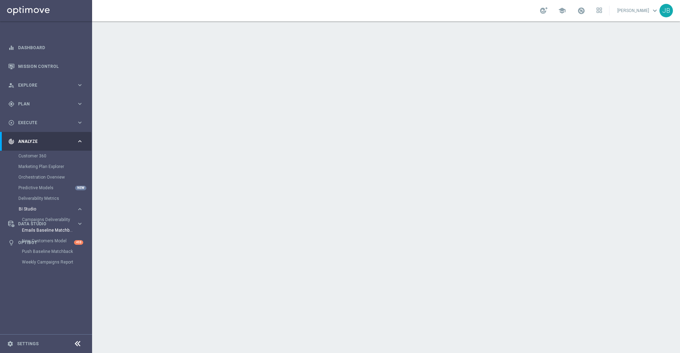
click at [29, 208] on span "BI Studio" at bounding box center [44, 209] width 51 height 4
click at [42, 210] on span "BI Studio" at bounding box center [44, 209] width 51 height 4
click at [56, 262] on link "Weekly Campaigns Report" at bounding box center [48, 262] width 52 height 6
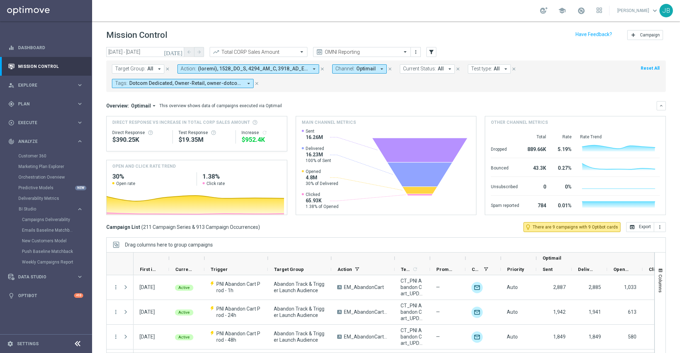
scroll to position [1, 0]
click at [44, 102] on span "Plan" at bounding box center [47, 104] width 58 height 4
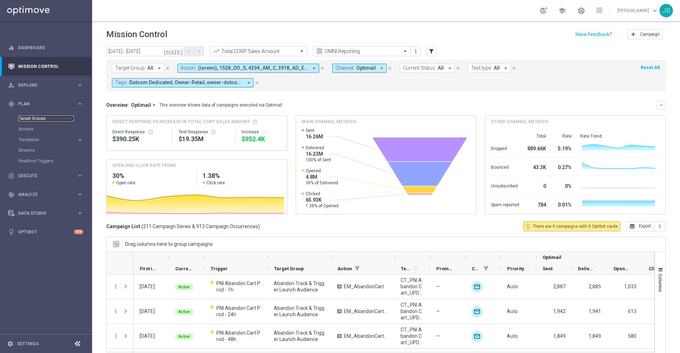
click at [45, 120] on link "Target Groups" at bounding box center [45, 119] width 55 height 6
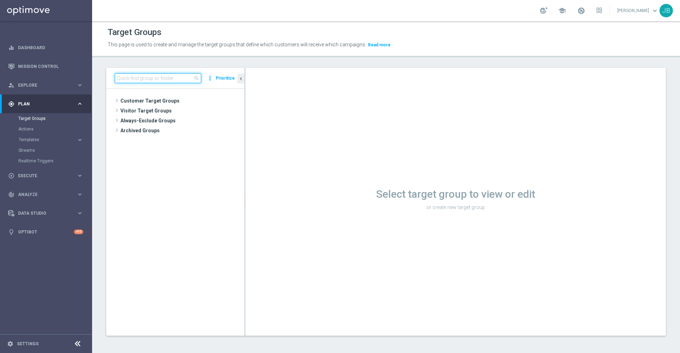
click at [181, 79] on input at bounding box center [158, 78] width 86 height 10
paste input "2023_CLM_Top50_ReactivatedPurchasers"
type input "2023_CLM_Top50_ReactivatedPurchasers"
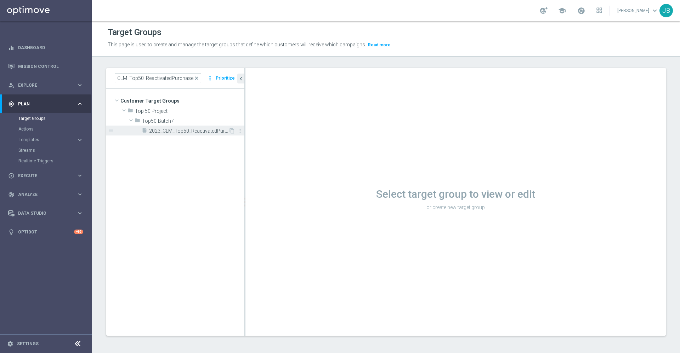
click at [196, 131] on span "2023_CLM_Top50_ReactivatedPurchasers" at bounding box center [188, 131] width 79 height 6
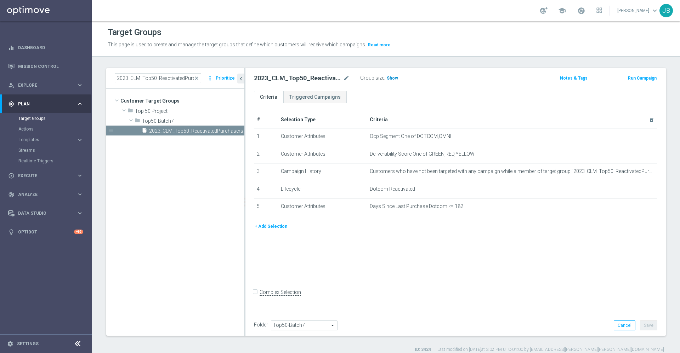
click at [390, 77] on span "Show" at bounding box center [391, 78] width 11 height 5
click at [631, 173] on icon "mode_edit" at bounding box center [634, 172] width 6 height 6
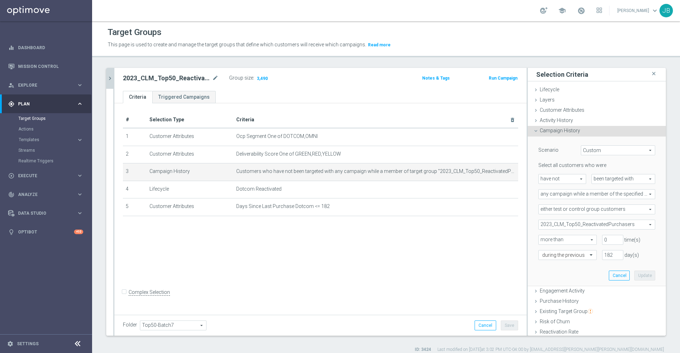
click at [110, 76] on icon "chevron_right" at bounding box center [110, 78] width 7 height 7
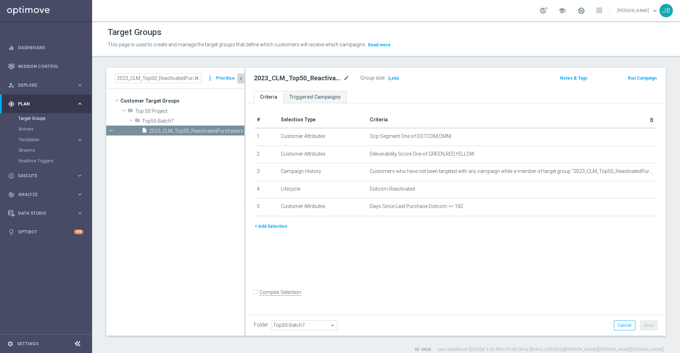
click at [199, 78] on span "close" at bounding box center [197, 78] width 6 height 6
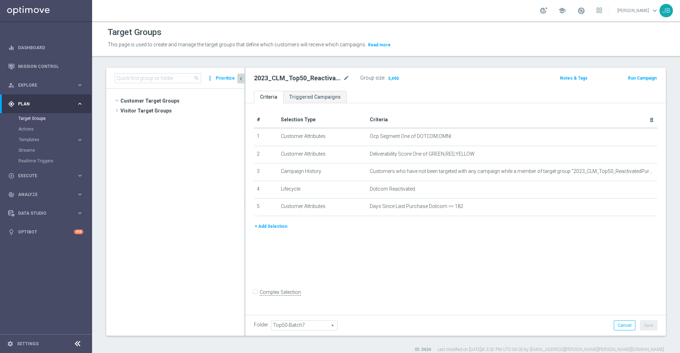
scroll to position [236, 0]
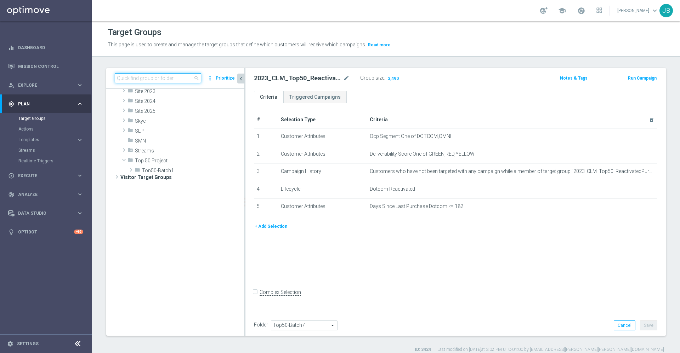
click at [176, 78] on input at bounding box center [158, 78] width 86 height 10
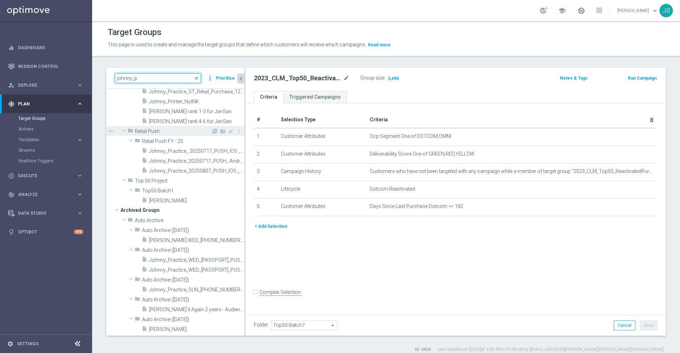
scroll to position [0, 0]
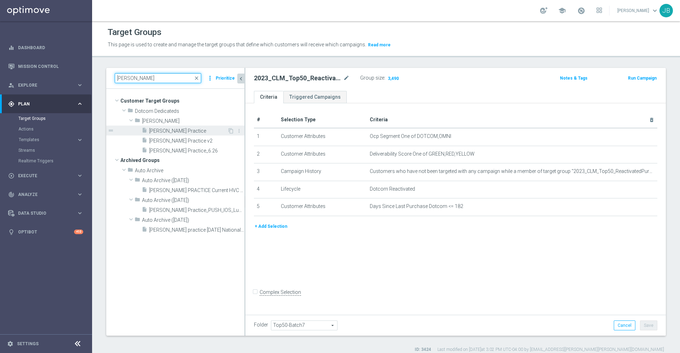
type input "johnny pra"
click at [184, 130] on span "Johnny Practice" at bounding box center [188, 131] width 78 height 6
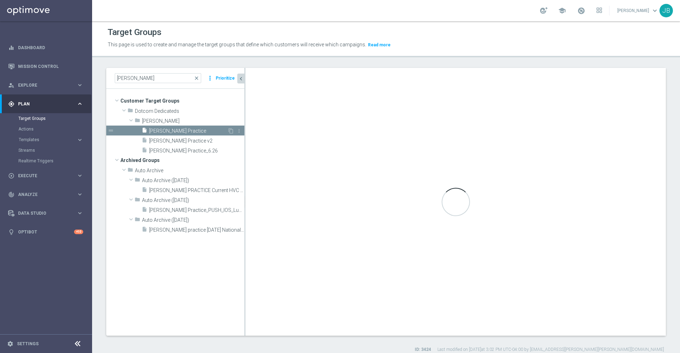
checkbox input "true"
type input "Johnny"
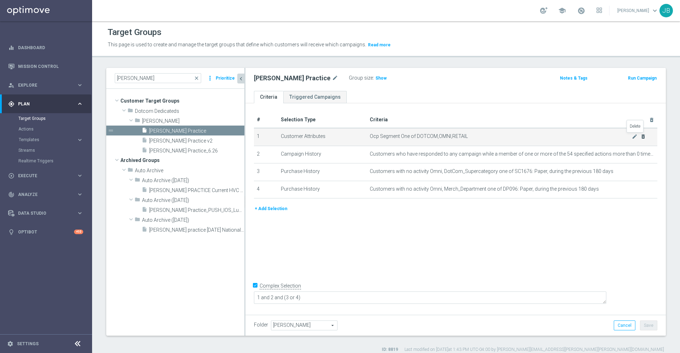
click at [640, 138] on icon "delete_forever" at bounding box center [643, 137] width 6 height 6
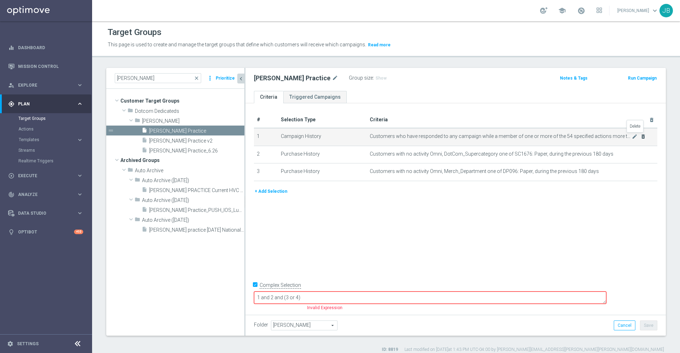
click at [640, 138] on icon "delete_forever" at bounding box center [643, 137] width 6 height 6
checkbox input "false"
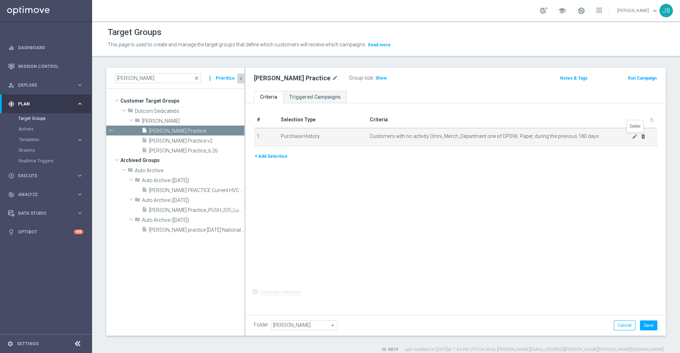
click at [640, 138] on icon "delete_forever" at bounding box center [643, 137] width 6 height 6
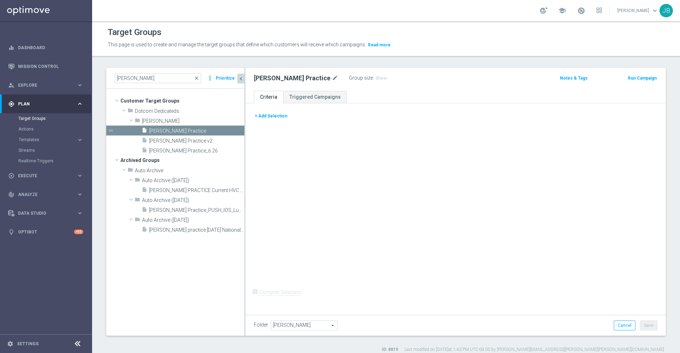
click at [268, 114] on button "+ Add Selection" at bounding box center [271, 116] width 34 height 8
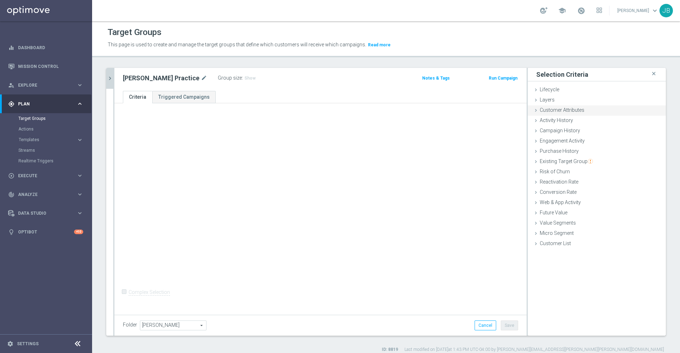
click at [576, 113] on div "Customer Attributes done" at bounding box center [596, 110] width 138 height 11
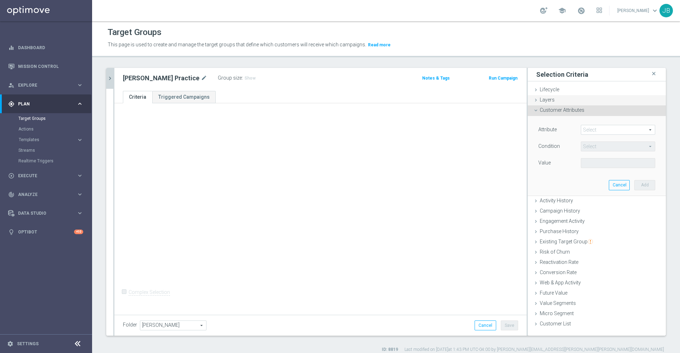
click at [545, 97] on span "Layers" at bounding box center [546, 100] width 15 height 6
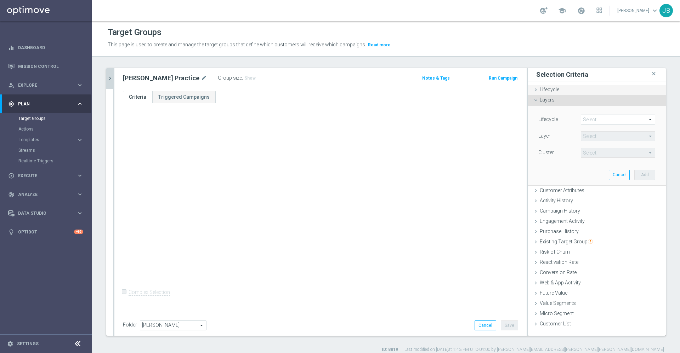
click at [544, 91] on span "Lifecycle" at bounding box center [548, 90] width 19 height 6
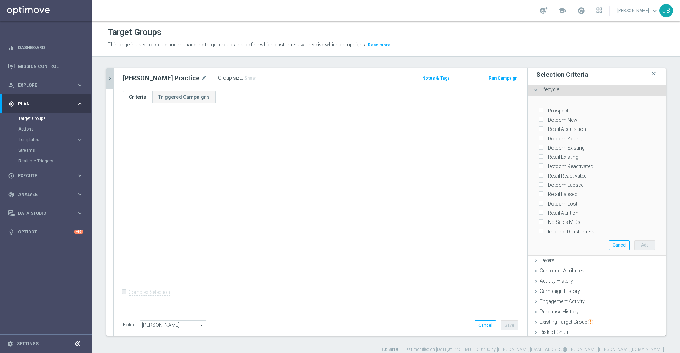
click at [538, 164] on input "Dotcom Reactivated" at bounding box center [540, 166] width 5 height 5
checkbox input "true"
click at [538, 173] on input "Retail Reactivated" at bounding box center [540, 175] width 5 height 5
checkbox input "true"
click at [634, 241] on button "Add" at bounding box center [644, 245] width 21 height 10
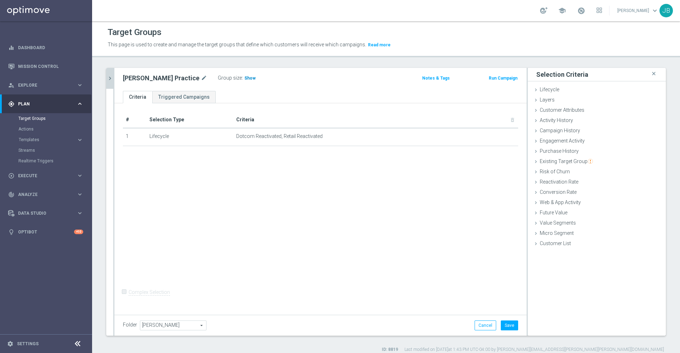
click at [244, 80] on span "Show" at bounding box center [249, 78] width 11 height 5
drag, startPoint x: 320, startPoint y: 137, endPoint x: 230, endPoint y: 139, distance: 90.3
click at [230, 139] on tr "1 Lifecycle Dotcom Reactivated, Retail Reactivated mode_edit delete_forever" at bounding box center [320, 137] width 395 height 18
copy tr "Dotcom Reactivated, Retail Reactivated"
click at [388, 191] on div "# Selection Type Criteria delete_forever 1 Lifecycle Dotcom Reactivated, Retail…" at bounding box center [320, 208] width 412 height 210
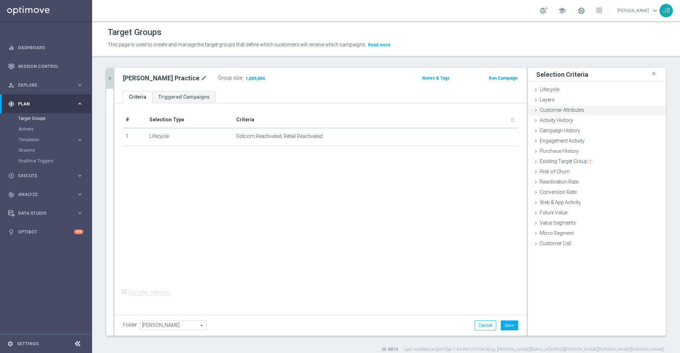
click at [554, 109] on span "Customer Attributes" at bounding box center [561, 110] width 45 height 6
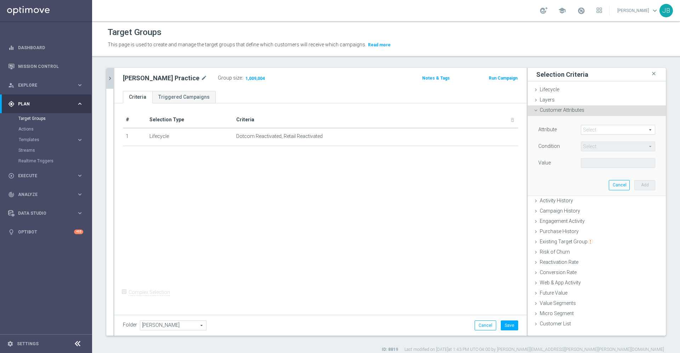
click at [587, 127] on span at bounding box center [618, 129] width 74 height 9
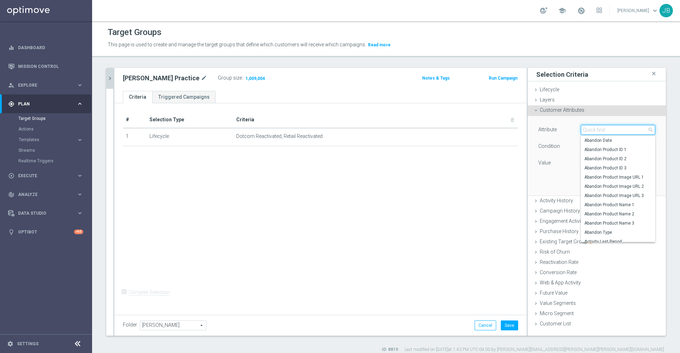
click at [587, 127] on input "search" at bounding box center [617, 130] width 74 height 10
type input "slp"
click at [602, 200] on span "SLP Easy Rewards Number" at bounding box center [617, 202] width 67 height 6
type input "SLP Easy Rewards Number"
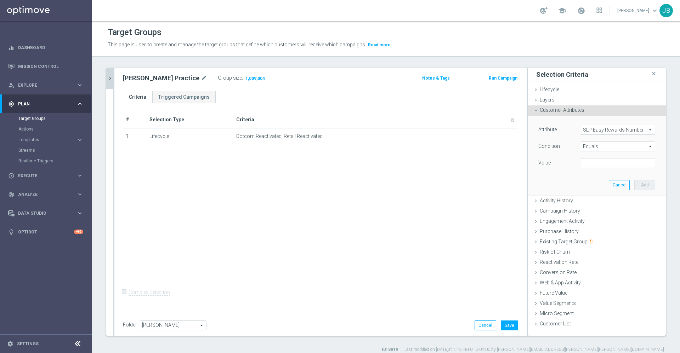
click at [589, 146] on span "Equals" at bounding box center [618, 146] width 74 height 9
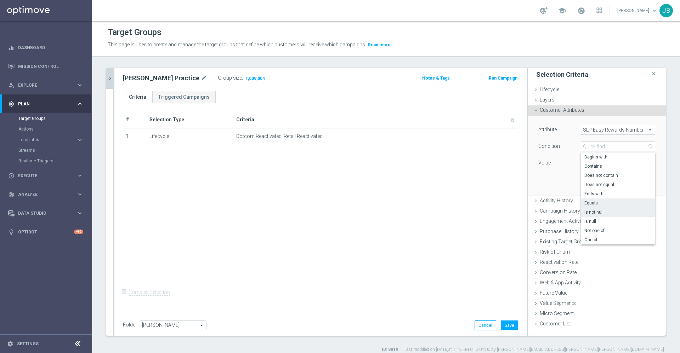
click at [587, 215] on span "Is not null" at bounding box center [617, 213] width 67 height 6
type input "Is not null"
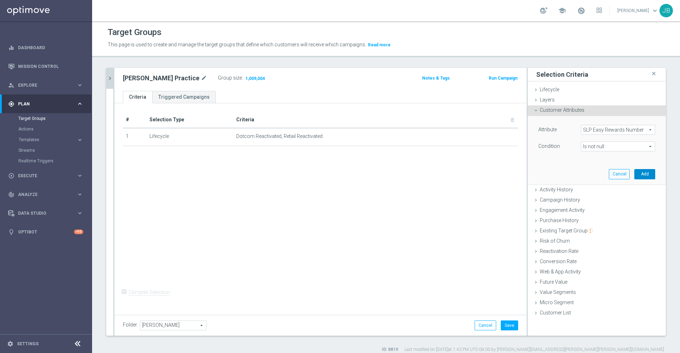
click at [634, 174] on button "Add" at bounding box center [644, 174] width 21 height 10
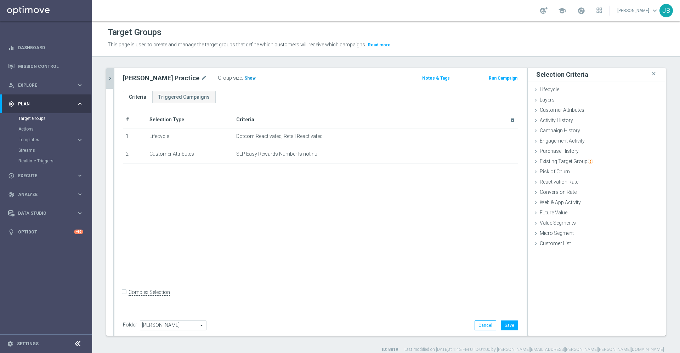
click at [244, 78] on span "Show" at bounding box center [249, 78] width 11 height 5
click at [477, 322] on button "Cancel" at bounding box center [485, 326] width 22 height 10
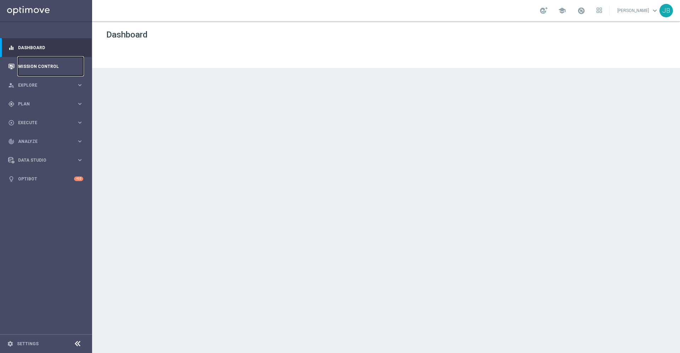
click at [46, 65] on link "Mission Control" at bounding box center [50, 66] width 65 height 19
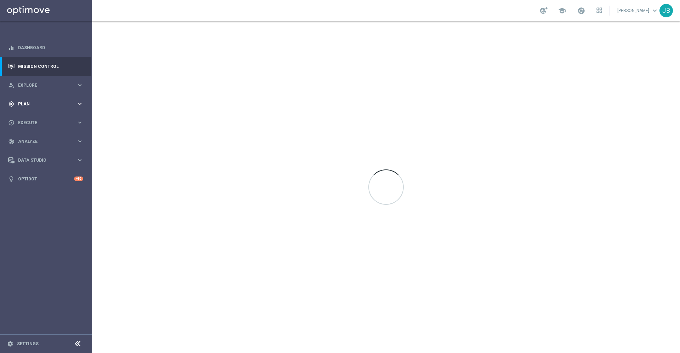
click at [43, 100] on div "gps_fixed Plan keyboard_arrow_right" at bounding box center [45, 104] width 91 height 19
click at [42, 68] on link "Mission Control" at bounding box center [50, 66] width 65 height 19
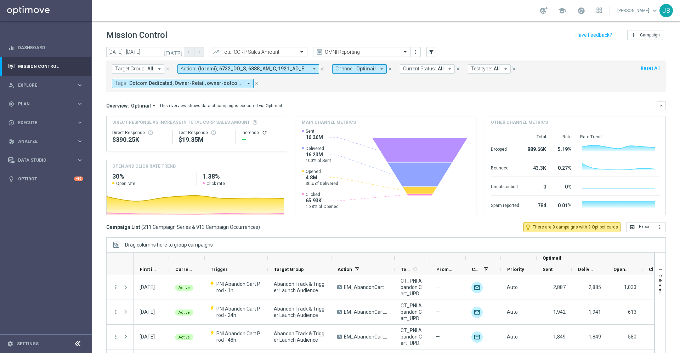
click at [383, 50] on input "text" at bounding box center [355, 52] width 76 height 6
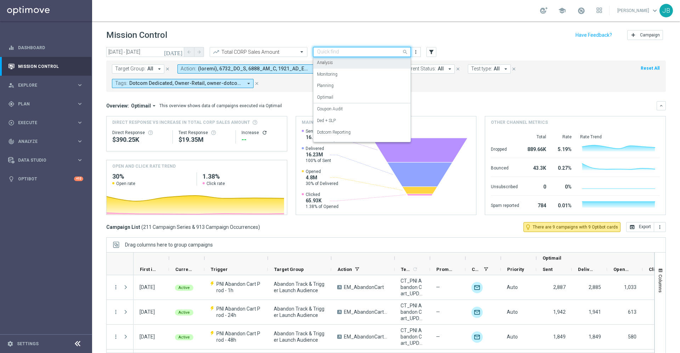
click at [337, 62] on div "Analysis" at bounding box center [362, 63] width 90 height 12
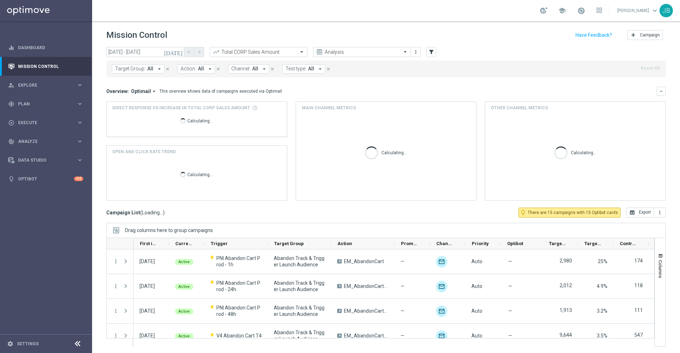
click at [181, 52] on icon "[DATE]" at bounding box center [173, 52] width 19 height 6
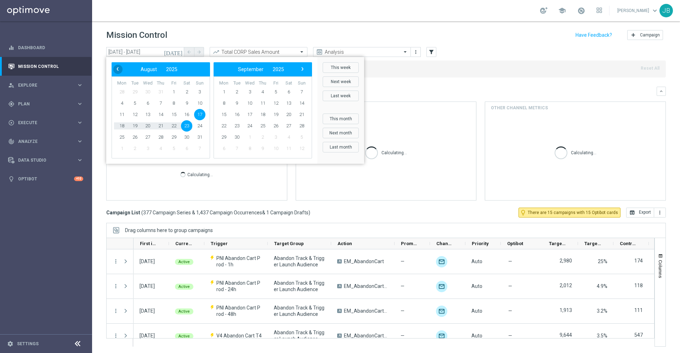
click at [119, 70] on span "‹" at bounding box center [117, 68] width 9 height 9
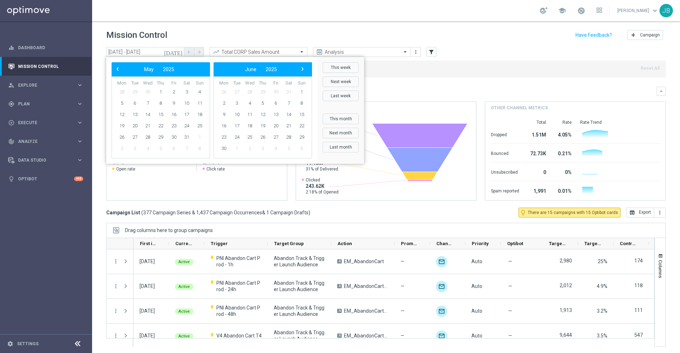
click at [119, 70] on span "‹" at bounding box center [117, 68] width 9 height 9
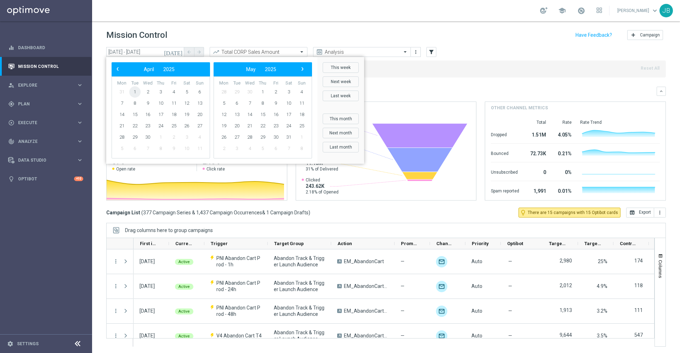
click at [133, 90] on span "1" at bounding box center [134, 91] width 11 height 11
click at [303, 70] on span "›" at bounding box center [302, 68] width 9 height 9
click at [302, 69] on span "›" at bounding box center [302, 68] width 9 height 9
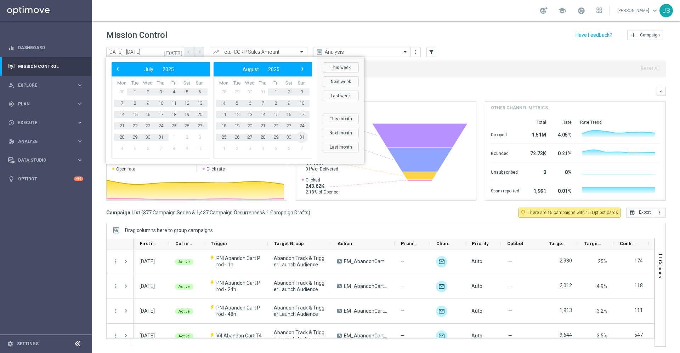
click at [304, 134] on span "31" at bounding box center [301, 137] width 11 height 11
type input "01 Apr 2025 - 31 Aug 2025"
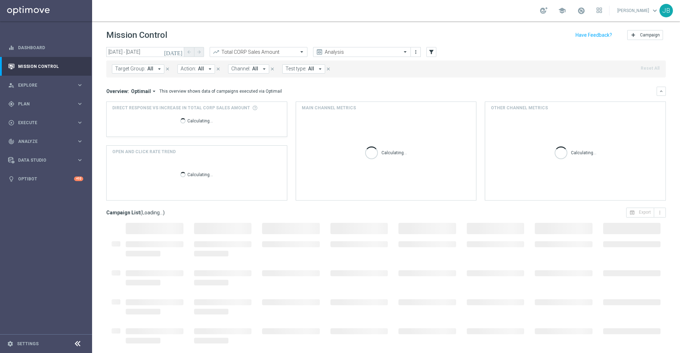
click at [150, 71] on span "All" at bounding box center [150, 69] width 6 height 6
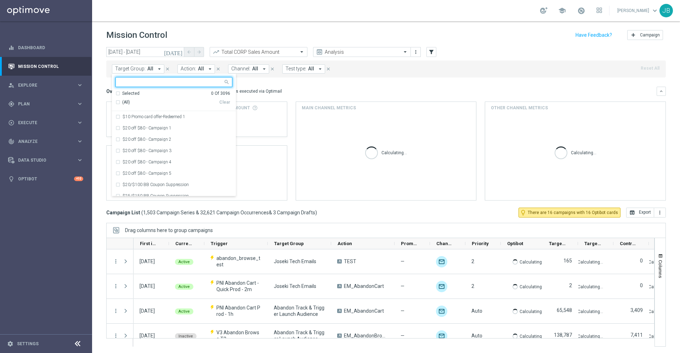
click at [148, 84] on input "text" at bounding box center [171, 82] width 104 height 6
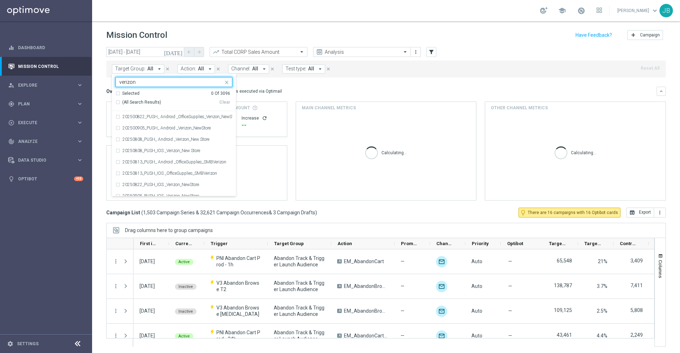
click at [118, 102] on div "(All Search Results)" at bounding box center [167, 102] width 104 height 6
type input "verizon"
click at [296, 87] on div "Overview: Optimail arrow_drop_down This overview shows data of campaigns execut…" at bounding box center [385, 91] width 559 height 9
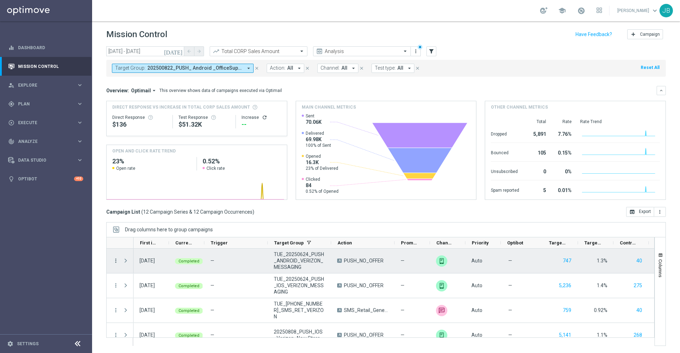
click at [115, 262] on icon "more_vert" at bounding box center [116, 261] width 6 height 6
click at [151, 264] on span "Campaign Details" at bounding box center [148, 265] width 36 height 5
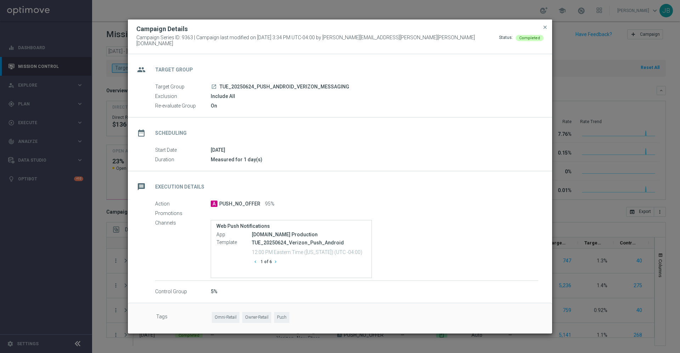
click at [213, 84] on icon "launch" at bounding box center [214, 87] width 6 height 6
click at [543, 30] on span "close" at bounding box center [545, 27] width 6 height 6
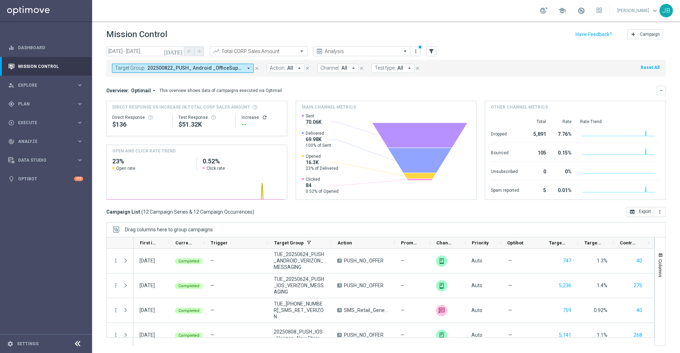
click at [181, 52] on icon "today" at bounding box center [173, 51] width 19 height 6
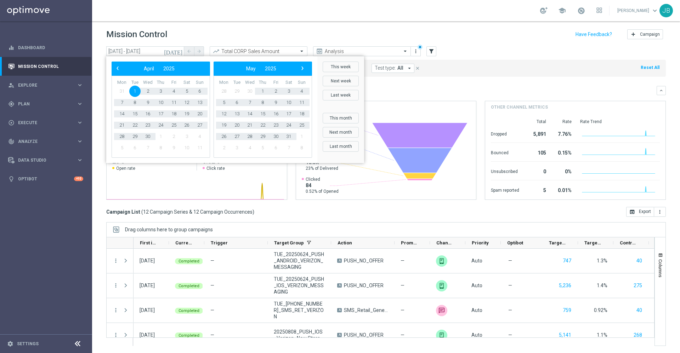
click at [446, 32] on div "Mission Control add Campaign" at bounding box center [385, 35] width 559 height 14
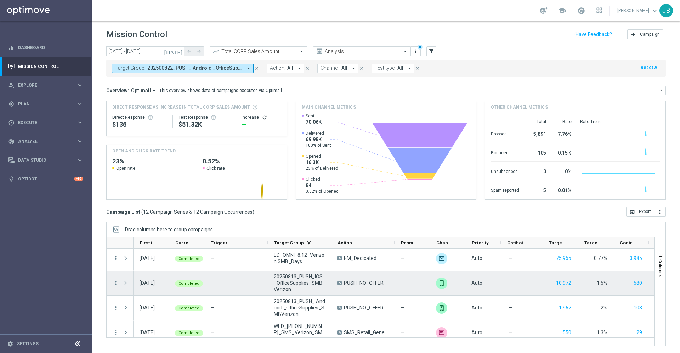
scroll to position [109, 0]
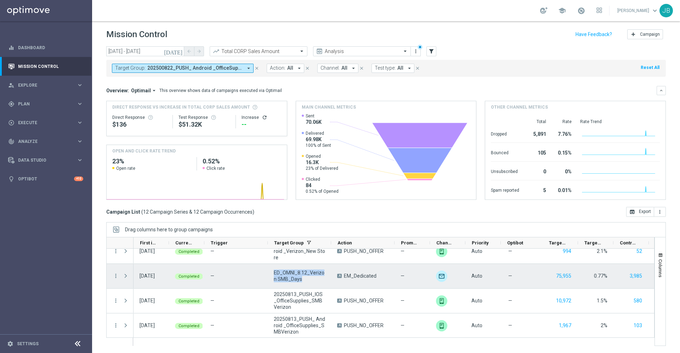
drag, startPoint x: 315, startPoint y: 281, endPoint x: 270, endPoint y: 271, distance: 46.0
click at [270, 271] on div "ED_OMNI_8.12_Verizon SMB_Days" at bounding box center [299, 276] width 63 height 24
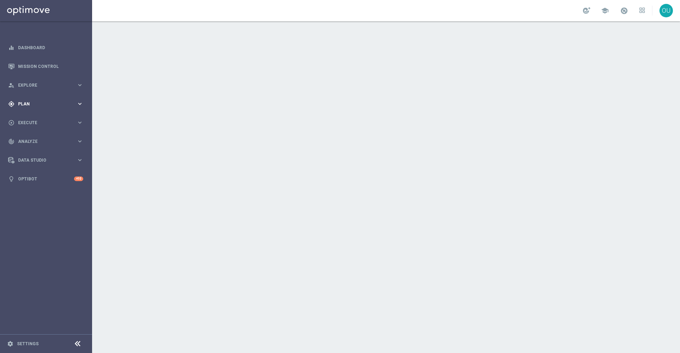
click at [43, 101] on div "gps_fixed Plan" at bounding box center [42, 104] width 68 height 6
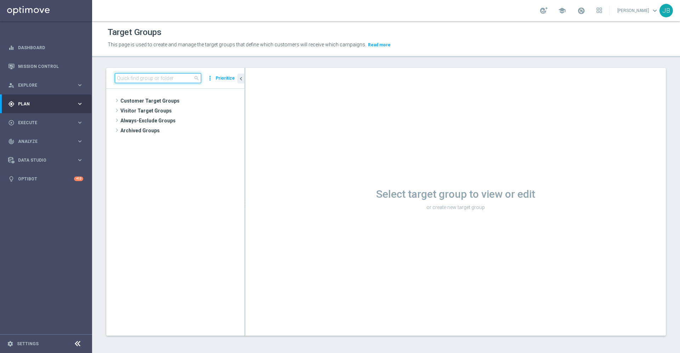
click at [145, 81] on input at bounding box center [158, 78] width 86 height 10
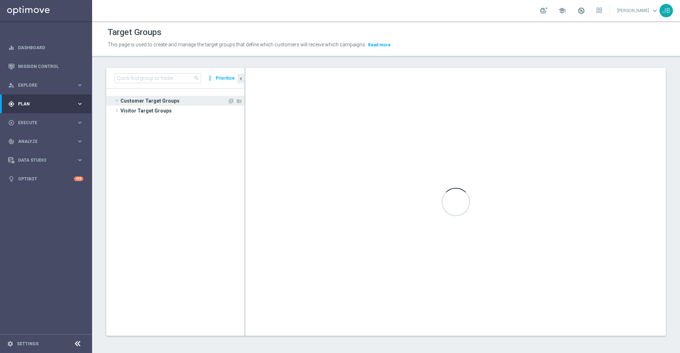
click at [149, 99] on span "Customer Target Groups" at bounding box center [173, 101] width 107 height 10
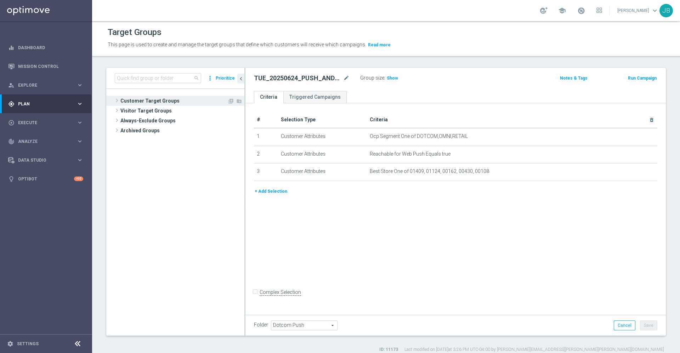
click at [147, 97] on span "Customer Target Groups" at bounding box center [173, 101] width 107 height 10
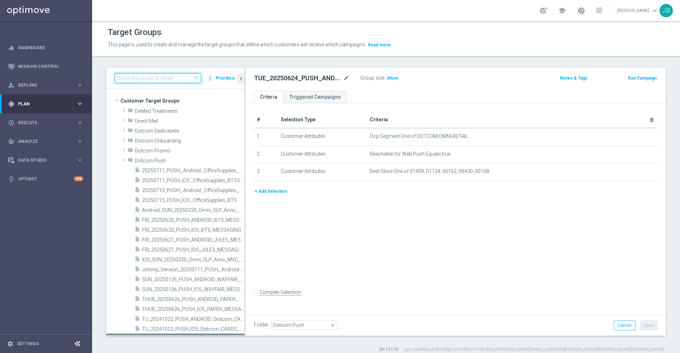
click at [153, 80] on input at bounding box center [158, 78] width 86 height 10
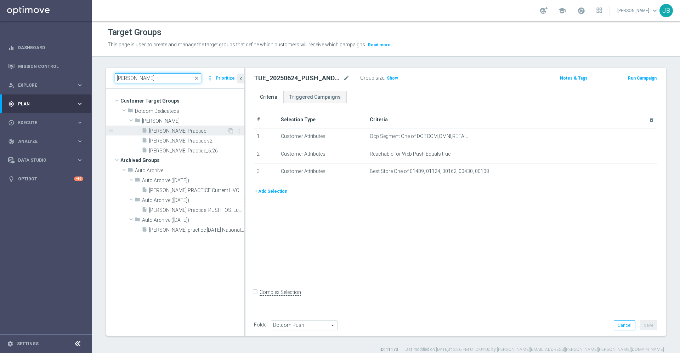
type input "johnny prac"
click at [178, 132] on span "Johnny Practice" at bounding box center [188, 131] width 78 height 6
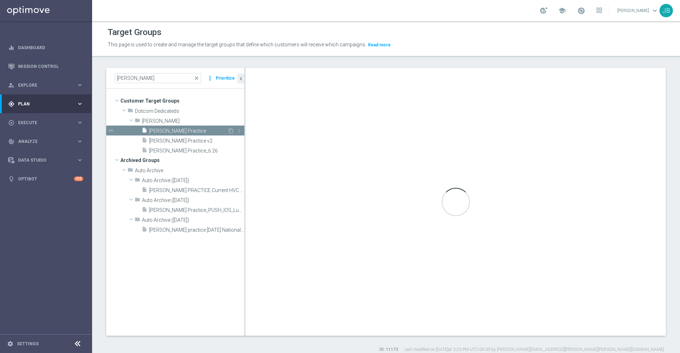
checkbox input "true"
type input "Johnny"
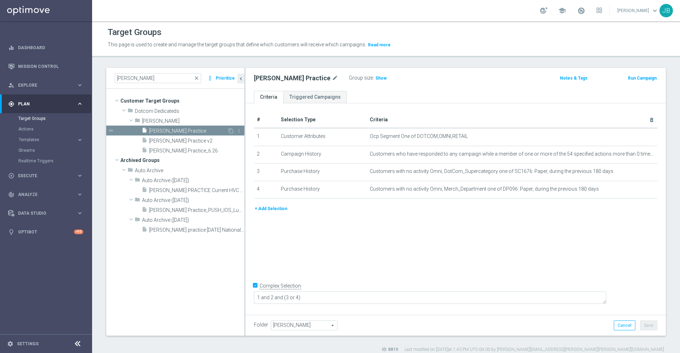
click at [189, 128] on span "Johnny Practice" at bounding box center [188, 131] width 78 height 6
click at [184, 131] on span "Johnny Practice" at bounding box center [188, 131] width 78 height 6
click at [185, 139] on span "Johnny Practice v2" at bounding box center [188, 141] width 78 height 6
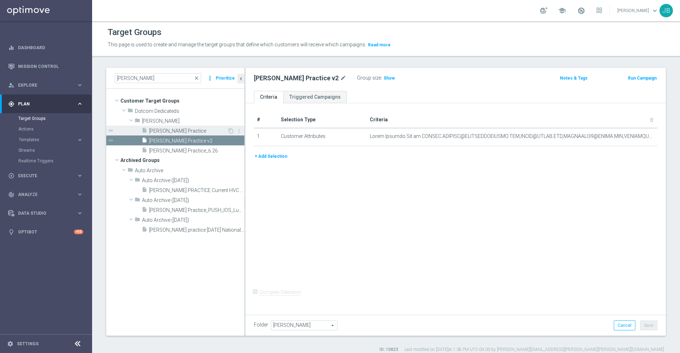
click at [174, 132] on span "Johnny Practice" at bounding box center [188, 131] width 78 height 6
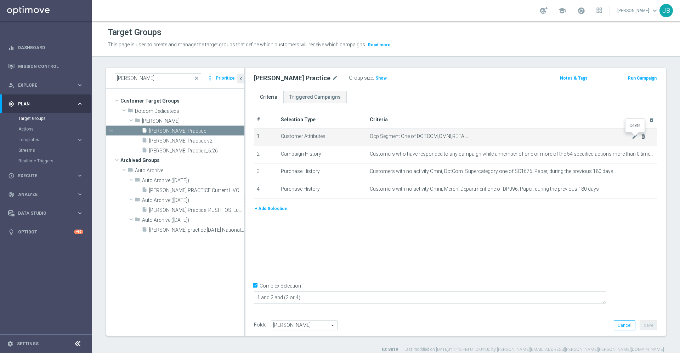
click at [640, 137] on icon "delete_forever" at bounding box center [643, 137] width 6 height 6
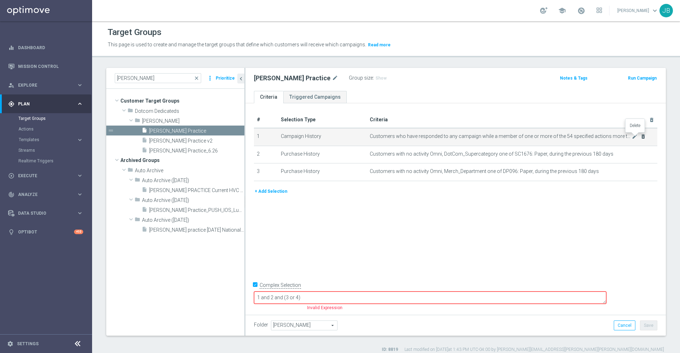
click at [640, 137] on icon "delete_forever" at bounding box center [643, 137] width 6 height 6
checkbox input "false"
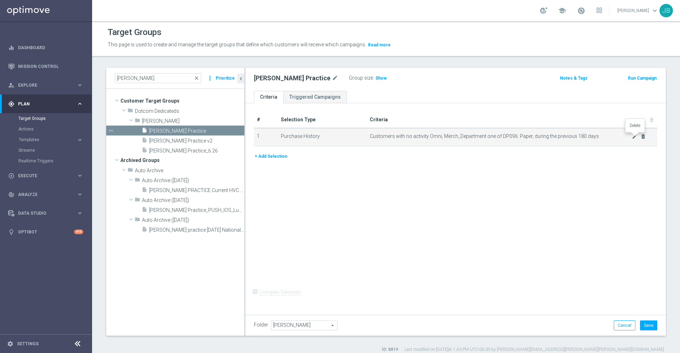
click at [640, 137] on icon "delete_forever" at bounding box center [643, 137] width 6 height 6
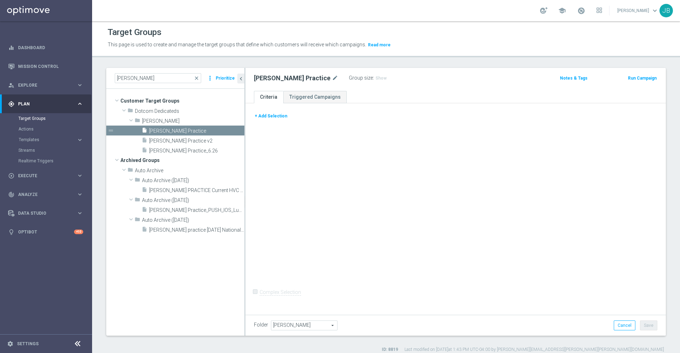
click at [281, 114] on button "+ Add Selection" at bounding box center [271, 116] width 34 height 8
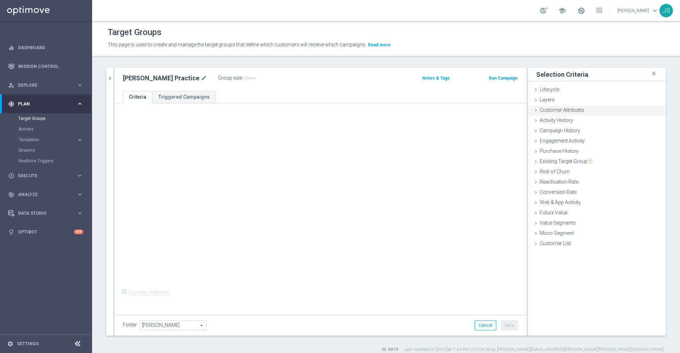
click at [582, 109] on div "Customer Attributes done" at bounding box center [596, 110] width 138 height 11
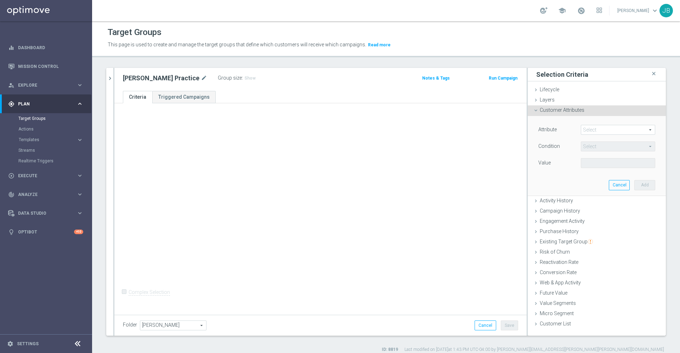
click at [592, 132] on span at bounding box center [618, 129] width 74 height 9
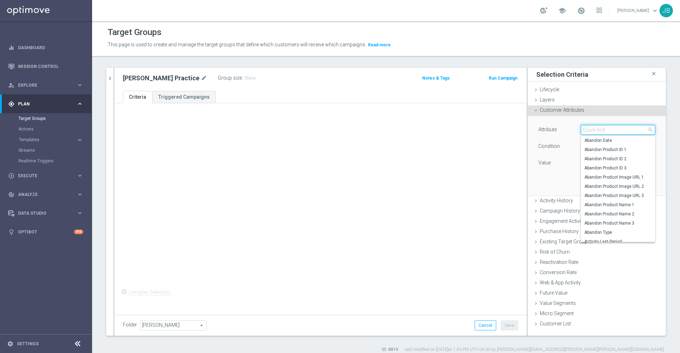
click at [592, 131] on input "search" at bounding box center [617, 130] width 74 height 10
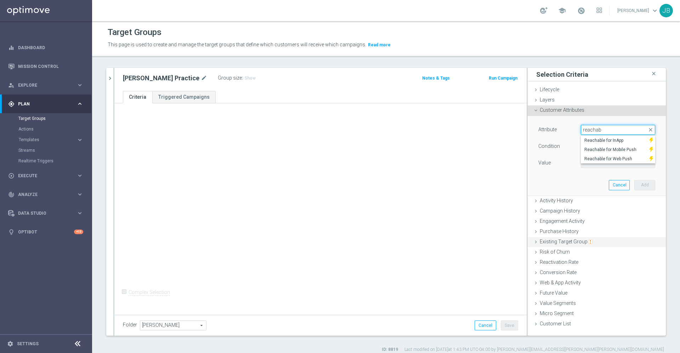
type input "reachab"
click at [561, 243] on span "Existing Target Group" at bounding box center [565, 242] width 53 height 6
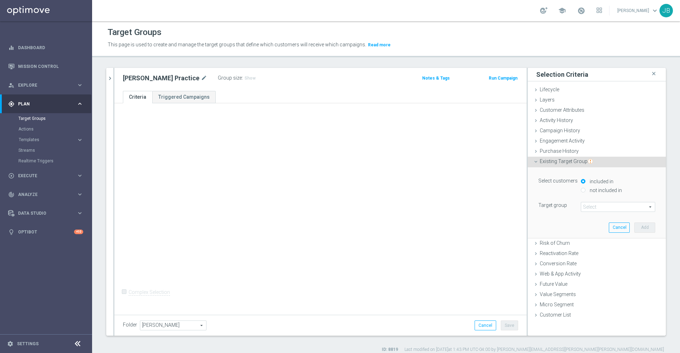
click at [597, 207] on span at bounding box center [618, 206] width 74 height 9
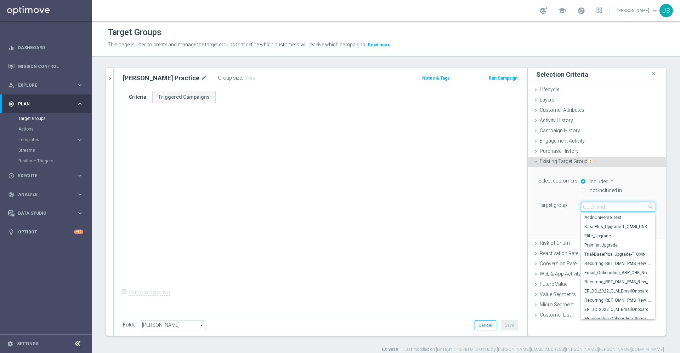
click at [597, 207] on input "search" at bounding box center [617, 207] width 74 height 10
type input "r"
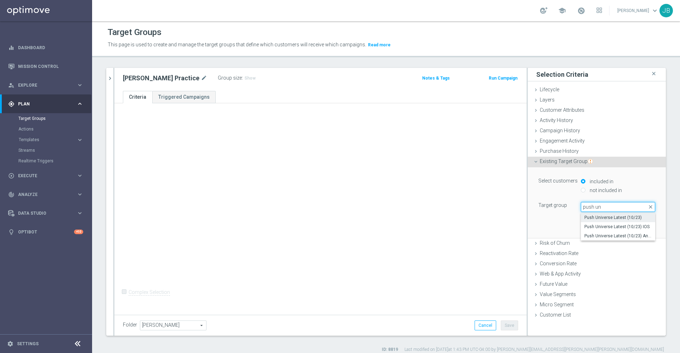
type input "push un"
click at [600, 217] on span "Push Universe Latest (10/23)" at bounding box center [617, 218] width 67 height 6
type input "Push Universe Latest (10/23)"
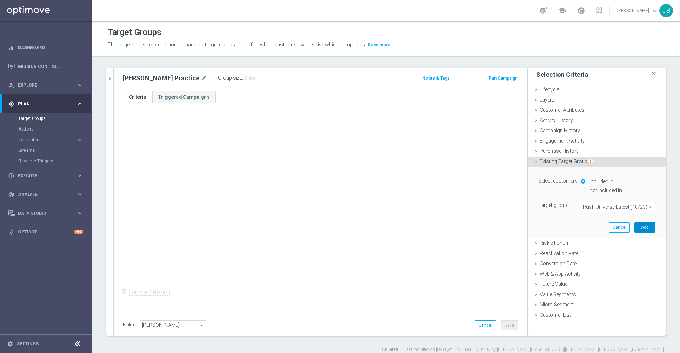
click at [634, 226] on button "Add" at bounding box center [644, 228] width 21 height 10
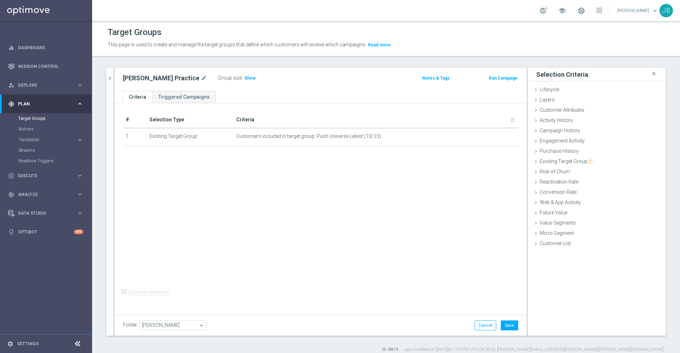
click at [218, 81] on div "Group size : Show" at bounding box center [253, 77] width 71 height 8
click at [244, 78] on span "Show" at bounding box center [249, 78] width 11 height 5
click at [551, 108] on span "Customer Attributes" at bounding box center [561, 110] width 45 height 6
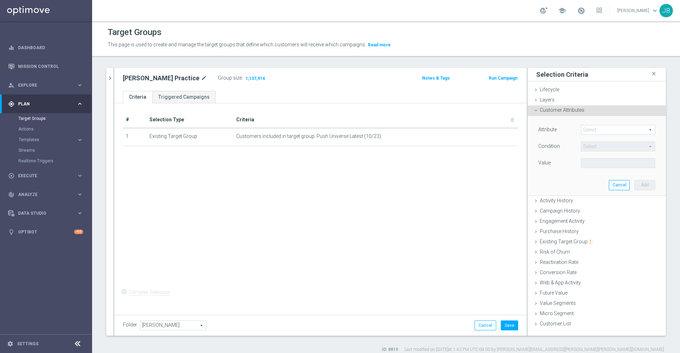
click at [586, 130] on span at bounding box center [618, 129] width 74 height 9
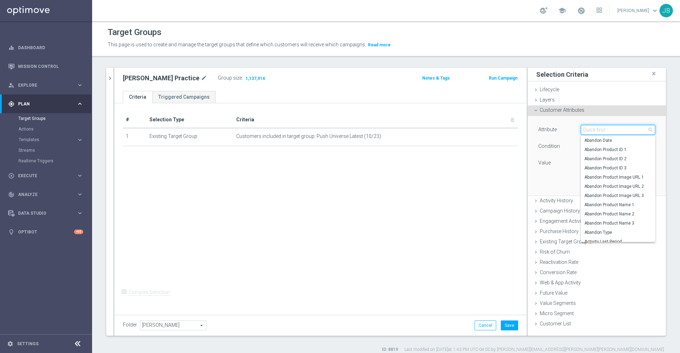
click at [586, 130] on input "search" at bounding box center [617, 130] width 74 height 10
type input "p"
type input "slp"
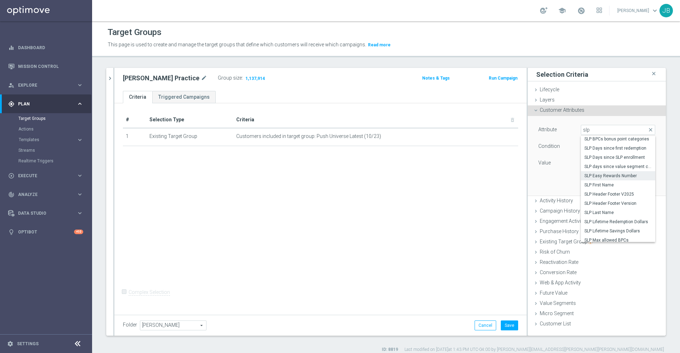
click at [603, 174] on span "SLP Easy Rewards Number" at bounding box center [617, 176] width 67 height 6
type input "SLP Easy Rewards Number"
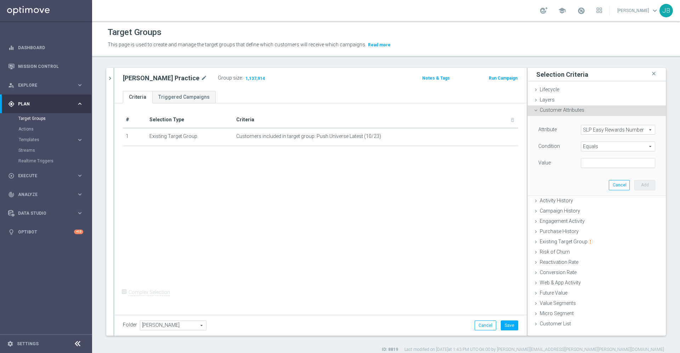
click at [592, 143] on span "Equals" at bounding box center [618, 146] width 74 height 9
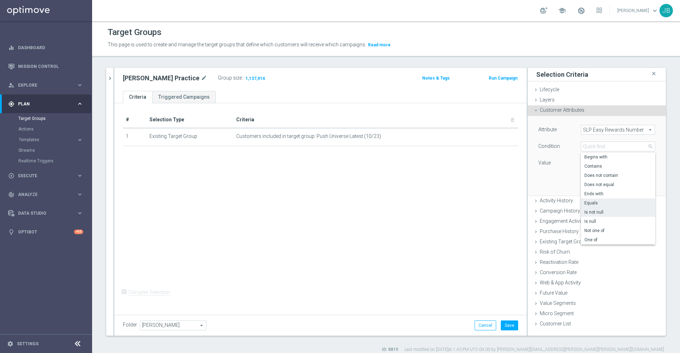
click at [594, 213] on span "Is not null" at bounding box center [617, 213] width 67 height 6
type input "Is not null"
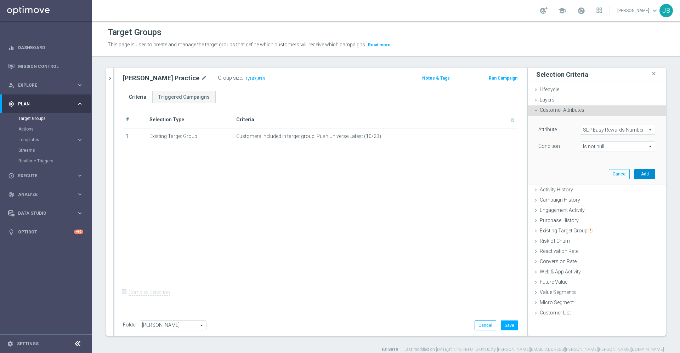
click at [634, 172] on button "Add" at bounding box center [644, 174] width 21 height 10
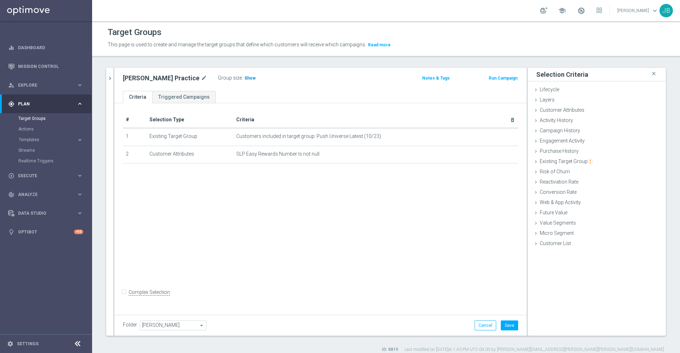
click at [244, 78] on span "Show" at bounding box center [249, 78] width 11 height 5
click at [245, 77] on span "1,078,820" at bounding box center [255, 79] width 21 height 7
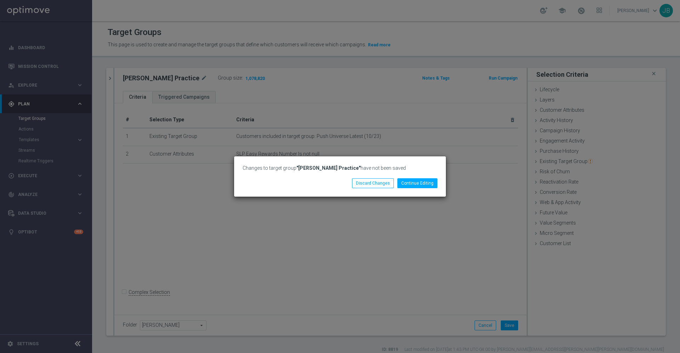
click at [364, 228] on div "Changes to target group "Johnny Practice" have not been saved Continue Editing …" at bounding box center [340, 176] width 680 height 353
click at [367, 185] on button "Discard Changes" at bounding box center [373, 183] width 42 height 10
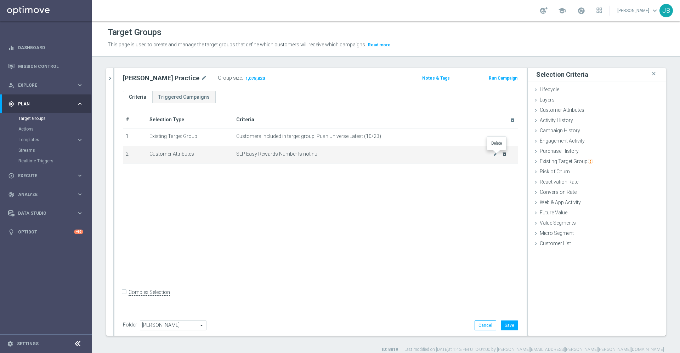
click at [501, 156] on icon "delete_forever" at bounding box center [504, 154] width 6 height 6
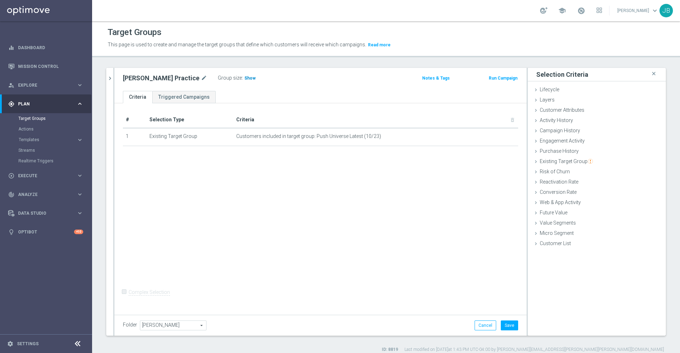
click at [244, 78] on span "Show" at bounding box center [249, 78] width 11 height 5
click at [111, 79] on icon "chevron_right" at bounding box center [110, 78] width 7 height 7
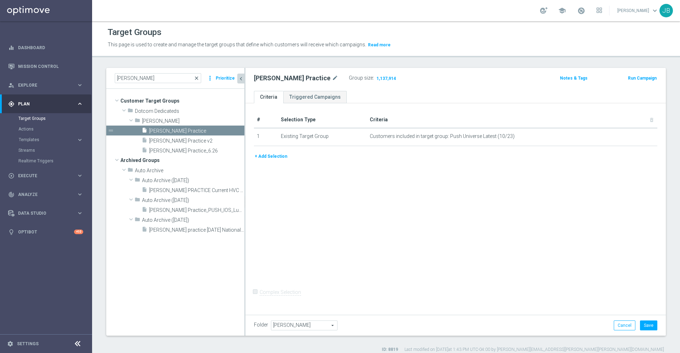
click at [197, 78] on span "close" at bounding box center [197, 78] width 6 height 6
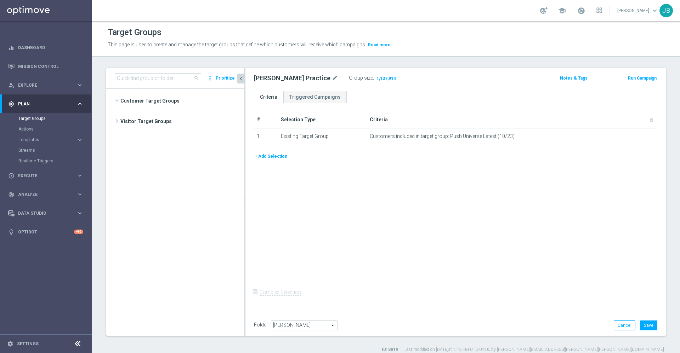
scroll to position [1358, 0]
click at [156, 78] on input at bounding box center [158, 78] width 86 height 10
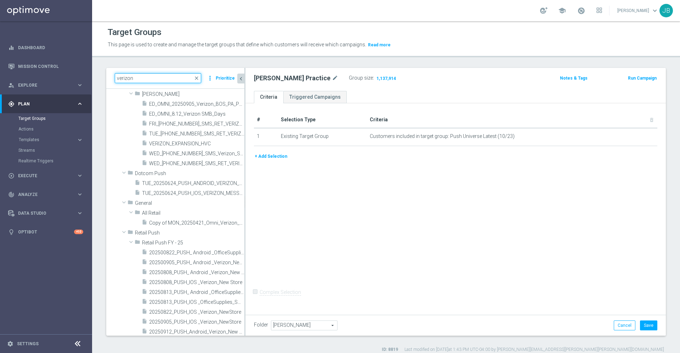
scroll to position [0, 0]
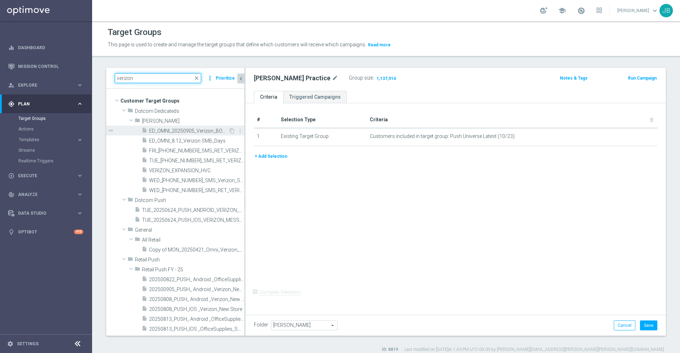
type input "verizon"
click at [192, 131] on span "ED_OMNI_20250905_Verizon_BOS_PA_PHX" at bounding box center [188, 131] width 79 height 6
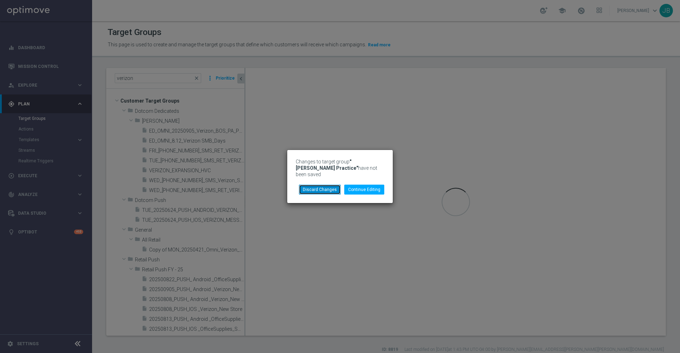
click at [325, 187] on button "Discard Changes" at bounding box center [320, 190] width 42 height 10
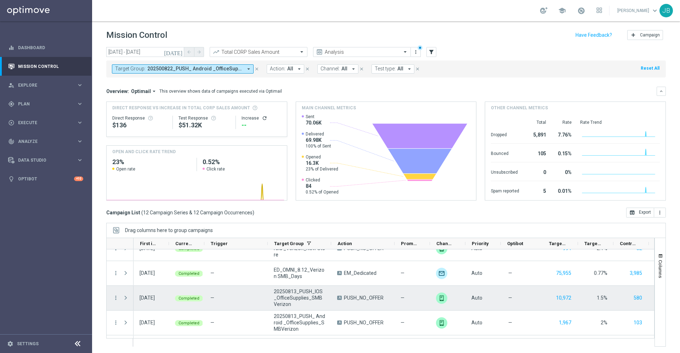
scroll to position [103, 0]
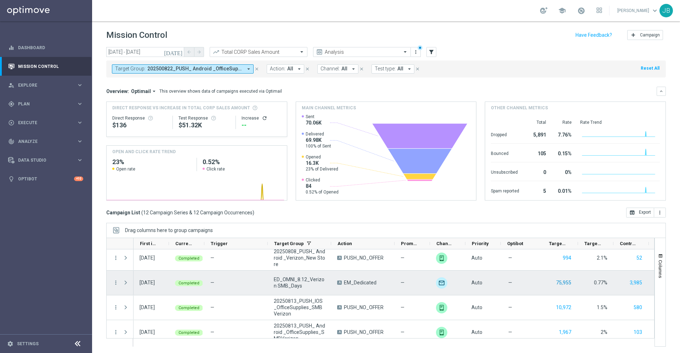
click at [569, 283] on button "75,955" at bounding box center [563, 283] width 17 height 9
drag, startPoint x: 299, startPoint y: 284, endPoint x: 270, endPoint y: 278, distance: 30.3
click at [270, 278] on div "ED_OMNI_8.12_Verizon SMB_Days" at bounding box center [299, 283] width 63 height 24
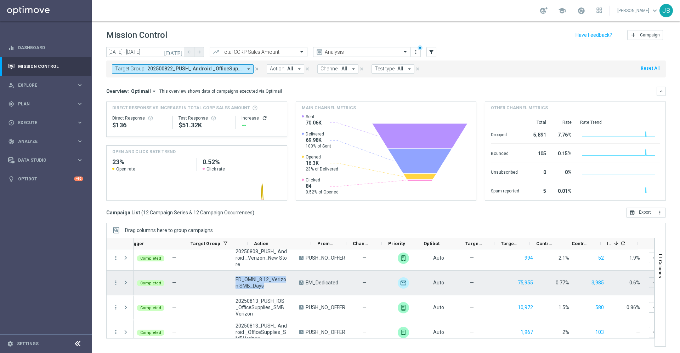
scroll to position [0, 83]
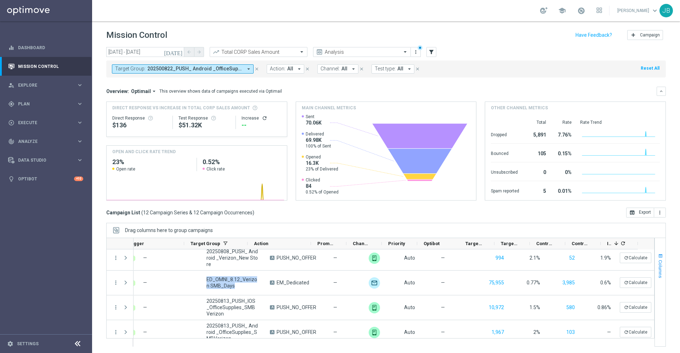
click at [657, 274] on span "Columns" at bounding box center [660, 269] width 6 height 18
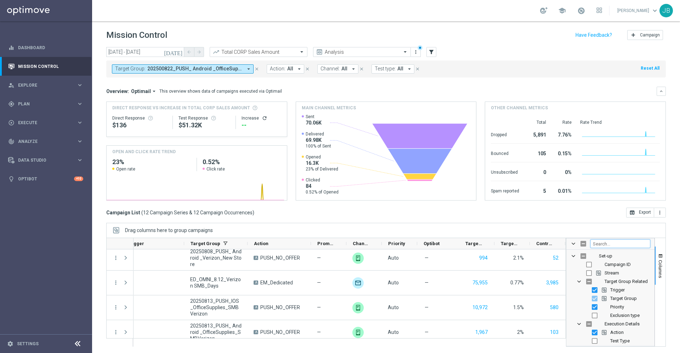
click at [607, 244] on input "Filter Columns Input" at bounding box center [620, 244] width 60 height 8
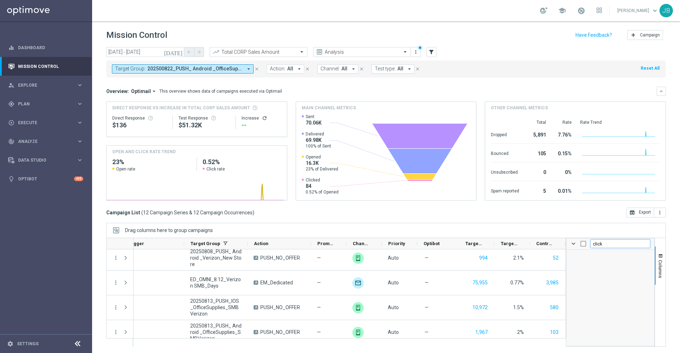
scroll to position [0, 0]
type input "c"
checkbox input "false"
type input "opti"
click at [597, 299] on input "Press SPACE to toggle visibility (hidden)" at bounding box center [600, 299] width 6 height 6
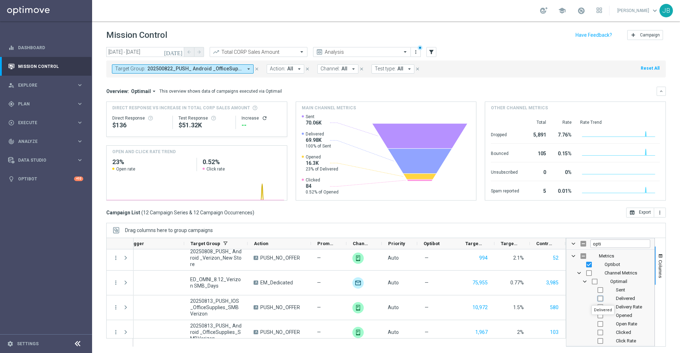
checkbox input "true"
checkbox input "false"
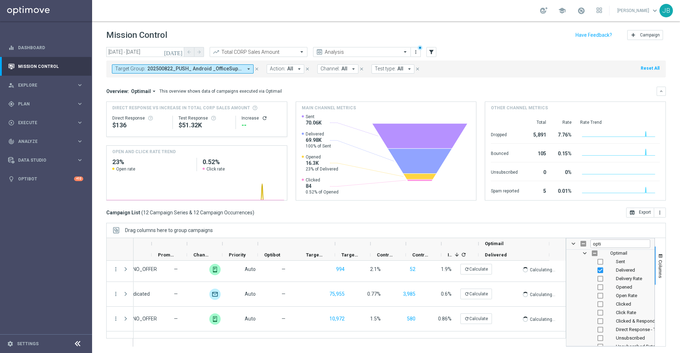
scroll to position [35, 0]
click at [597, 281] on input "Press SPACE to toggle visibility (hidden)" at bounding box center [600, 281] width 6 height 6
checkbox input "true"
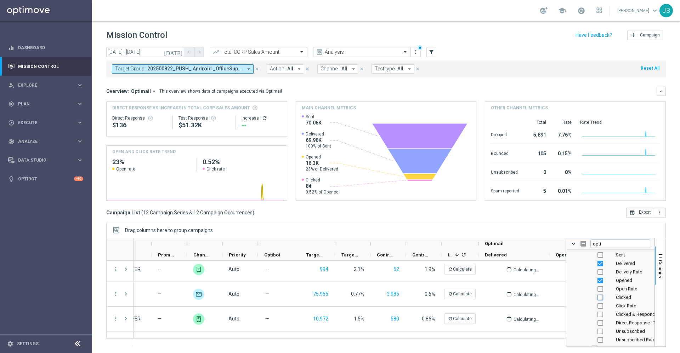
click at [597, 297] on input "Press SPACE to toggle visibility (hidden)" at bounding box center [600, 298] width 6 height 6
checkbox input "true"
click at [574, 212] on div "Campaign List ( 12 Campaign Series & 12 Campaign Occurrences ) open_in_browser …" at bounding box center [385, 213] width 559 height 10
click at [657, 263] on span "Columns" at bounding box center [660, 269] width 6 height 18
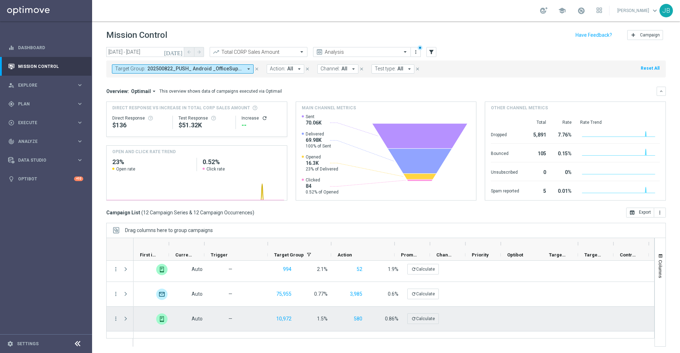
scroll to position [0, 0]
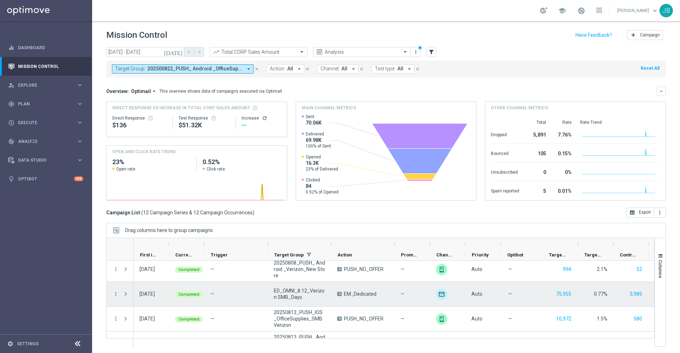
drag, startPoint x: 315, startPoint y: 299, endPoint x: 265, endPoint y: 287, distance: 51.7
click at [265, 287] on div "ED_OMNI_8.12_Verizon SMB_Days A EM_Dedicated — unfold_more Auto — 75,955 0.77% …" at bounding box center [533, 294] width 800 height 25
drag, startPoint x: 273, startPoint y: 288, endPoint x: 301, endPoint y: 296, distance: 29.1
click at [301, 296] on div "ED_OMNI_8.12_Verizon SMB_Days" at bounding box center [299, 294] width 63 height 24
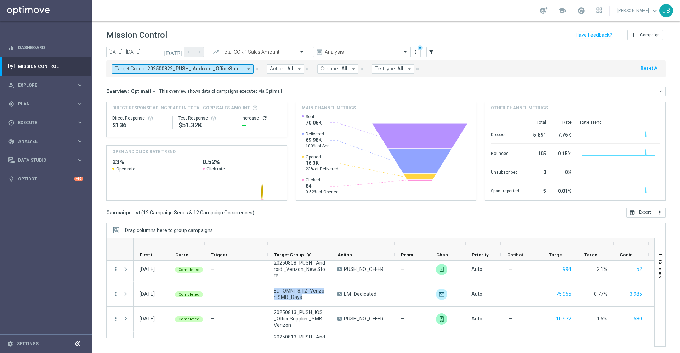
click at [173, 71] on span "202500822_PUSH_ Android _OfficeSupplies_Verizon_NewStore, 202500905_PUSH_ Andro…" at bounding box center [194, 69] width 95 height 6
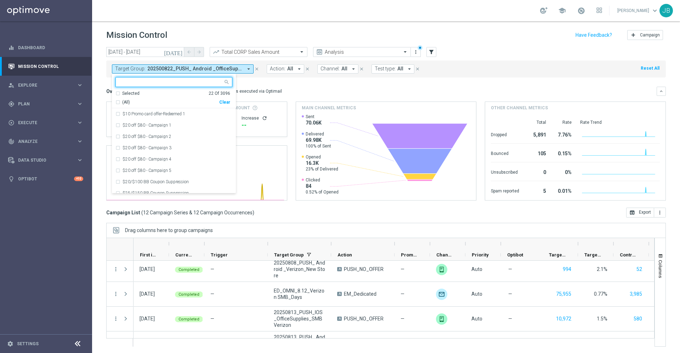
click at [0, 0] on div "Clear" at bounding box center [0, 0] width 0 height 0
click at [173, 82] on input "text" at bounding box center [171, 82] width 104 height 6
paste input "ED_OMNI_8.12_Verizon SMB_Days"
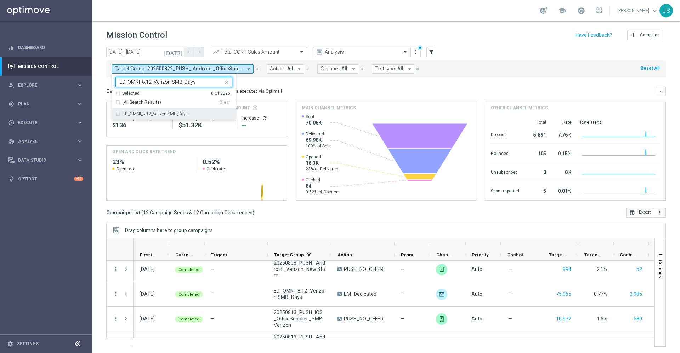
click at [163, 116] on div "ED_OMNI_8.12_Verizon SMB_Days" at bounding box center [173, 113] width 117 height 11
type input "ED_OMNI_8.12_Verizon SMB_Days"
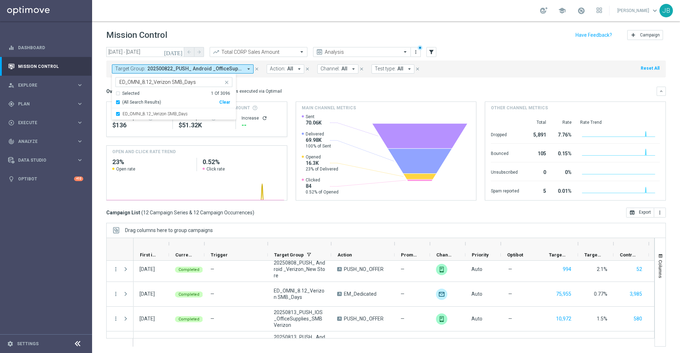
click at [311, 88] on div "Overview: Optimail arrow_drop_down This overview shows data of campaigns execut…" at bounding box center [381, 91] width 550 height 6
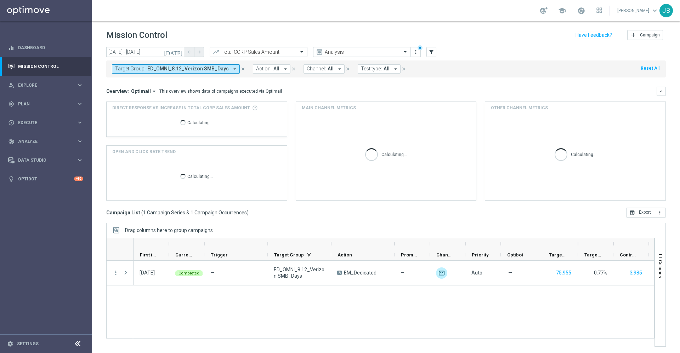
click at [345, 53] on input "text" at bounding box center [355, 52] width 76 height 6
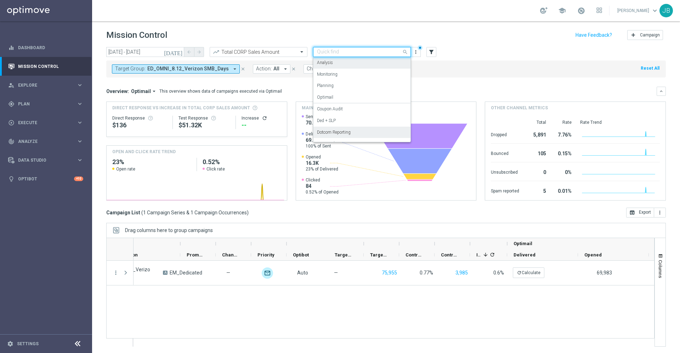
scroll to position [0, 287]
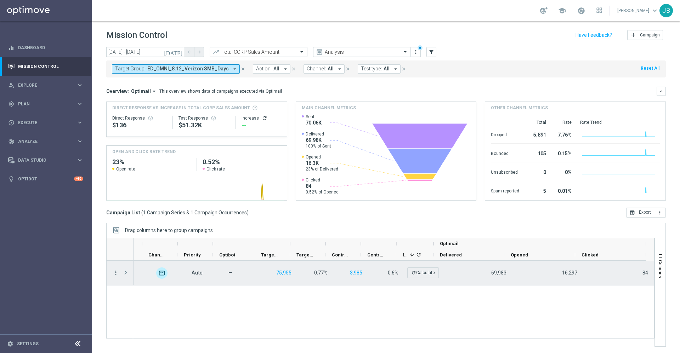
click at [116, 272] on icon "more_vert" at bounding box center [116, 273] width 6 height 6
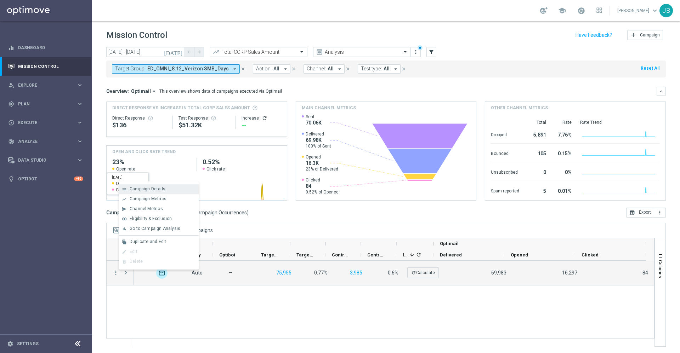
click at [150, 188] on span "Campaign Details" at bounding box center [148, 189] width 36 height 5
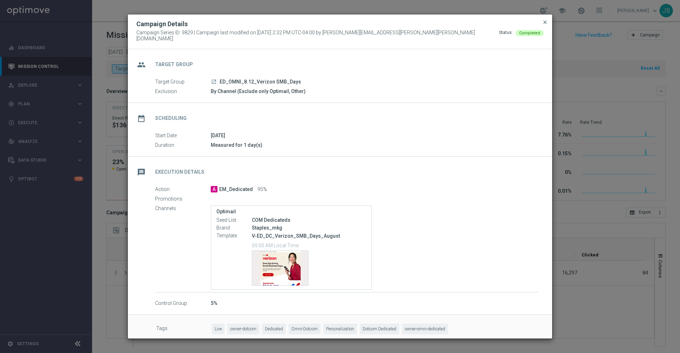
click at [543, 25] on span "close" at bounding box center [545, 22] width 6 height 6
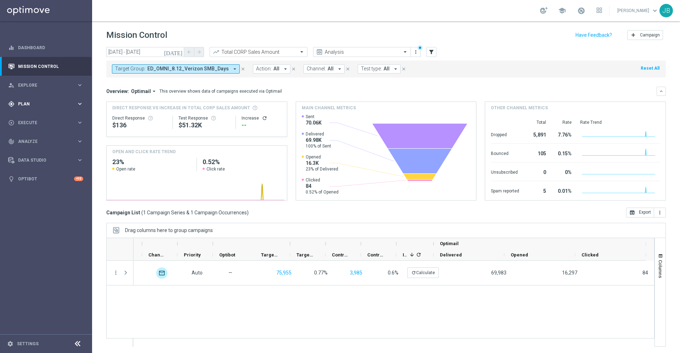
click at [48, 103] on span "Plan" at bounding box center [47, 104] width 58 height 4
click at [42, 119] on link "Target Groups" at bounding box center [45, 119] width 55 height 6
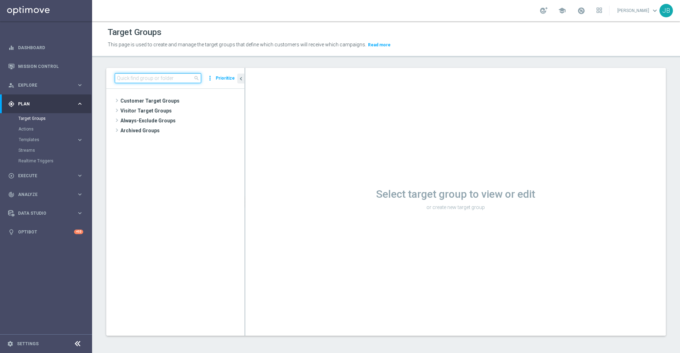
click at [137, 80] on input at bounding box center [158, 78] width 86 height 10
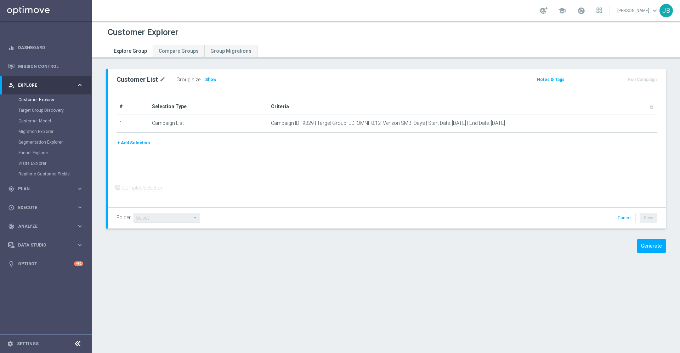
click at [145, 143] on button "+ Add Selection" at bounding box center [133, 143] width 34 height 8
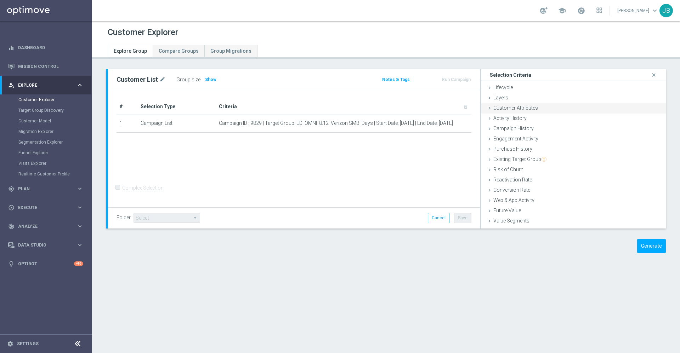
click at [513, 111] on div "Customer Attributes done" at bounding box center [573, 108] width 184 height 11
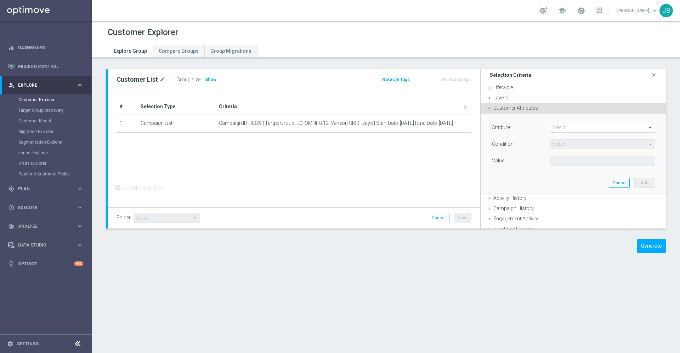
click at [557, 124] on span at bounding box center [602, 127] width 104 height 9
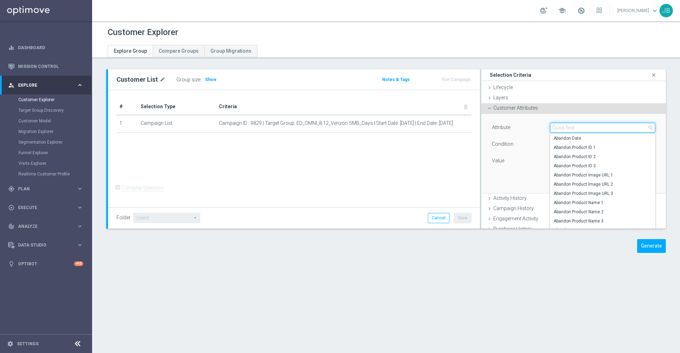
click at [557, 125] on input "search" at bounding box center [602, 128] width 105 height 10
type input "e"
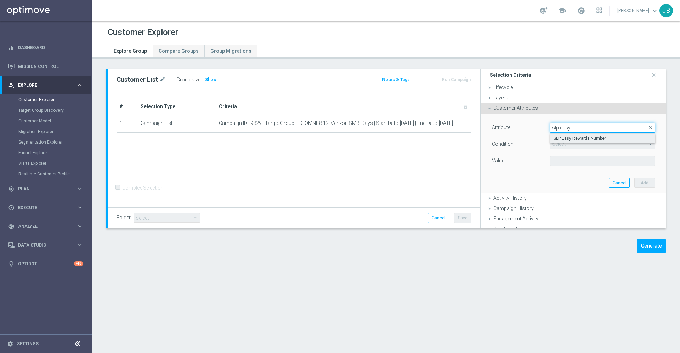
type input "slp easy"
click at [579, 138] on span "SLP Easy Rewards Number" at bounding box center [602, 139] width 98 height 6
type input "SLP Easy Rewards Number"
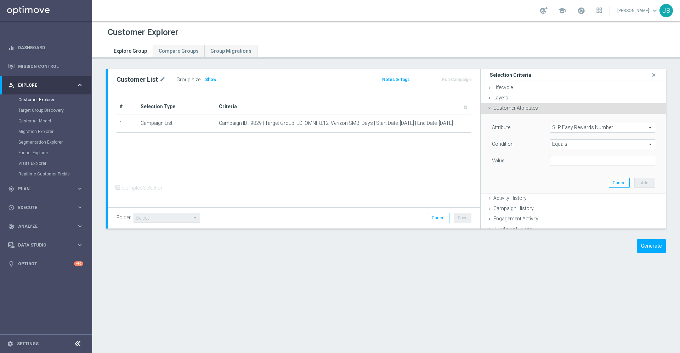
click at [579, 142] on span "Equals" at bounding box center [602, 144] width 104 height 9
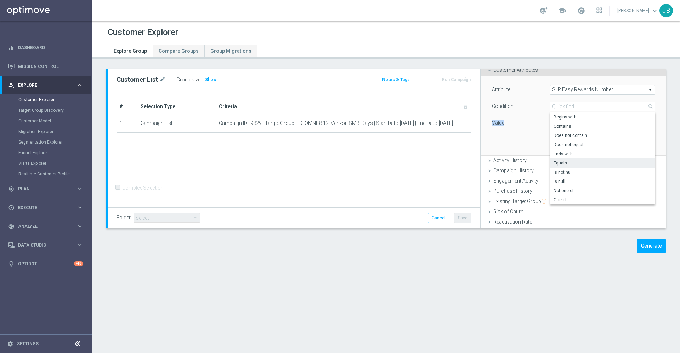
drag, startPoint x: 561, startPoint y: 200, endPoint x: 508, endPoint y: 128, distance: 89.0
click at [508, 128] on div "Attribute SLP Easy Rewards Number SLP Easy Rewards Number arrow_drop_down searc…" at bounding box center [573, 107] width 163 height 45
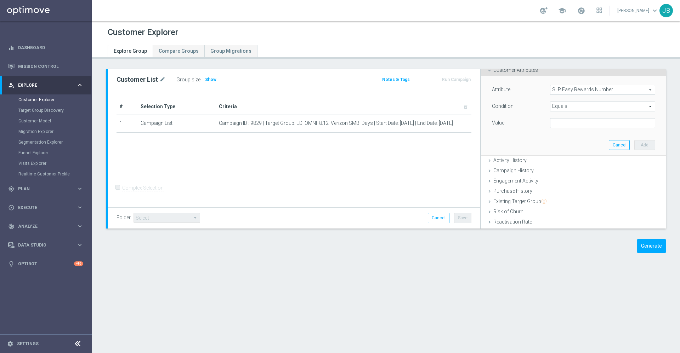
click at [567, 105] on span "Equals" at bounding box center [602, 106] width 104 height 9
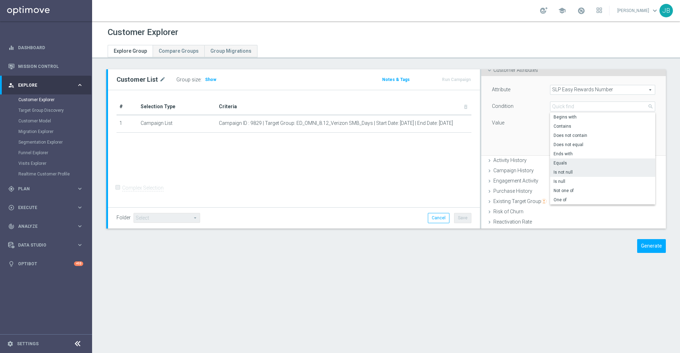
click at [564, 171] on span "Is not null" at bounding box center [602, 173] width 98 height 6
type input "Is not null"
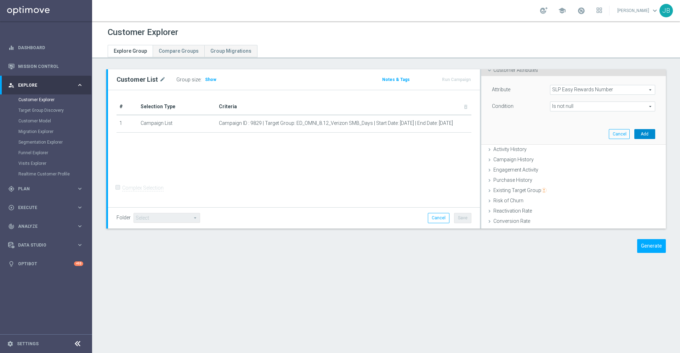
click at [634, 133] on button "Add" at bounding box center [644, 134] width 21 height 10
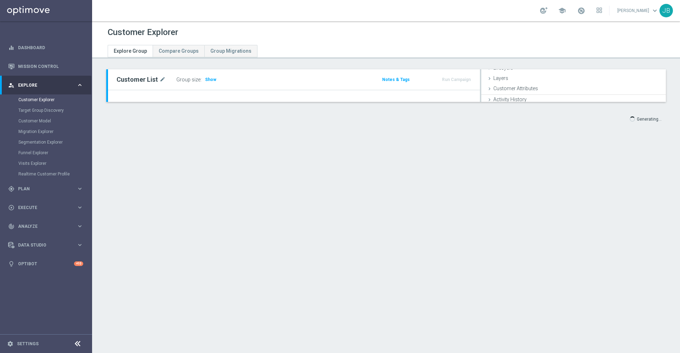
scroll to position [19, 0]
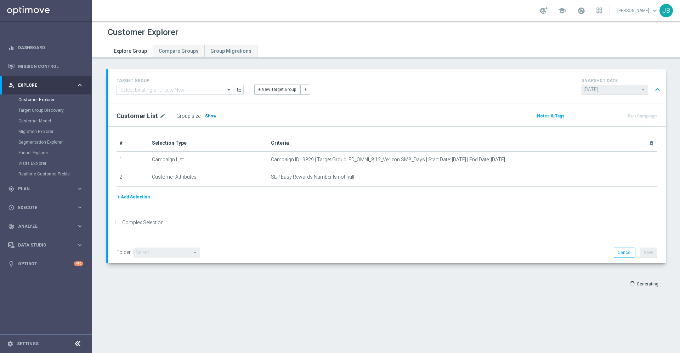
click at [207, 115] on span "Show" at bounding box center [210, 116] width 11 height 5
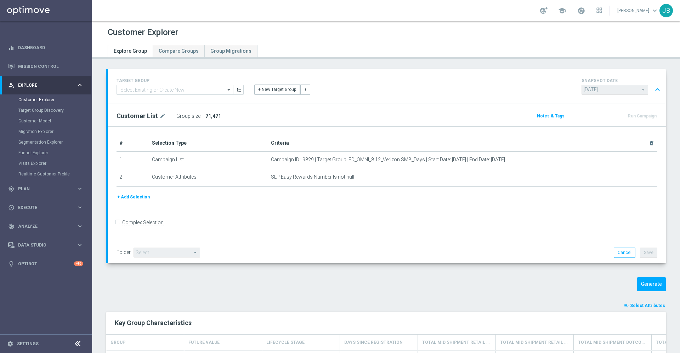
click at [144, 197] on button "+ Add Selection" at bounding box center [133, 197] width 34 height 8
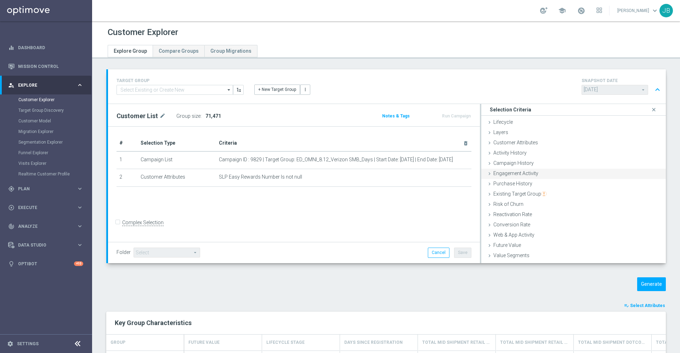
click at [522, 174] on span "Engagement Activity" at bounding box center [515, 174] width 45 height 6
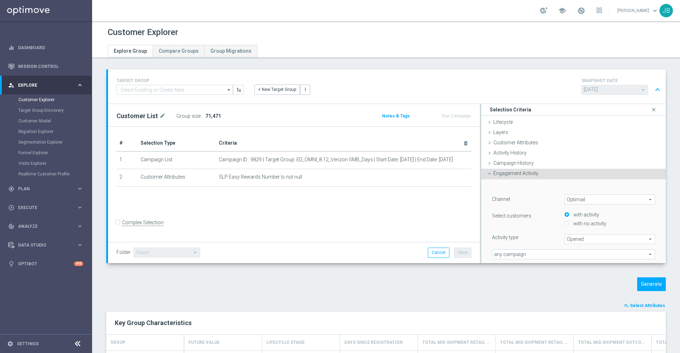
scroll to position [92, 0]
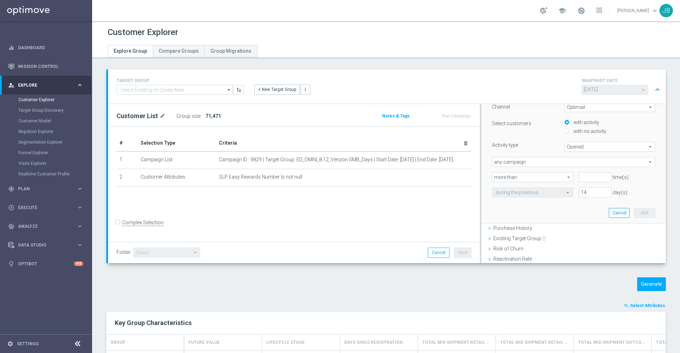
click at [556, 165] on span "any campaign" at bounding box center [573, 162] width 162 height 9
click at [542, 184] on label "any campaign while a member of the specified target group(s)" at bounding box center [573, 181] width 162 height 9
type input "any campaign while a member of the specified target group(s)"
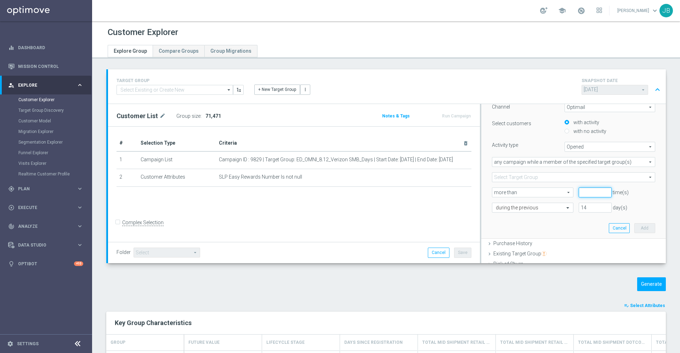
click at [578, 193] on input "number" at bounding box center [594, 193] width 33 height 10
click at [552, 177] on span at bounding box center [573, 177] width 162 height 9
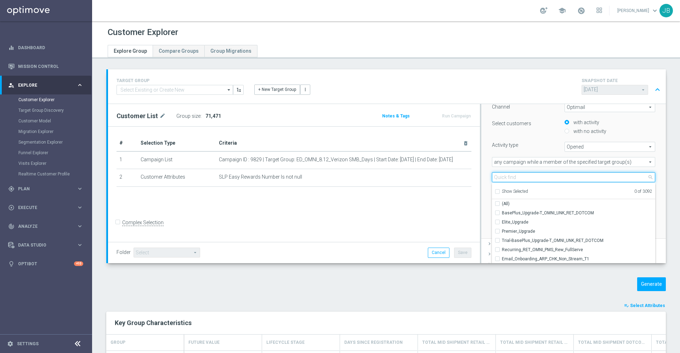
click at [549, 178] on input "search" at bounding box center [573, 177] width 163 height 10
paste input "ED_OMNI_8.12_Verizon SMB_Days"
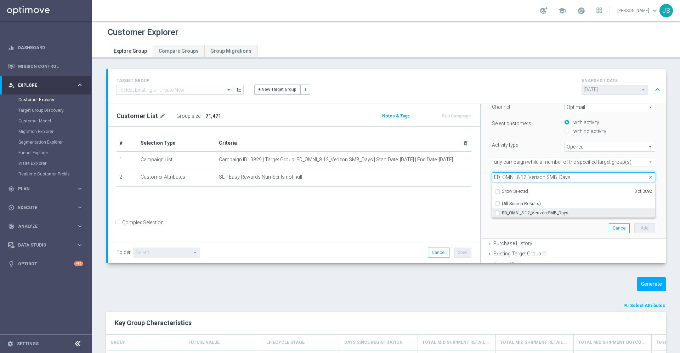
type input "ED_OMNI_8.12_Verizon SMB_Days"
click at [539, 211] on span "ED_OMNI_8.12_Verizon SMB_Days" at bounding box center [578, 213] width 153 height 6
click at [502, 211] on input "ED_OMNI_8.12_Verizon SMB_Days" at bounding box center [499, 213] width 5 height 5
checkbox input "true"
type input "ED_OMNI_8.12_Verizon SMB_Days"
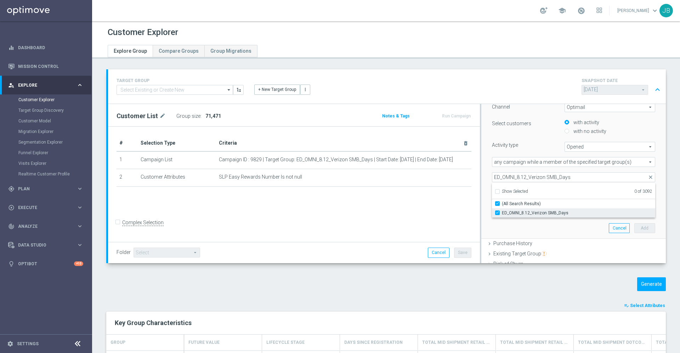
checkbox input "true"
click at [505, 229] on div "﻿ Channel Optimail Optimail arrow_drop_down search Select customers with activi…" at bounding box center [573, 163] width 174 height 152
click at [578, 192] on input "number" at bounding box center [594, 193] width 33 height 10
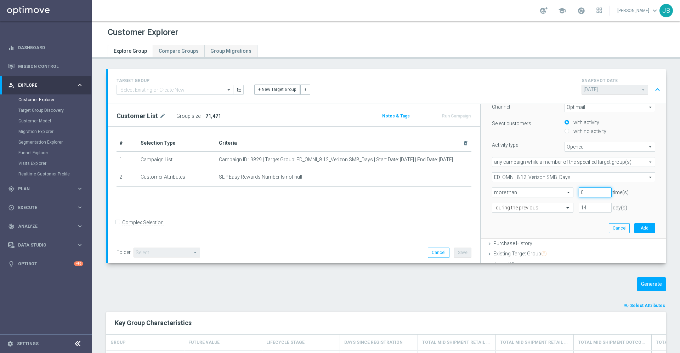
type input "0"
click at [578, 205] on input "14" at bounding box center [594, 208] width 33 height 10
type input "1"
type input "60"
click at [634, 228] on button "Add" at bounding box center [644, 228] width 21 height 10
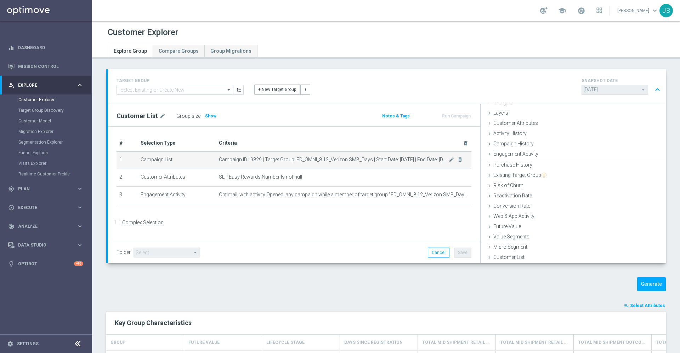
scroll to position [19, 0]
click at [212, 116] on span "Show" at bounding box center [210, 116] width 11 height 5
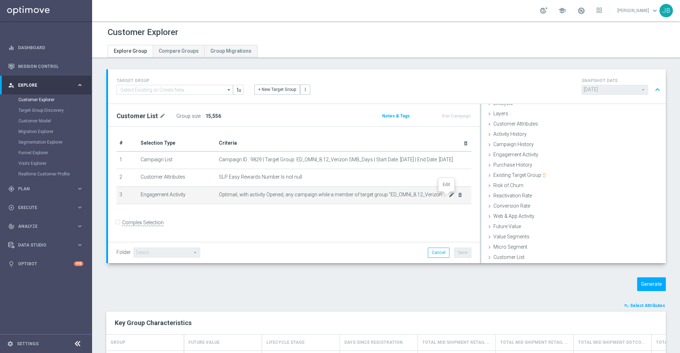
click at [448, 196] on icon "mode_edit" at bounding box center [451, 195] width 6 height 6
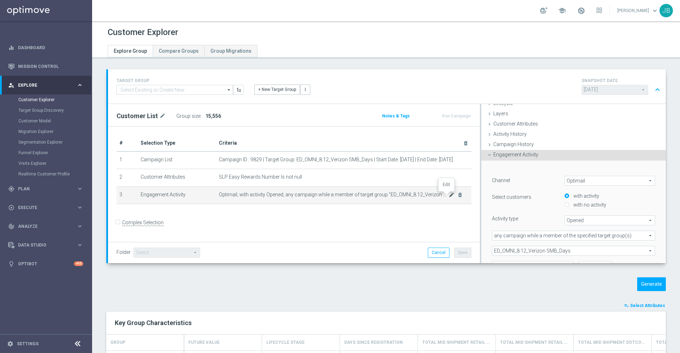
scroll to position [19, 0]
click at [572, 220] on span "Opened" at bounding box center [610, 219] width 90 height 9
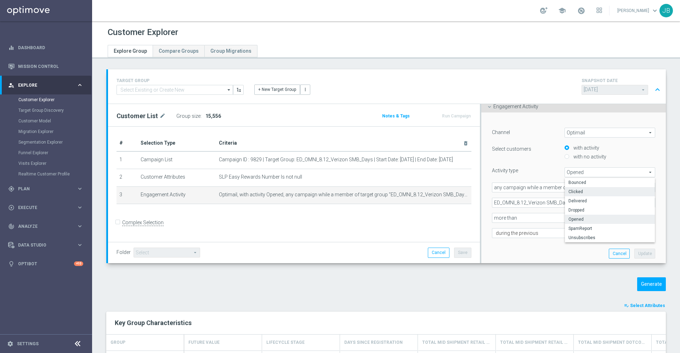
click at [565, 188] on label "Clicked" at bounding box center [610, 191] width 90 height 9
type input "Clicked"
click at [634, 253] on button "Update" at bounding box center [644, 254] width 21 height 10
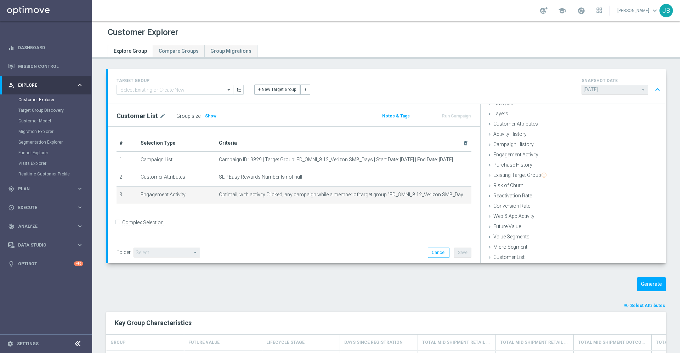
scroll to position [19, 0]
click at [208, 114] on span "Show" at bounding box center [210, 116] width 11 height 5
click at [448, 196] on icon "mode_edit" at bounding box center [451, 195] width 6 height 6
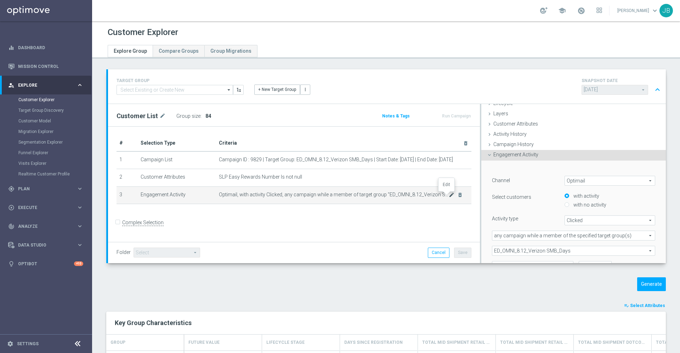
scroll to position [67, 0]
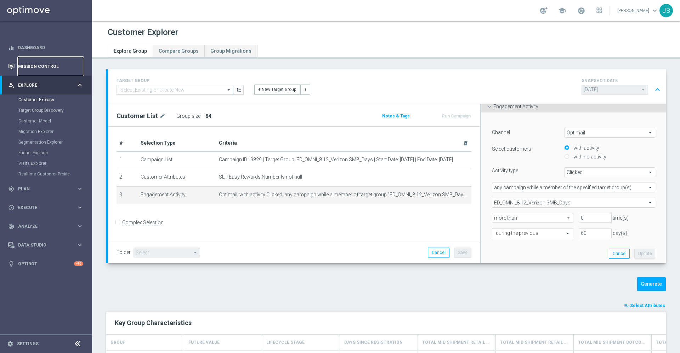
click at [46, 70] on link "Mission Control" at bounding box center [50, 66] width 65 height 19
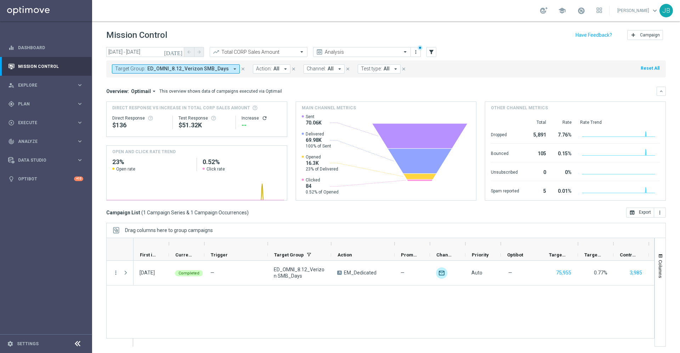
click at [180, 52] on icon "today" at bounding box center [173, 52] width 19 height 6
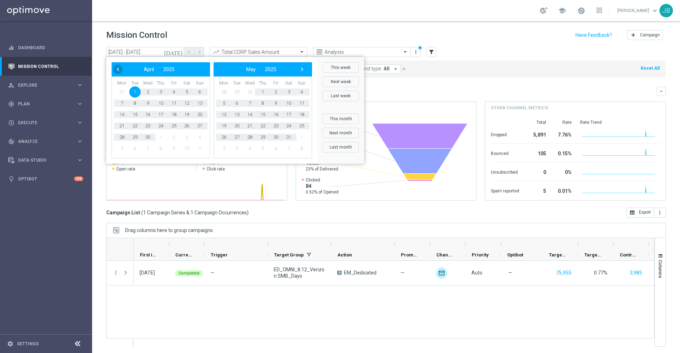
click at [120, 68] on span "‹" at bounding box center [117, 69] width 9 height 9
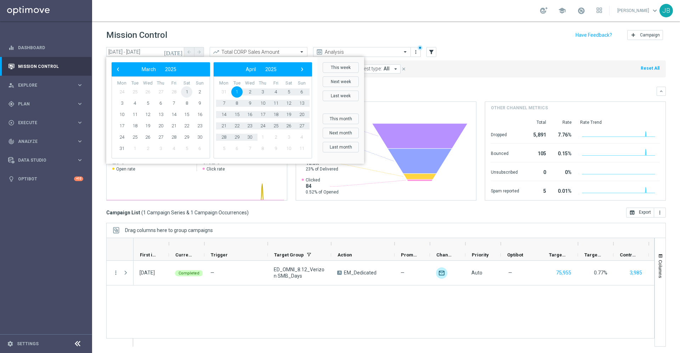
click at [187, 91] on span "1" at bounding box center [186, 91] width 11 height 11
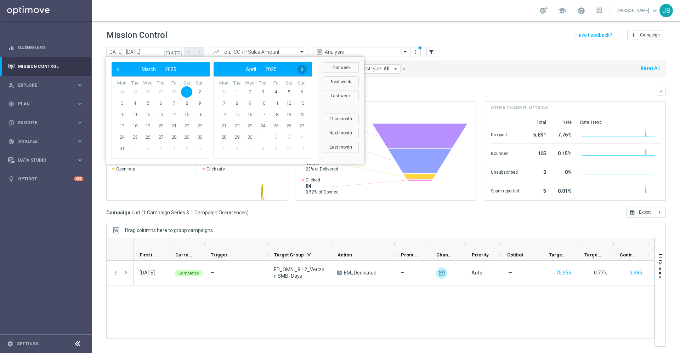
click at [301, 70] on span "›" at bounding box center [301, 69] width 9 height 9
click at [301, 73] on span "›" at bounding box center [301, 69] width 9 height 9
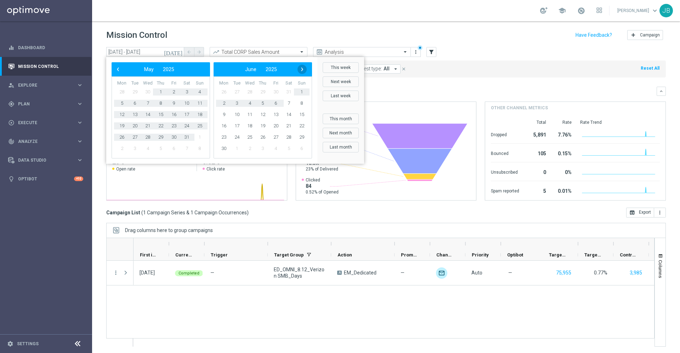
click at [302, 74] on span "›" at bounding box center [301, 69] width 9 height 9
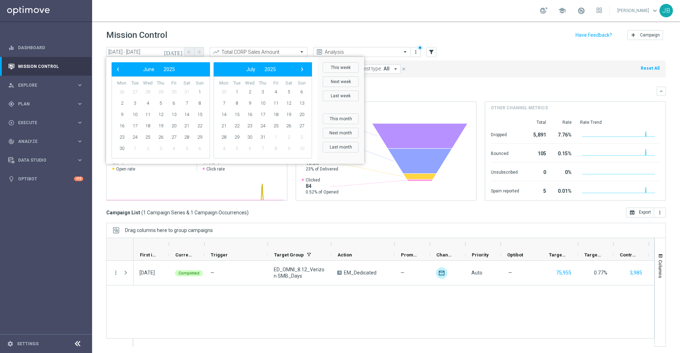
click at [302, 74] on span "›" at bounding box center [301, 69] width 9 height 9
click at [299, 69] on span "›" at bounding box center [301, 69] width 9 height 9
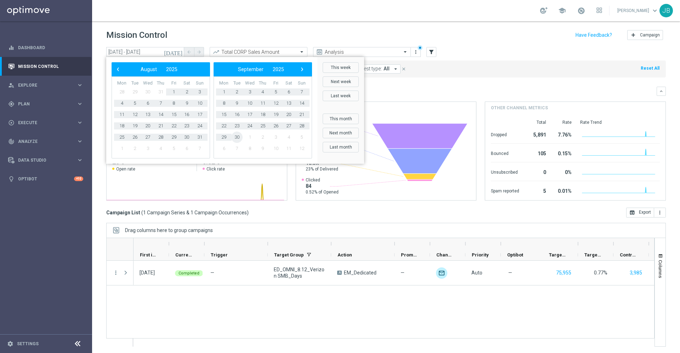
click at [236, 137] on span "30" at bounding box center [236, 137] width 11 height 11
type input "01 Mar 2025 - 30 Sep 2025"
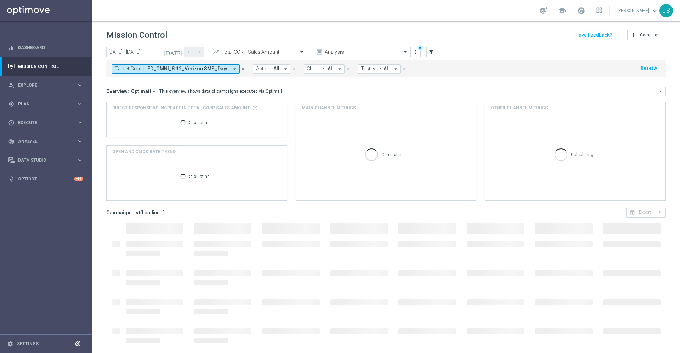
click at [240, 69] on icon "close" at bounding box center [242, 69] width 5 height 5
click at [433, 51] on icon "filter_alt" at bounding box center [431, 52] width 6 height 6
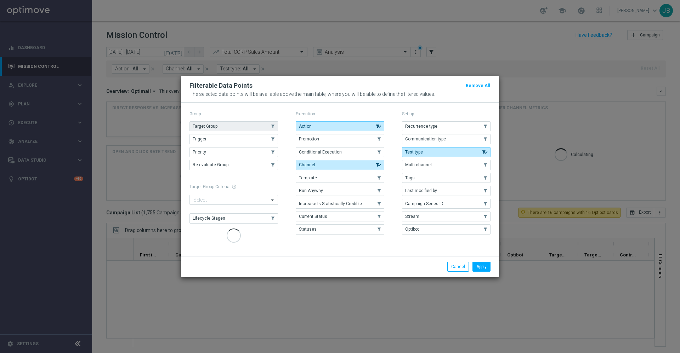
click at [257, 125] on button "Target Group" at bounding box center [233, 126] width 88 height 10
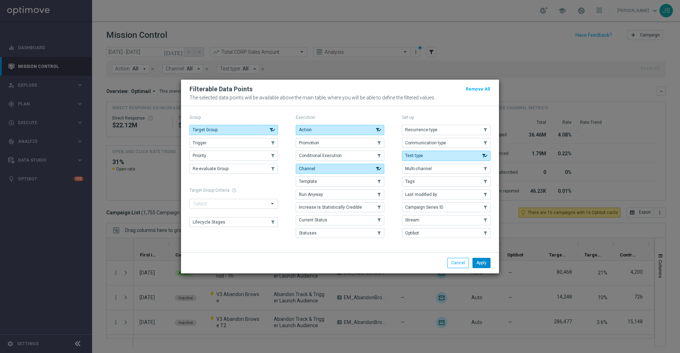
click at [480, 263] on button "Apply" at bounding box center [481, 263] width 18 height 10
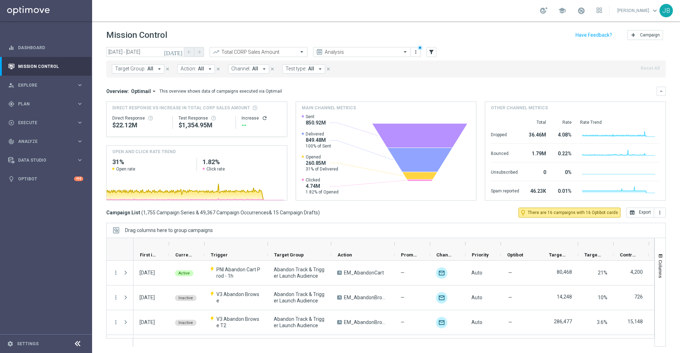
click at [141, 68] on span "Target Group:" at bounding box center [130, 69] width 30 height 6
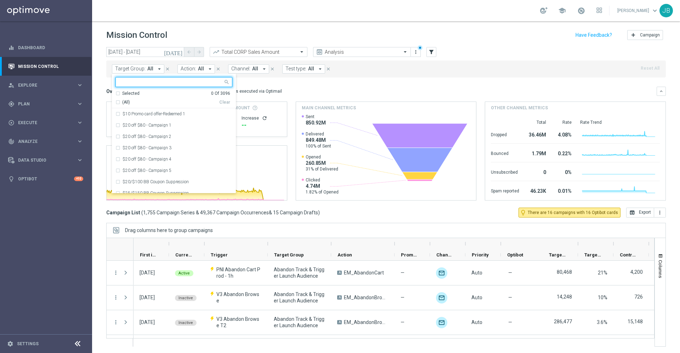
click at [151, 83] on input "text" at bounding box center [171, 82] width 104 height 6
click at [118, 103] on div "(All Search Results)" at bounding box center [167, 102] width 104 height 6
type input "verizon"
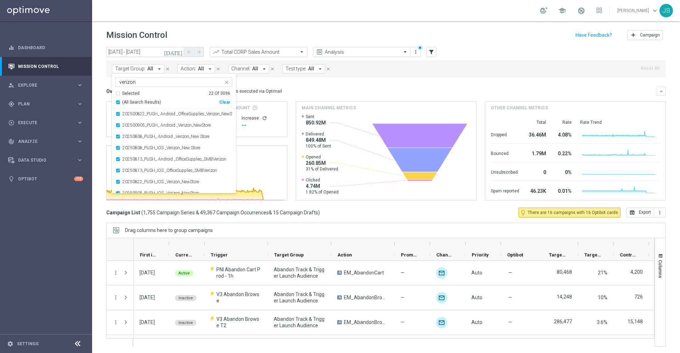
click at [304, 85] on mini-dashboard "Overview: Optimail arrow_drop_down This overview shows data of campaigns execut…" at bounding box center [385, 143] width 559 height 130
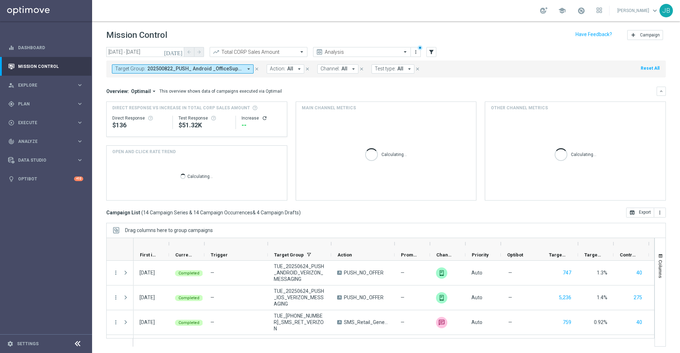
scroll to position [1, 0]
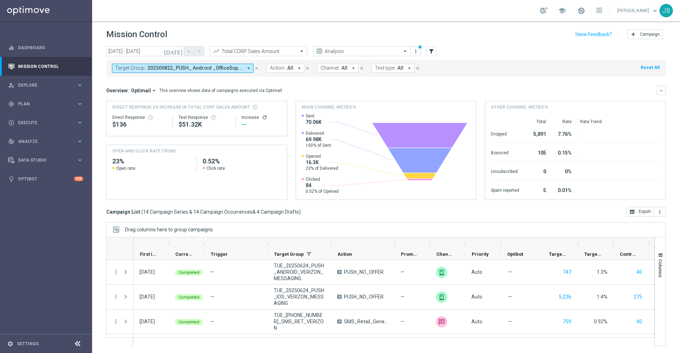
click at [333, 245] on div at bounding box center [362, 242] width 63 height 11
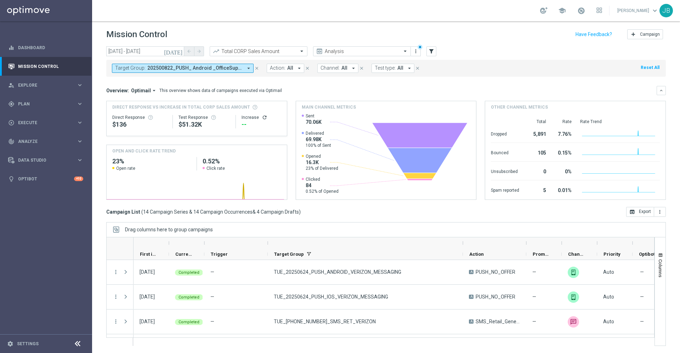
drag, startPoint x: 332, startPoint y: 244, endPoint x: 463, endPoint y: 247, distance: 131.3
click at [463, 247] on div at bounding box center [462, 242] width 3 height 11
click at [180, 50] on icon "today" at bounding box center [173, 51] width 19 height 6
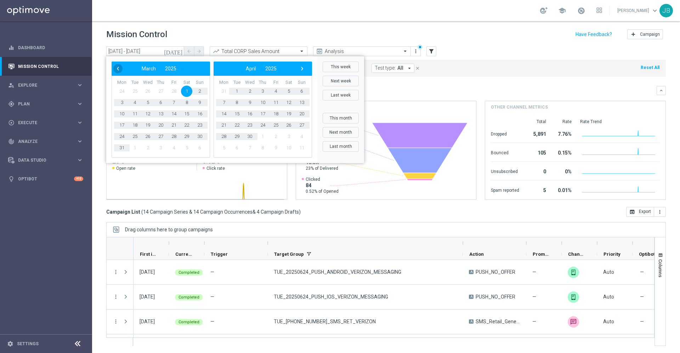
click at [119, 68] on span "‹" at bounding box center [117, 68] width 9 height 9
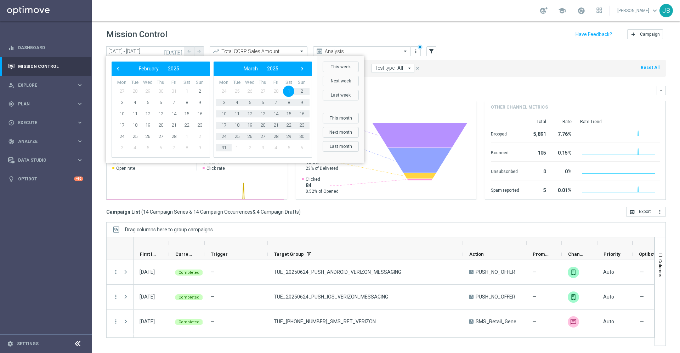
click at [119, 68] on span "‹" at bounding box center [117, 68] width 9 height 9
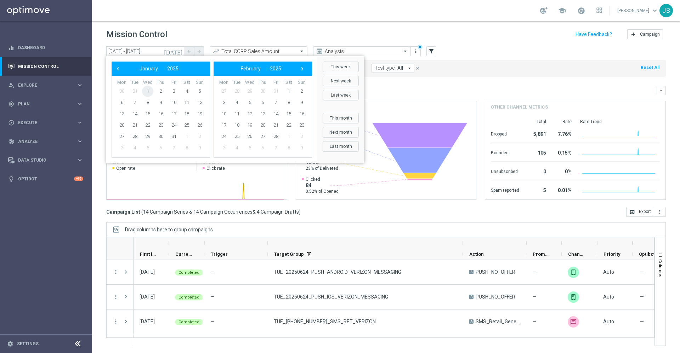
click at [151, 90] on span "1" at bounding box center [147, 91] width 11 height 11
click at [303, 71] on span "›" at bounding box center [301, 68] width 9 height 9
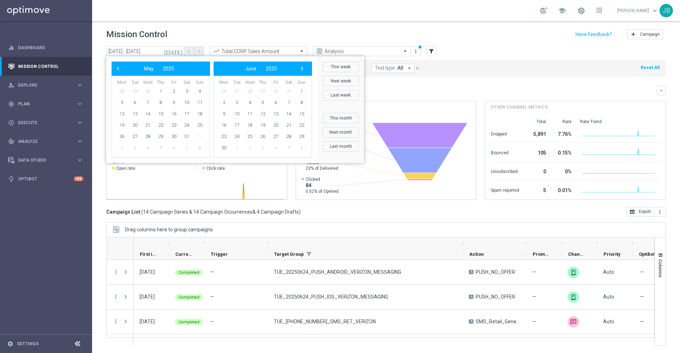
click at [303, 71] on span "›" at bounding box center [301, 68] width 9 height 9
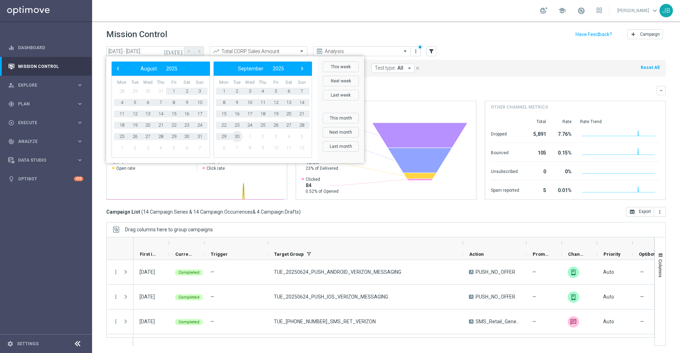
click at [236, 137] on span "30" at bounding box center [236, 136] width 11 height 11
type input "01 Jan 2025 - 30 Sep 2025"
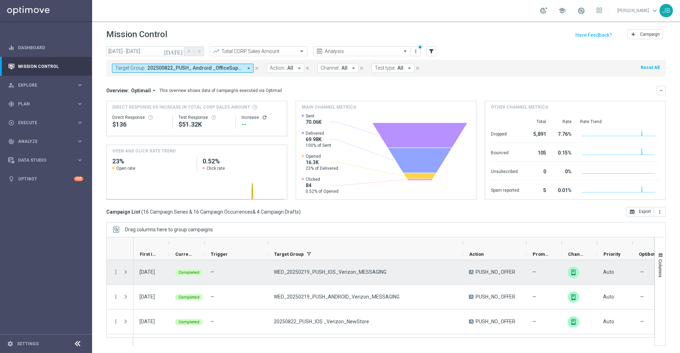
scroll to position [0, 0]
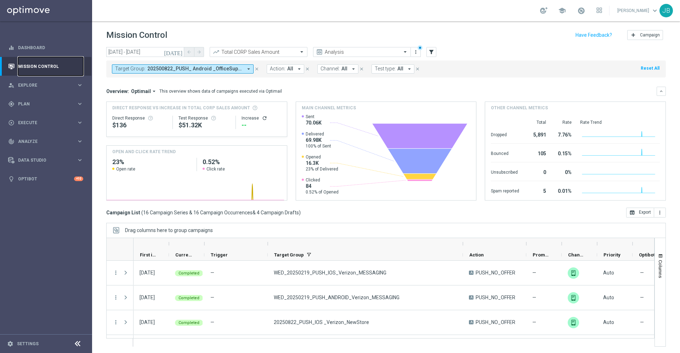
click at [51, 67] on link "Mission Control" at bounding box center [50, 66] width 65 height 19
click at [40, 102] on span "Plan" at bounding box center [47, 104] width 58 height 4
click at [38, 119] on link "Target Groups" at bounding box center [45, 119] width 55 height 6
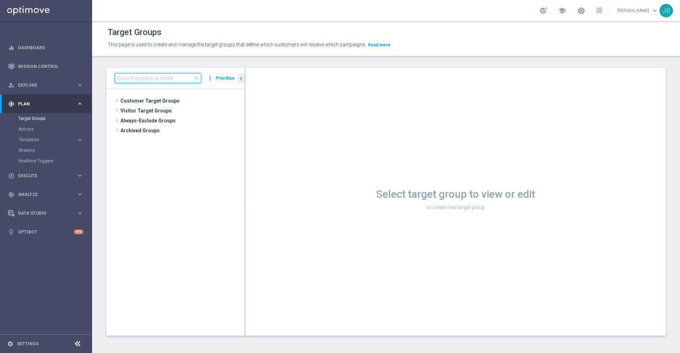
click at [148, 78] on input at bounding box center [158, 78] width 86 height 10
paste input "WED_20250219_D_Omni_Verizon_Store"
type input "WED_20250219_D_Omni_Verizon_Store"
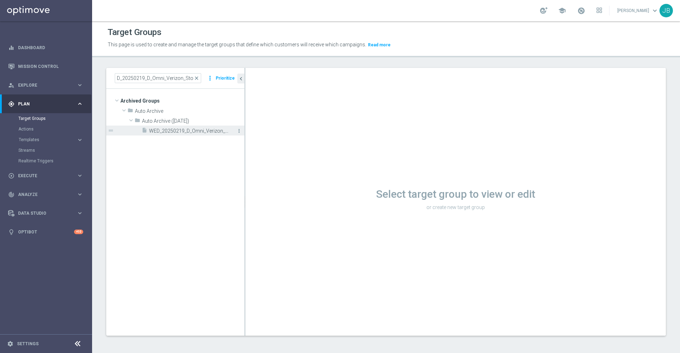
scroll to position [0, 0]
click at [238, 132] on icon "more_vert" at bounding box center [239, 131] width 6 height 6
click at [246, 140] on icon "unarchive" at bounding box center [245, 142] width 6 height 6
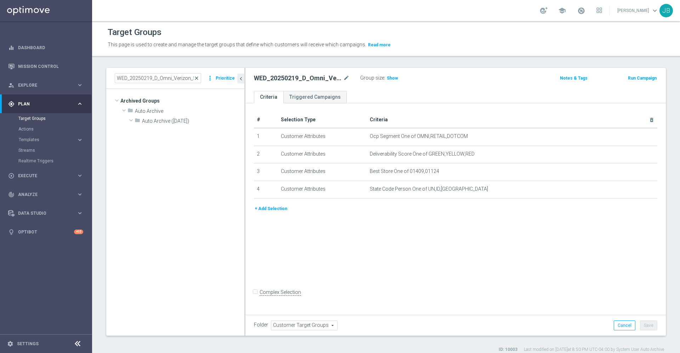
click at [198, 79] on span "close" at bounding box center [197, 78] width 6 height 6
click at [171, 79] on input at bounding box center [158, 78] width 86 height 10
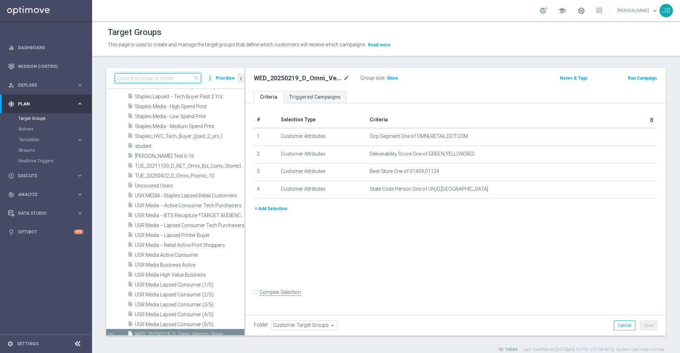
paste input "WED_20250226_D_Omni_Verizon_Store"
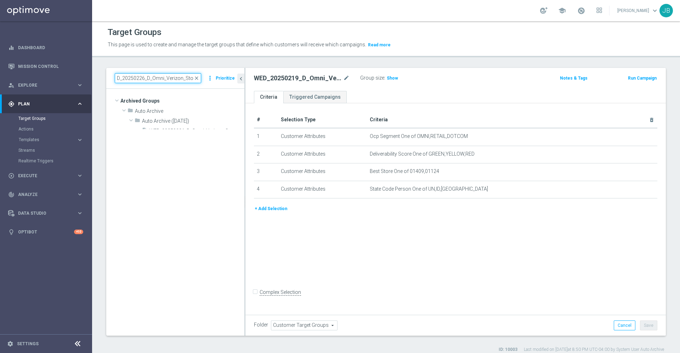
scroll to position [0, 0]
type input "WED_20250226_D_Omni_Verizon_Store"
click at [197, 132] on span "WED_20250226_D_Omni_Verizon_Store" at bounding box center [188, 131] width 79 height 6
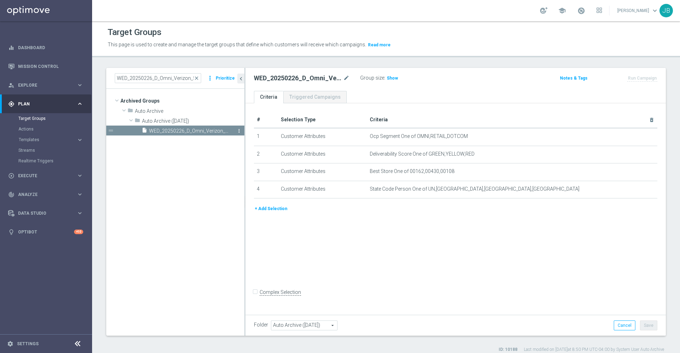
click at [239, 130] on icon "more_vert" at bounding box center [239, 131] width 6 height 6
click at [252, 139] on span "Restore" at bounding box center [258, 139] width 18 height 5
type input "Customer Target Groups"
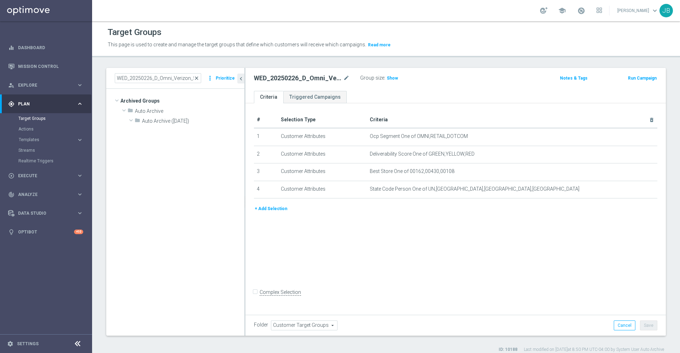
click at [199, 78] on span "close" at bounding box center [197, 78] width 6 height 6
click at [162, 78] on input at bounding box center [158, 78] width 86 height 10
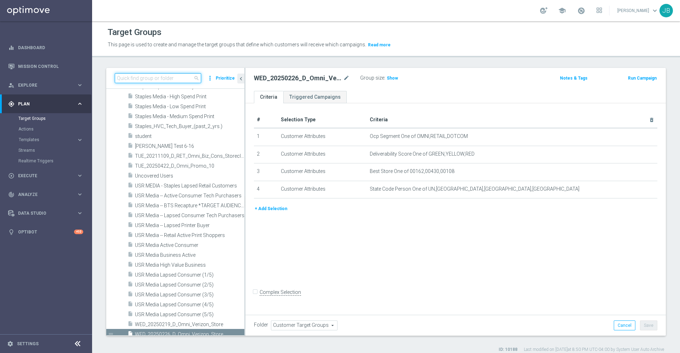
paste input "TUE_20250304_D_RET_OMNI_Verizon_GM"
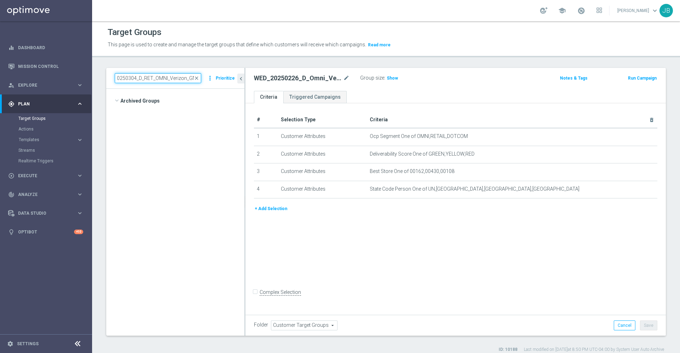
scroll to position [0, 0]
type input "TUE_20250304_D_RET_OMNI_Verizon_GM"
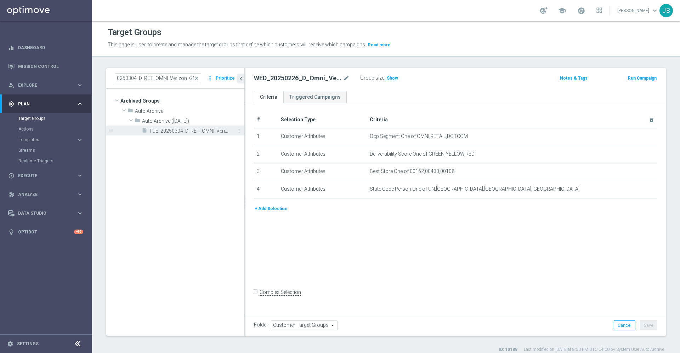
click at [175, 129] on span "TUE_20250304_D_RET_OMNI_Verizon_GM" at bounding box center [188, 131] width 79 height 6
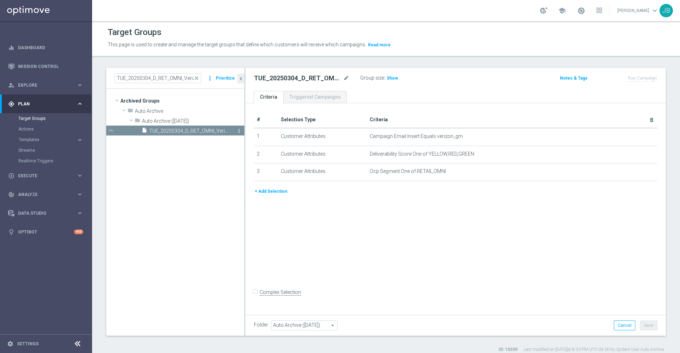
click at [239, 132] on icon "more_vert" at bounding box center [239, 131] width 6 height 6
click at [251, 143] on span "Restore" at bounding box center [259, 141] width 18 height 5
type input "Customer Target Groups"
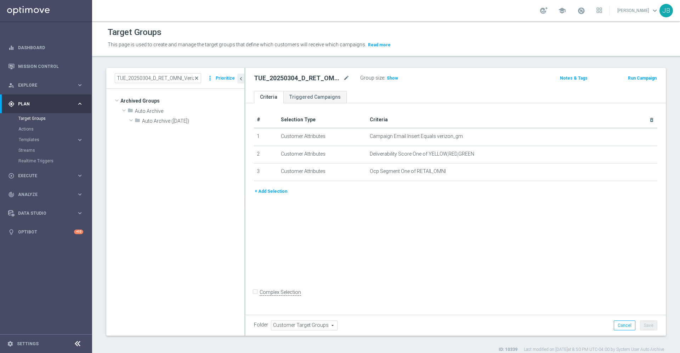
click at [198, 78] on span "close" at bounding box center [197, 78] width 6 height 6
click at [166, 77] on input at bounding box center [158, 78] width 86 height 10
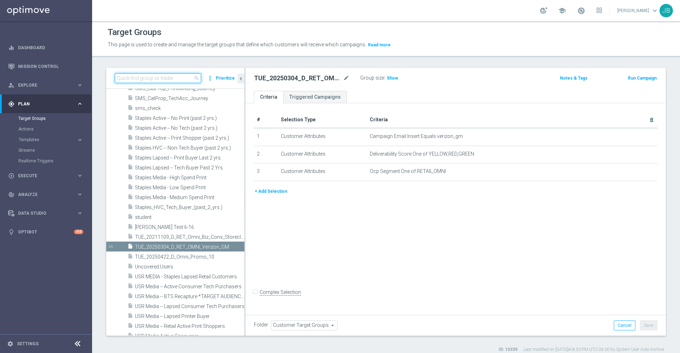
paste input "ED_OMNI_20250318_Verizon_Biz_Offer"
drag, startPoint x: 166, startPoint y: 77, endPoint x: 182, endPoint y: 103, distance: 30.5
click at [182, 103] on div "ED_OMNI_20250318_Verizon_Biz_Offer search more_vert Prioritize Customer Target …" at bounding box center [175, 202] width 138 height 268
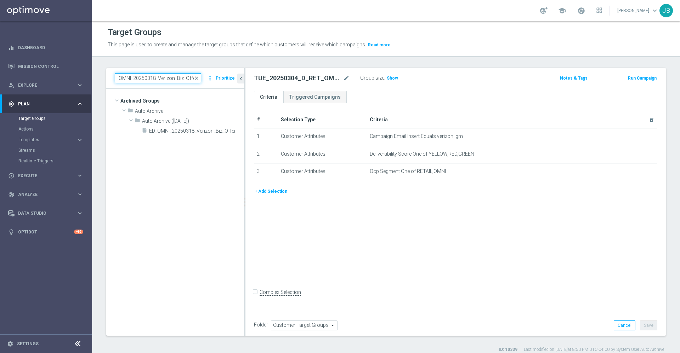
scroll to position [0, 0]
type input "ED_OMNI_20250318_Verizon_Biz_Offer"
click at [238, 132] on icon "more_vert" at bounding box center [239, 131] width 6 height 6
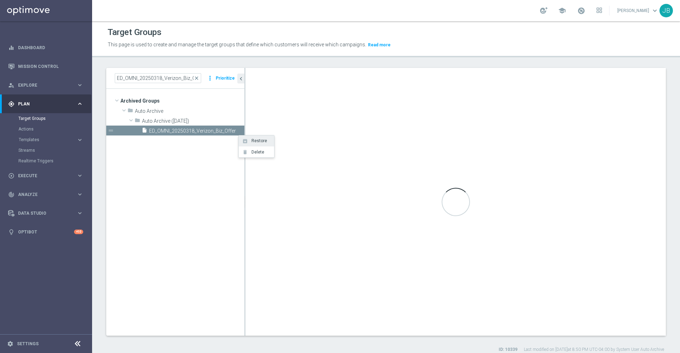
click at [246, 142] on icon "unarchive" at bounding box center [245, 141] width 6 height 6
type input "Customer Target Groups"
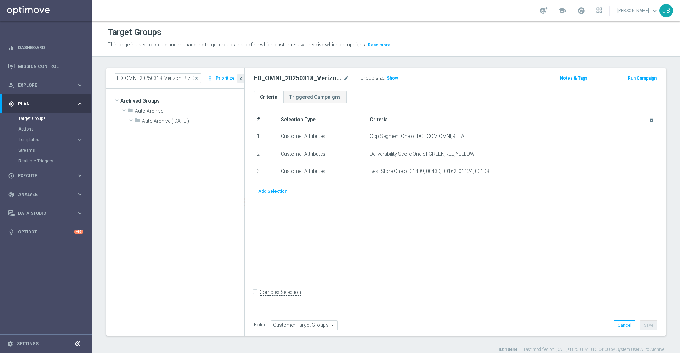
click at [199, 78] on span "close" at bounding box center [197, 78] width 6 height 6
click at [172, 78] on input at bounding box center [158, 78] width 86 height 10
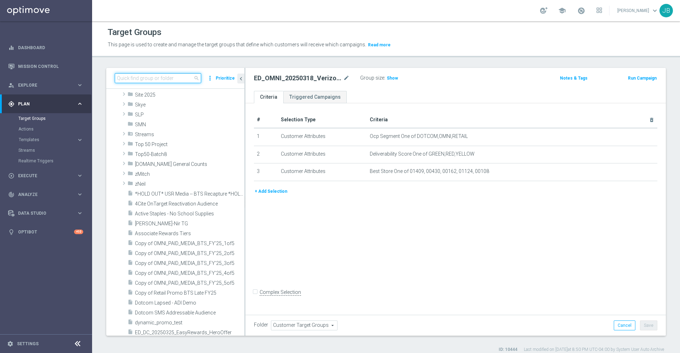
paste input "MON_20250421_Omni_Verizon_Store"
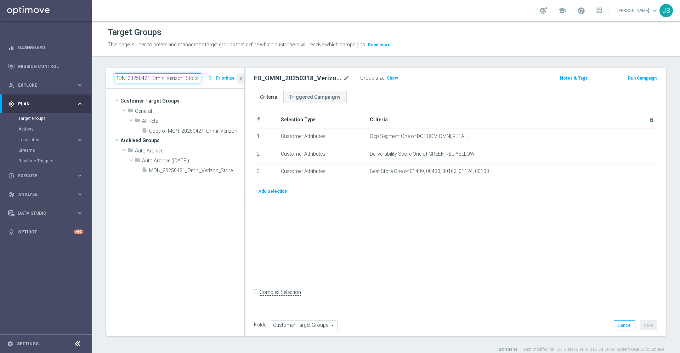
scroll to position [0, 0]
type input "MON_20250421_Omni_Verizon_Store"
click at [240, 132] on icon "more_vert" at bounding box center [240, 131] width 6 height 6
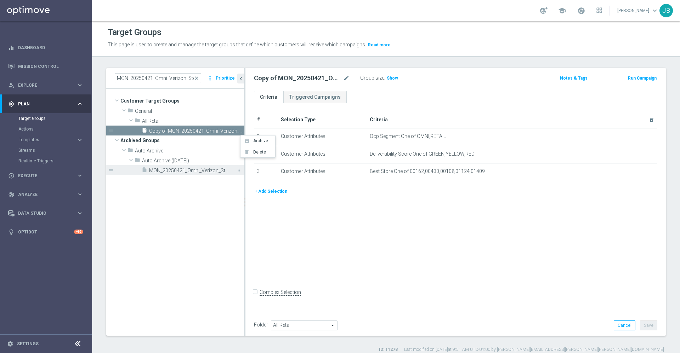
click at [238, 171] on icon "more_vert" at bounding box center [239, 171] width 6 height 6
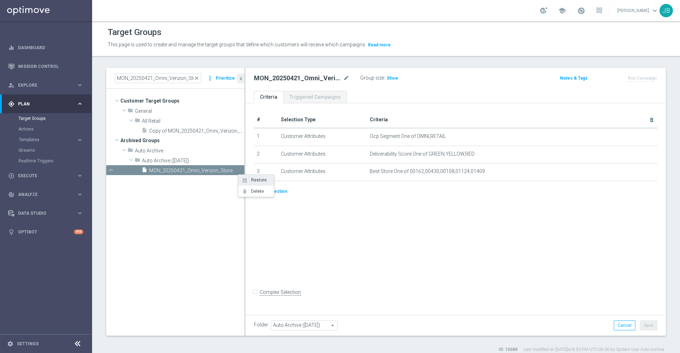
click at [246, 181] on icon "unarchive" at bounding box center [245, 181] width 6 height 6
type input "Customer Target Groups"
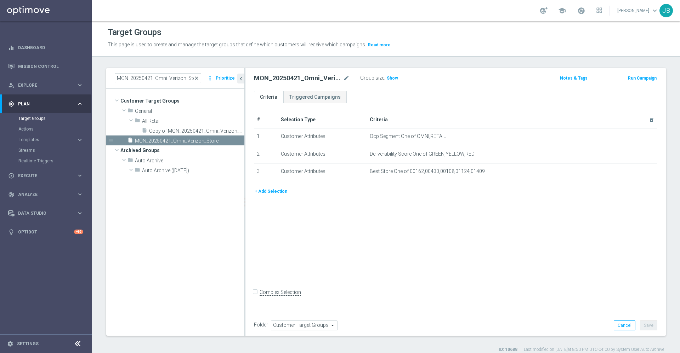
click at [197, 76] on span "close" at bounding box center [197, 78] width 6 height 6
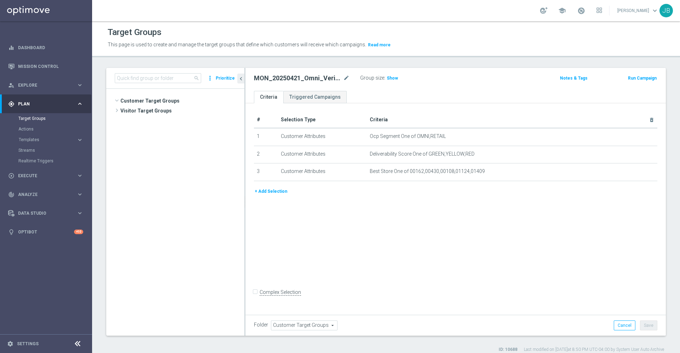
scroll to position [1469, 0]
click at [162, 76] on input at bounding box center [158, 78] width 86 height 10
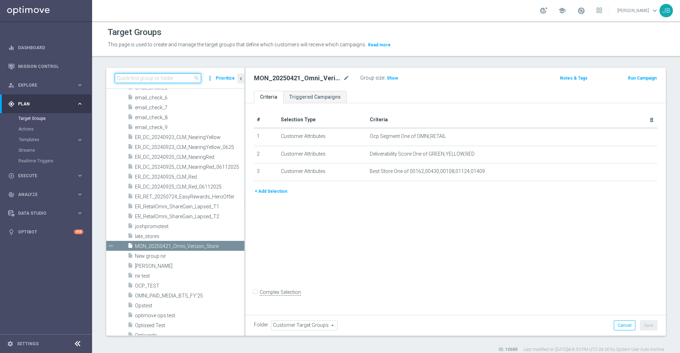
paste input "ED_OMNI_8.12_Verizon SMB_Days"
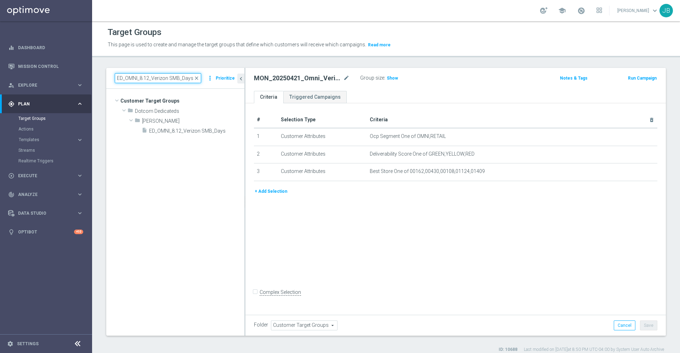
scroll to position [0, 0]
type input "ED_OMNI_8.12_Verizon SMB_Days"
click at [239, 131] on icon "more_vert" at bounding box center [239, 131] width 6 height 6
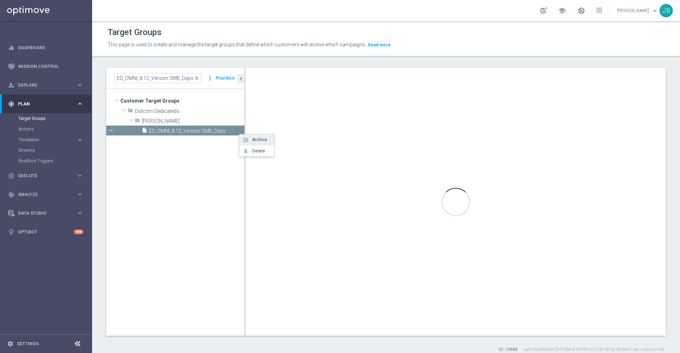
type input "Johnny"
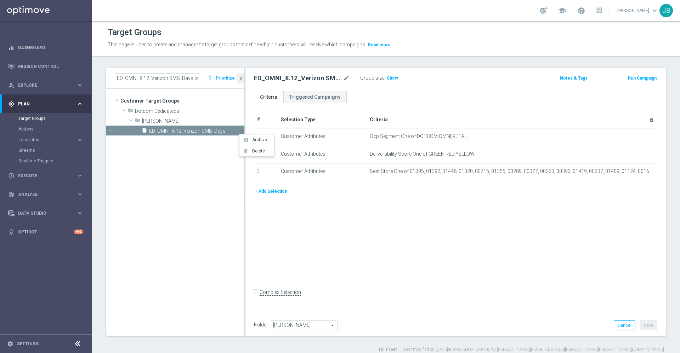
click at [198, 164] on tree-viewport "Customer Target Groups library_add create_new_folder folder" at bounding box center [175, 212] width 138 height 247
click at [58, 68] on link "Mission Control" at bounding box center [50, 66] width 65 height 19
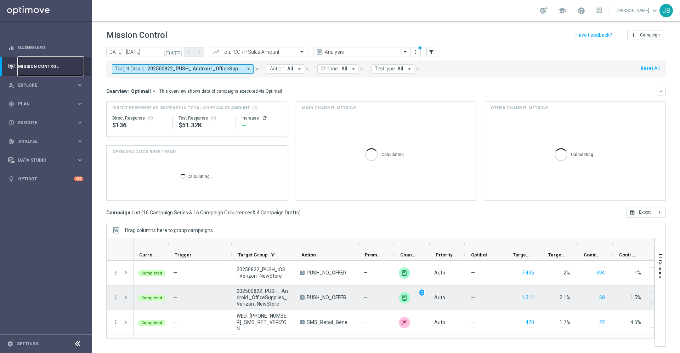
scroll to position [0, 38]
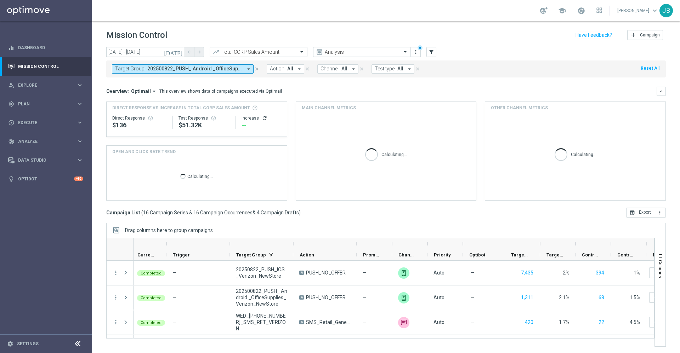
click at [341, 69] on span "All" at bounding box center [344, 69] width 6 height 6
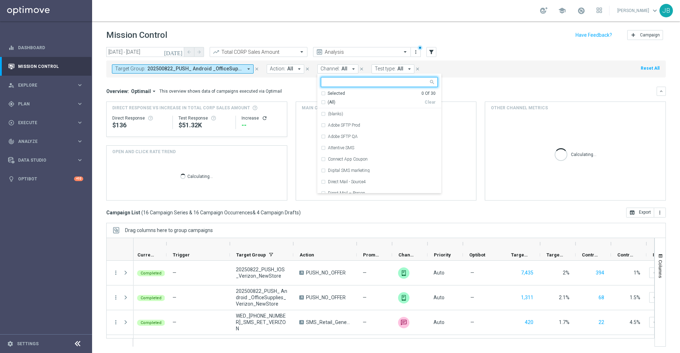
click at [342, 78] on div at bounding box center [374, 82] width 107 height 9
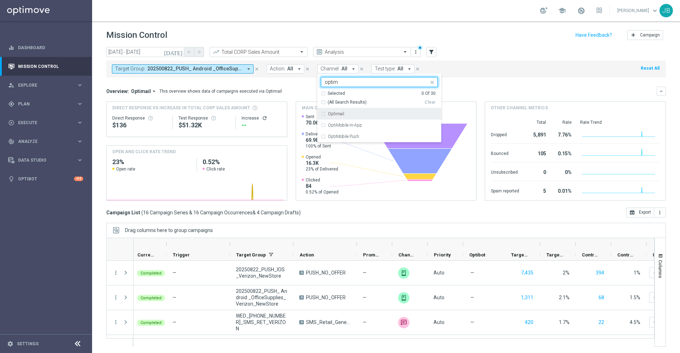
click at [351, 116] on div "Optimail" at bounding box center [383, 114] width 110 height 4
type input "optim"
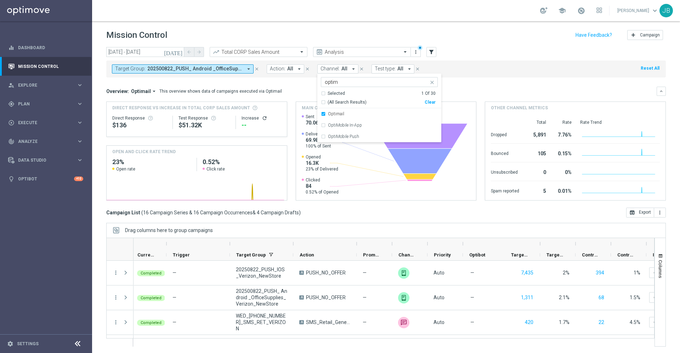
click at [490, 74] on div "Target Group: 202500822_PUSH_ Android _OfficeSupplies_Verizon_NewStore, 2025009…" at bounding box center [385, 69] width 559 height 17
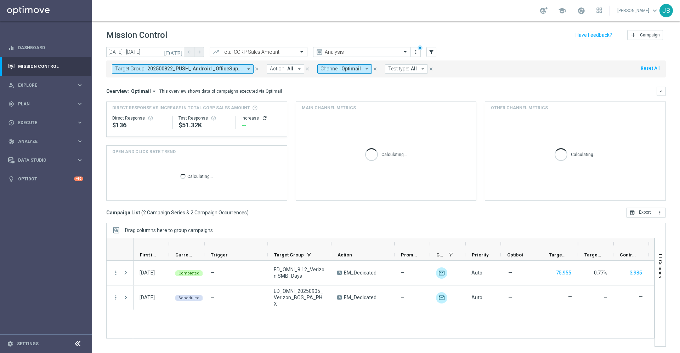
click at [199, 67] on span "202500822_PUSH_ Android _OfficeSupplies_Verizon_NewStore, 202500905_PUSH_ Andro…" at bounding box center [194, 69] width 95 height 6
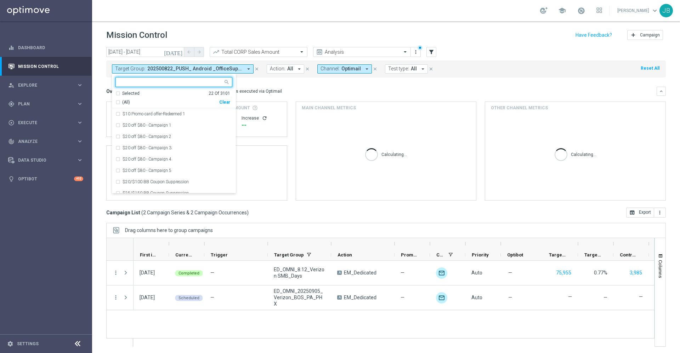
click at [0, 0] on div "Clear" at bounding box center [0, 0] width 0 height 0
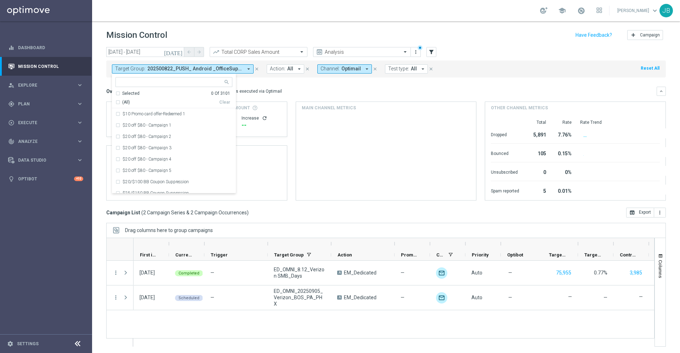
click at [293, 94] on div "Overview: Optimail arrow_drop_down This overview shows data of campaigns execut…" at bounding box center [381, 91] width 550 height 6
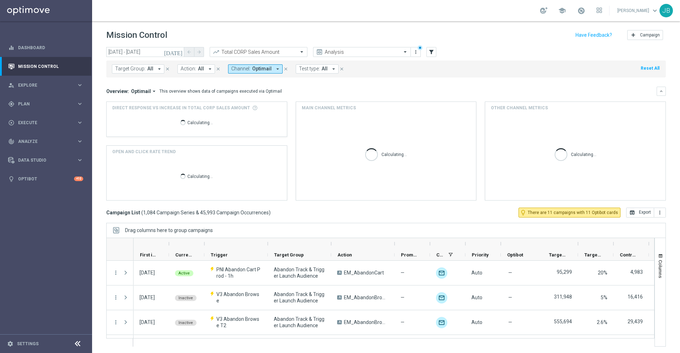
click at [156, 68] on icon "arrow_drop_down" at bounding box center [159, 69] width 6 height 6
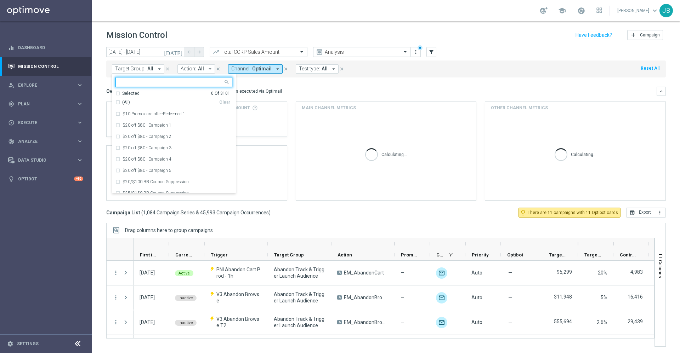
click at [153, 86] on div at bounding box center [170, 82] width 105 height 7
click at [118, 102] on div "(All Search Results)" at bounding box center [167, 102] width 104 height 6
type input "veri"
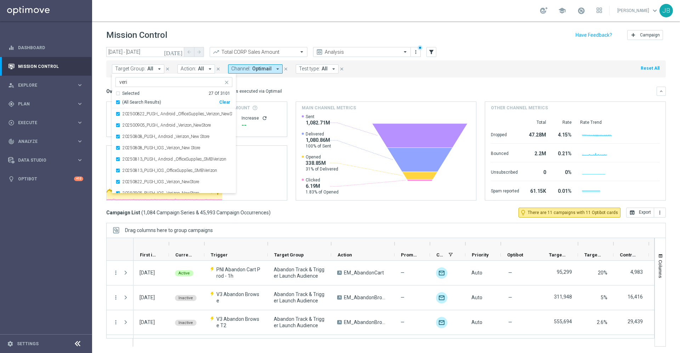
click at [320, 87] on div "Overview: Optimail arrow_drop_down This overview shows data of campaigns execut…" at bounding box center [385, 91] width 559 height 9
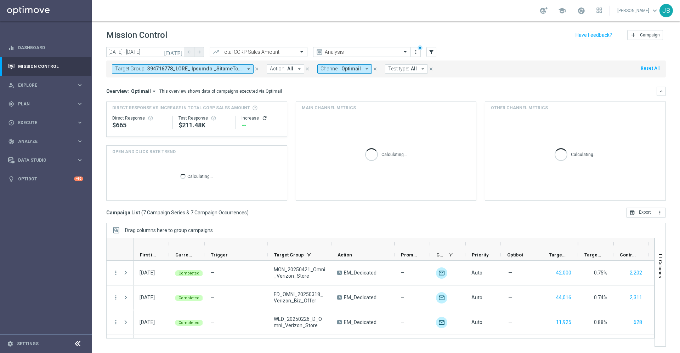
scroll to position [1, 0]
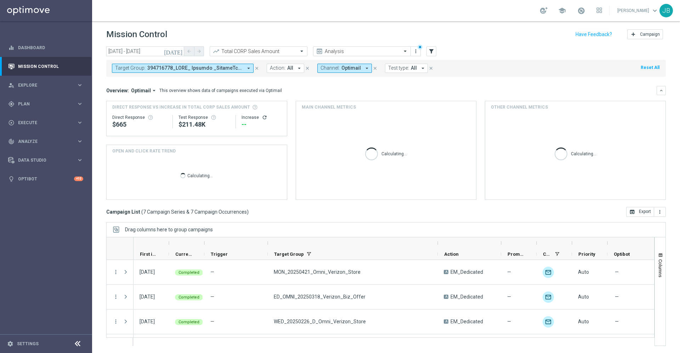
drag, startPoint x: 330, startPoint y: 243, endPoint x: 437, endPoint y: 244, distance: 106.9
click at [437, 244] on div at bounding box center [437, 242] width 3 height 11
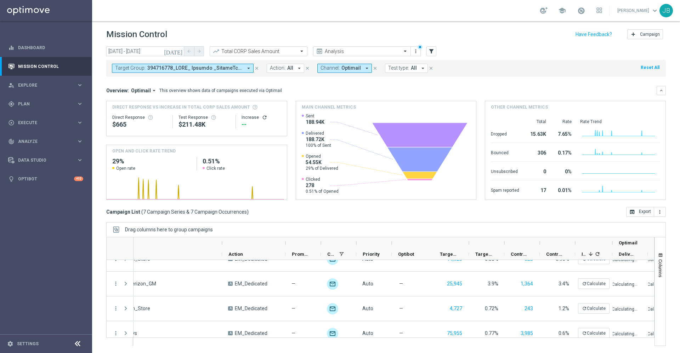
scroll to position [65, 0]
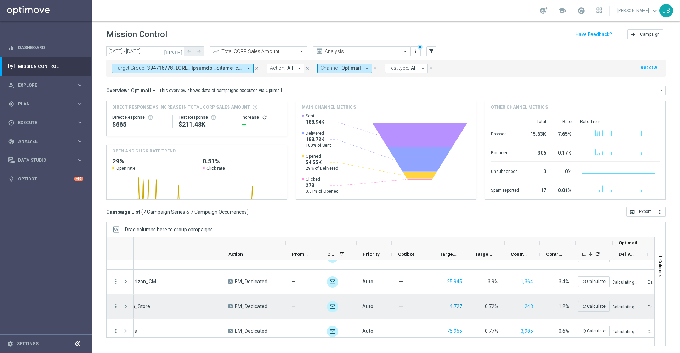
click at [459, 305] on button "4,727" at bounding box center [456, 306] width 14 height 9
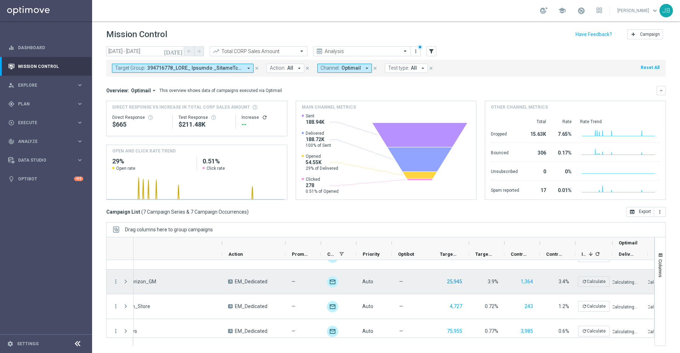
click at [457, 279] on button "25,945" at bounding box center [454, 281] width 17 height 9
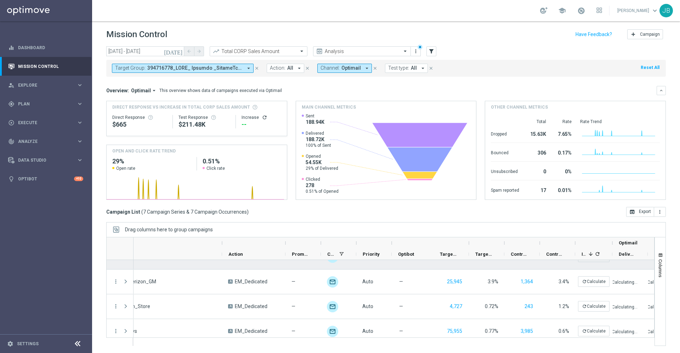
scroll to position [37, 0]
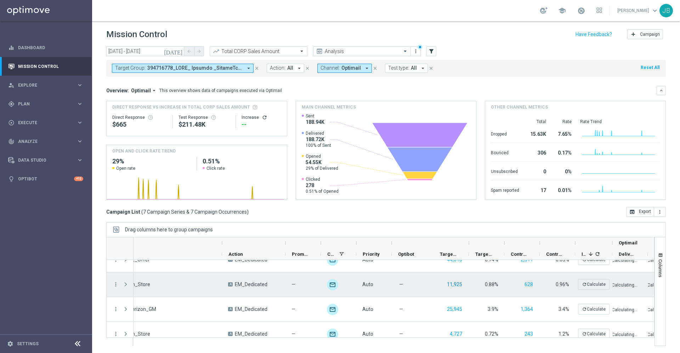
click at [460, 285] on button "11,925" at bounding box center [454, 284] width 17 height 9
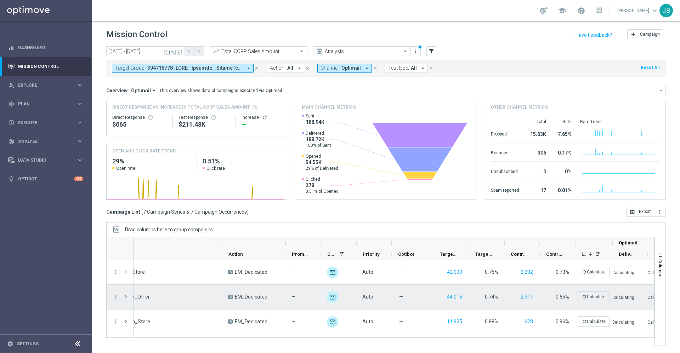
scroll to position [0, 0]
click at [451, 297] on button "44,016" at bounding box center [454, 297] width 17 height 9
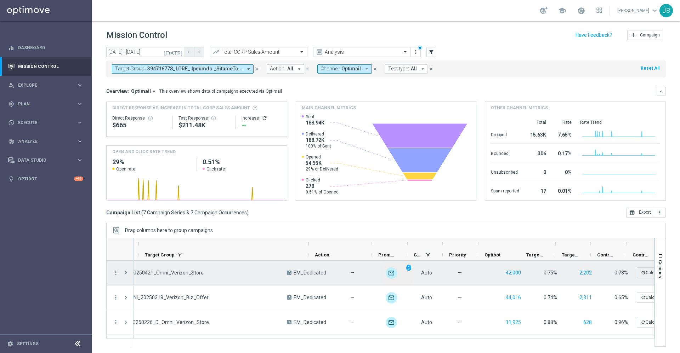
scroll to position [0, 127]
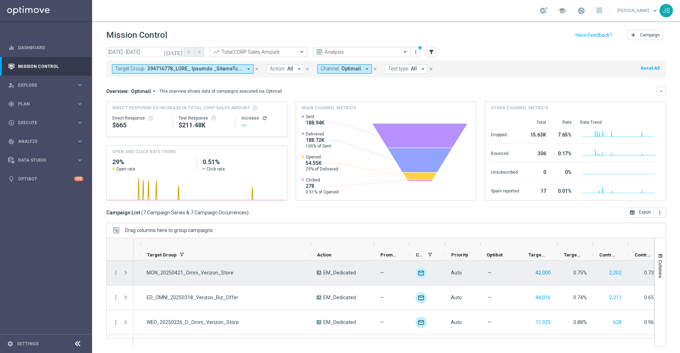
click at [540, 272] on button "42,000" at bounding box center [542, 273] width 17 height 9
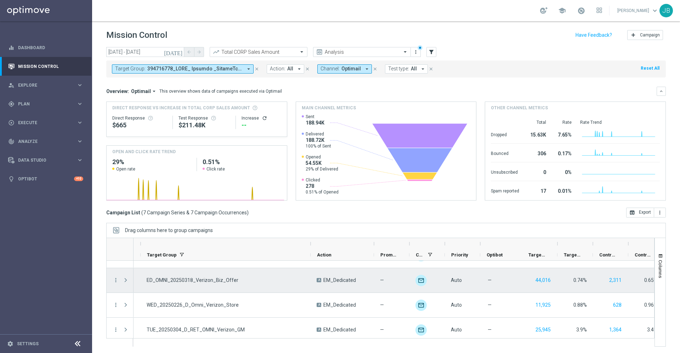
scroll to position [3, 0]
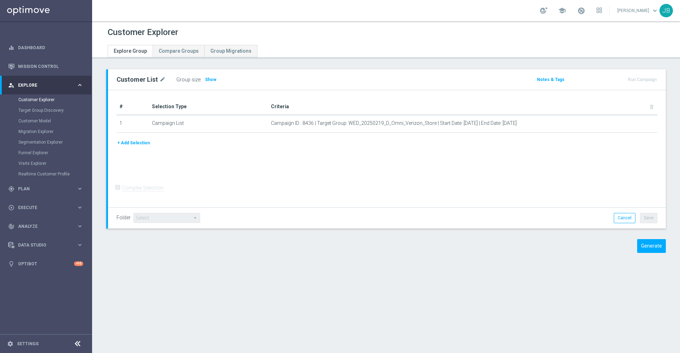
click at [127, 142] on button "+ Add Selection" at bounding box center [133, 143] width 34 height 8
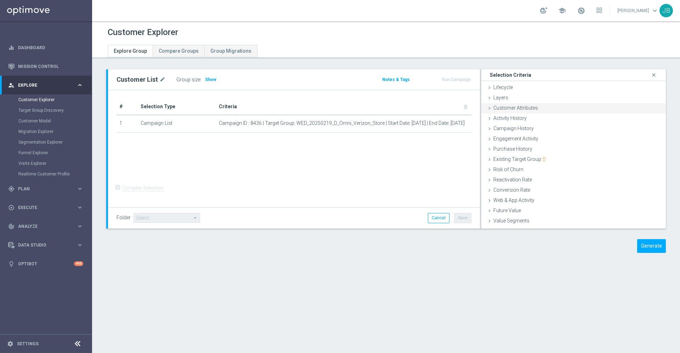
click at [549, 108] on div "Customer Attributes done" at bounding box center [573, 108] width 184 height 11
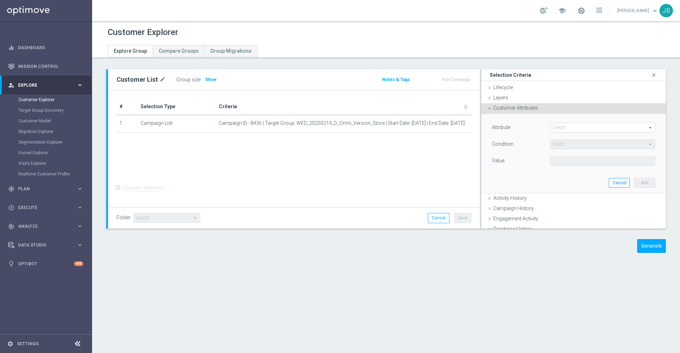
click at [563, 127] on span at bounding box center [602, 127] width 104 height 9
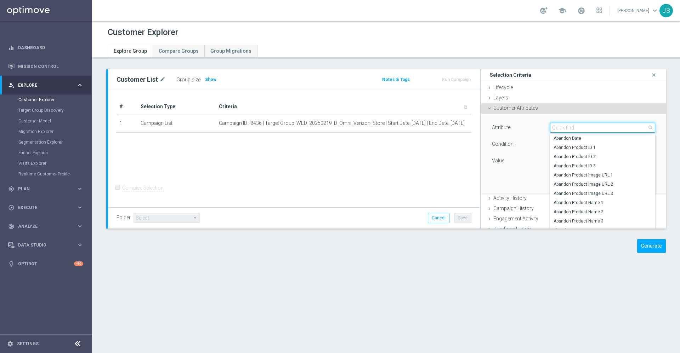
click at [563, 127] on input "search" at bounding box center [602, 128] width 105 height 10
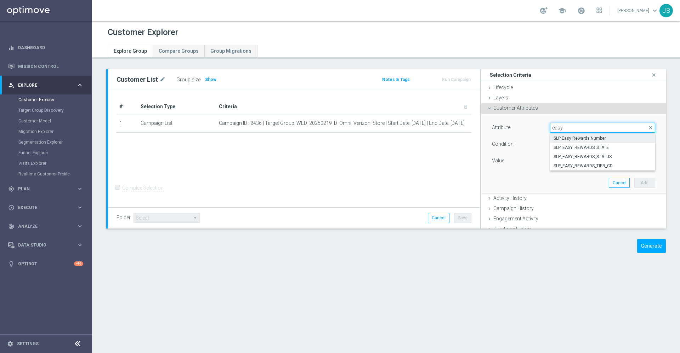
type input "easy"
click at [574, 140] on span "SLP Easy Rewards Number" at bounding box center [602, 139] width 98 height 6
type input "SLP Easy Rewards Number"
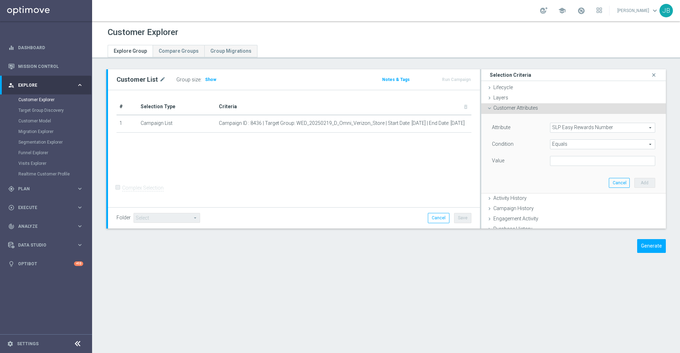
click at [565, 147] on span "Equals" at bounding box center [602, 144] width 104 height 9
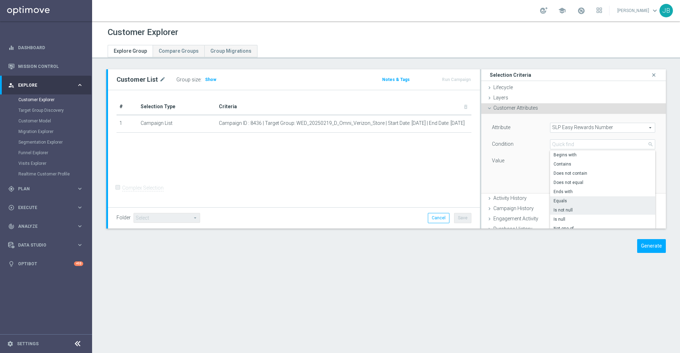
click at [559, 213] on span "Is not null" at bounding box center [602, 210] width 98 height 6
type input "Is not null"
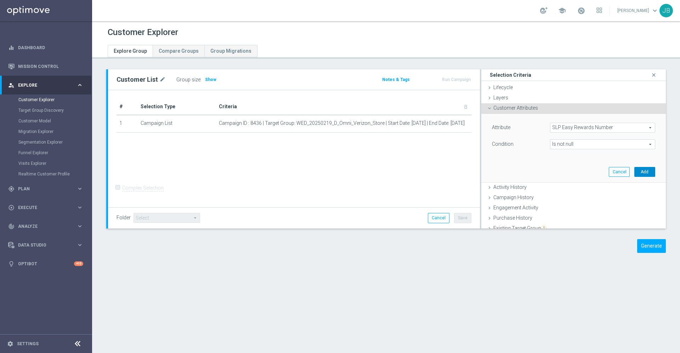
click at [634, 172] on button "Add" at bounding box center [644, 172] width 21 height 10
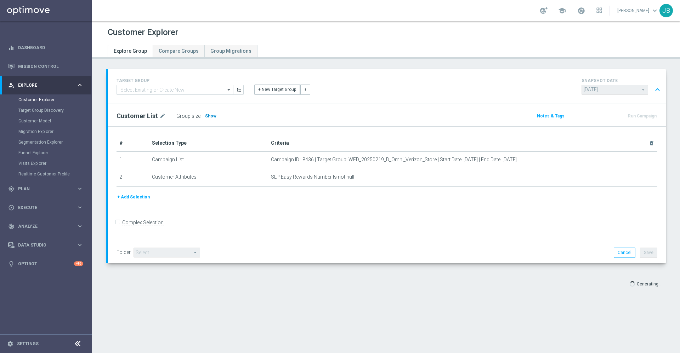
click at [207, 118] on span "Show" at bounding box center [210, 116] width 11 height 5
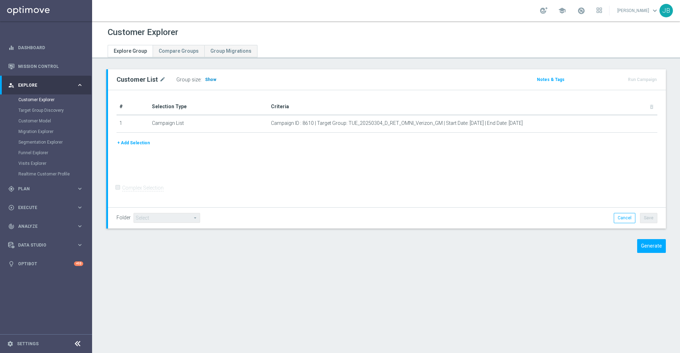
click at [208, 81] on span "Show" at bounding box center [210, 79] width 11 height 5
click at [133, 144] on button "+ Add Selection" at bounding box center [133, 143] width 34 height 8
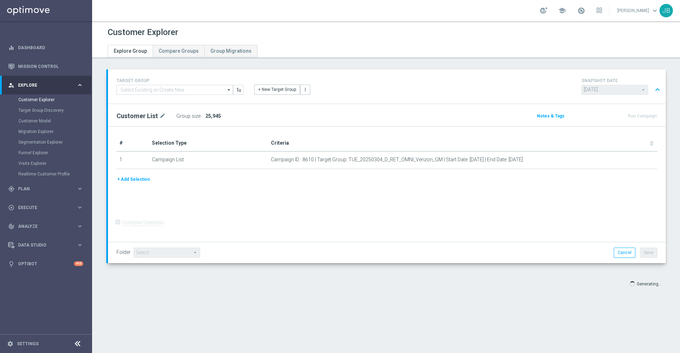
click at [138, 181] on button "+ Add Selection" at bounding box center [133, 180] width 34 height 8
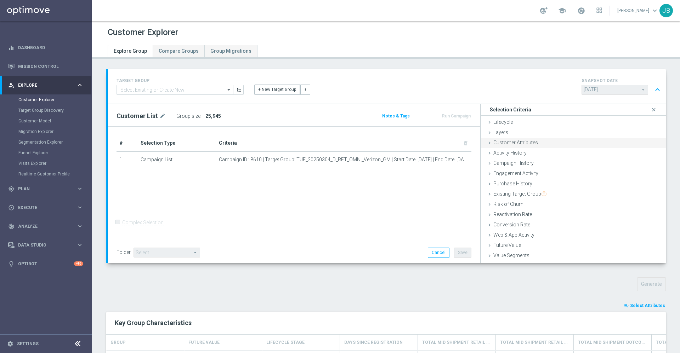
click at [511, 141] on span "Customer Attributes" at bounding box center [515, 143] width 45 height 6
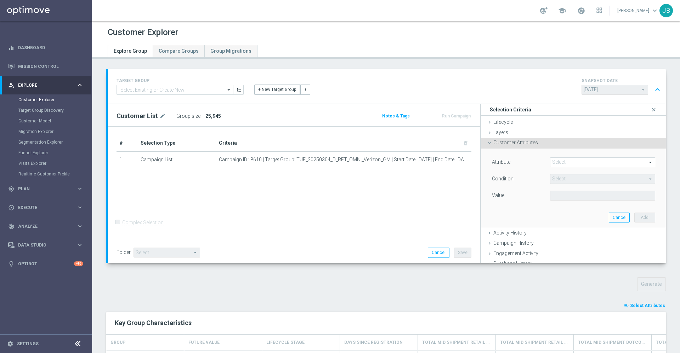
click at [556, 161] on span at bounding box center [602, 162] width 104 height 9
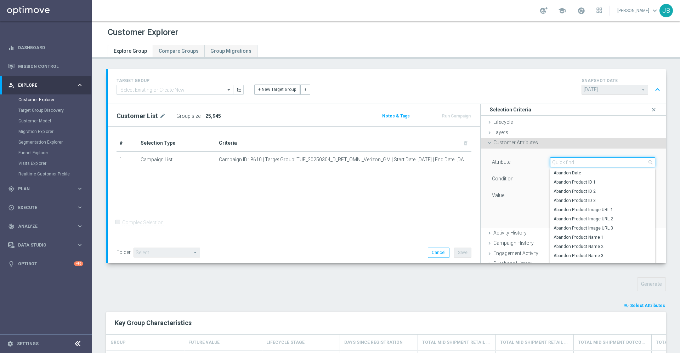
click at [556, 161] on input "search" at bounding box center [602, 163] width 105 height 10
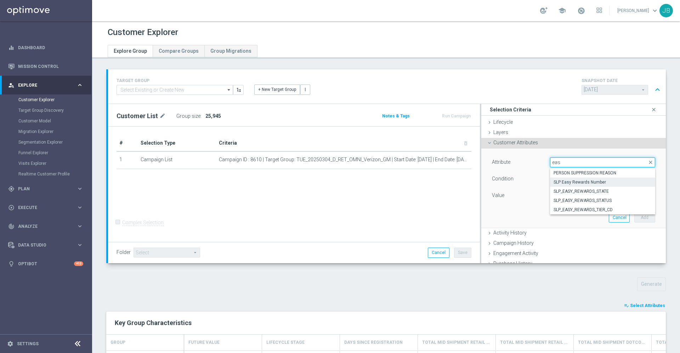
type input "eas"
click at [568, 184] on span "SLP Easy Rewards Number" at bounding box center [602, 182] width 98 height 6
type input "SLP Easy Rewards Number"
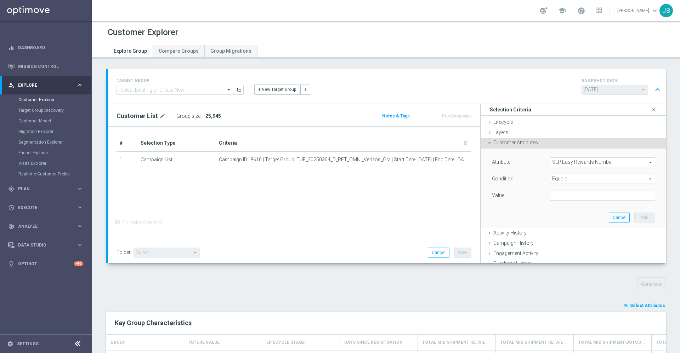
click at [569, 179] on span "Equals" at bounding box center [602, 178] width 104 height 9
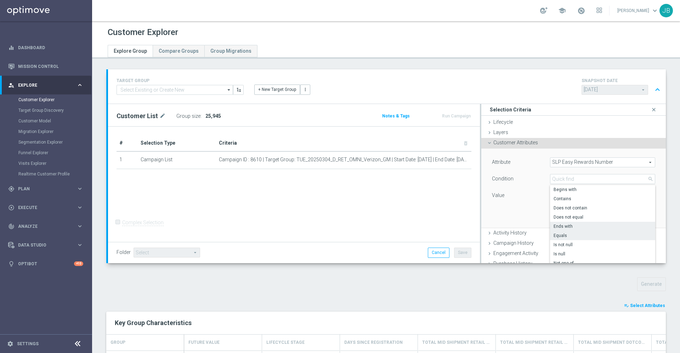
scroll to position [4, 0]
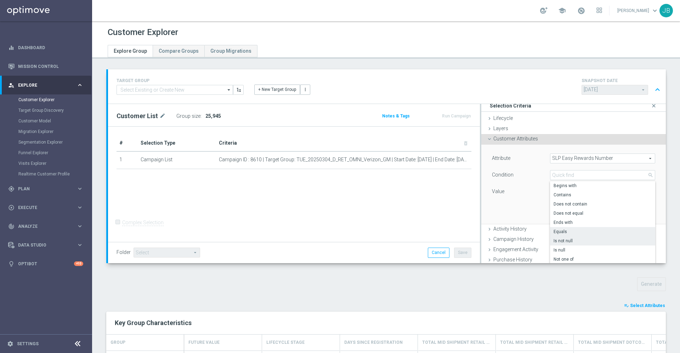
click at [559, 240] on span "Is not null" at bounding box center [602, 241] width 98 height 6
type input "Is not null"
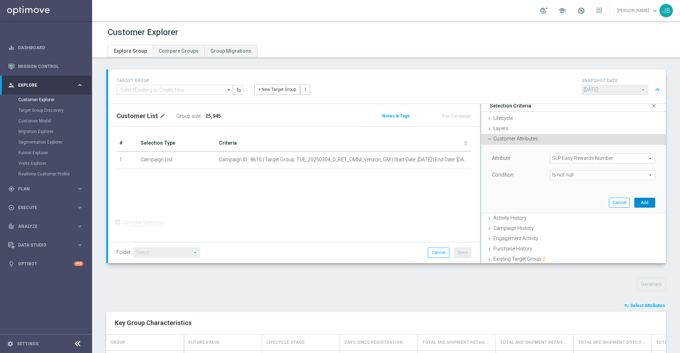
click at [634, 205] on button "Add" at bounding box center [644, 203] width 21 height 10
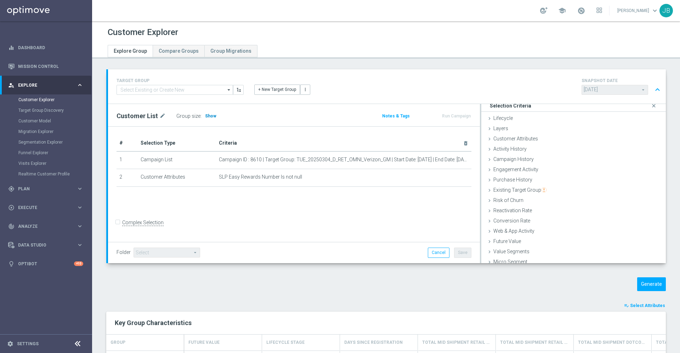
click at [213, 117] on span "Show" at bounding box center [210, 116] width 11 height 5
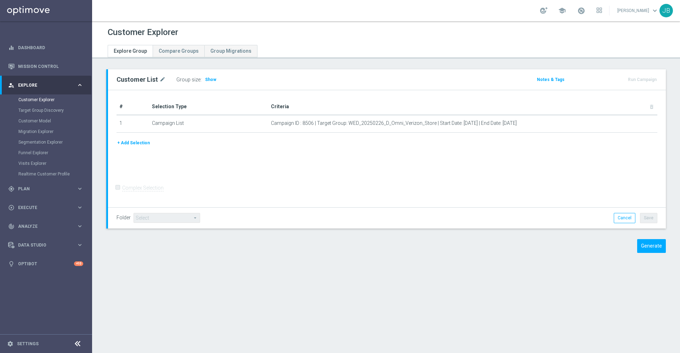
click at [133, 145] on button "+ Add Selection" at bounding box center [133, 143] width 34 height 8
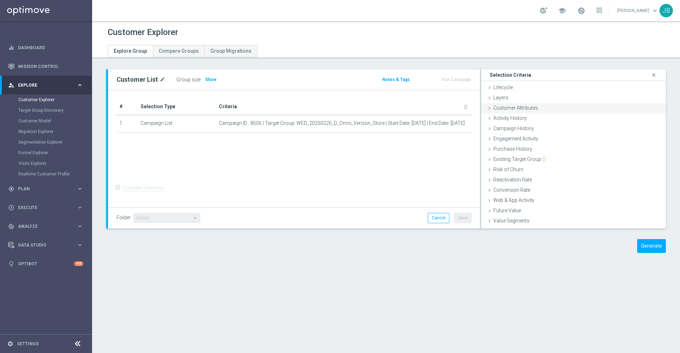
click at [541, 110] on div "Customer Attributes done" at bounding box center [573, 108] width 184 height 11
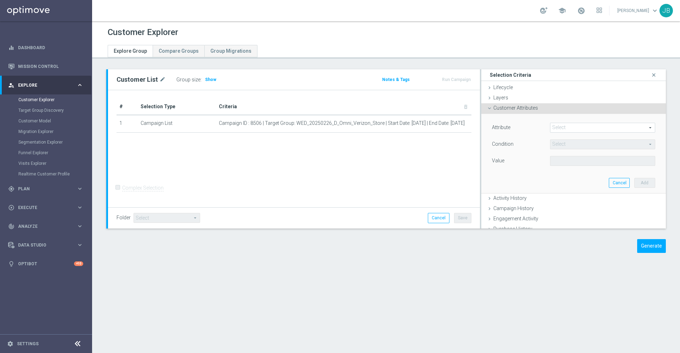
click at [569, 125] on span at bounding box center [602, 127] width 104 height 9
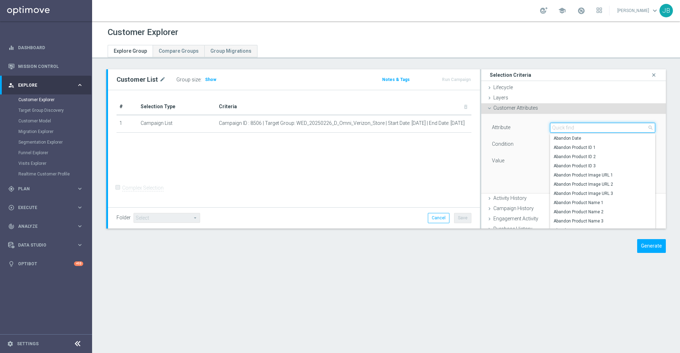
click at [569, 125] on input "search" at bounding box center [602, 128] width 105 height 10
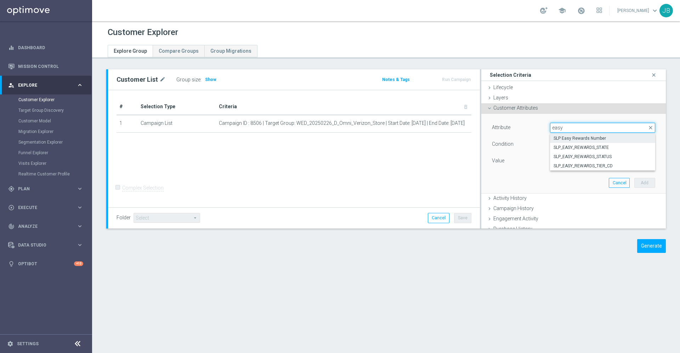
type input "easy"
click at [574, 140] on span "SLP Easy Rewards Number" at bounding box center [602, 139] width 98 height 6
type input "SLP Easy Rewards Number"
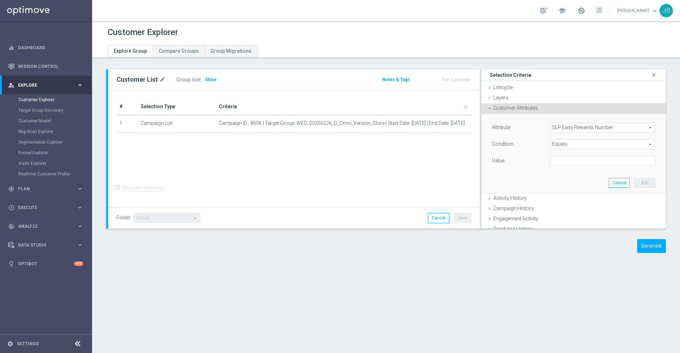
click at [564, 144] on span "Equals" at bounding box center [602, 144] width 104 height 9
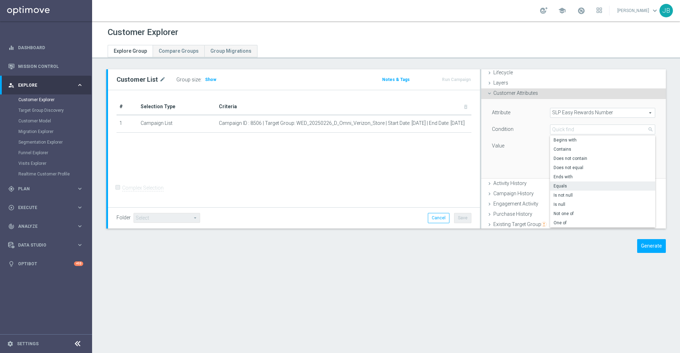
scroll to position [20, 0]
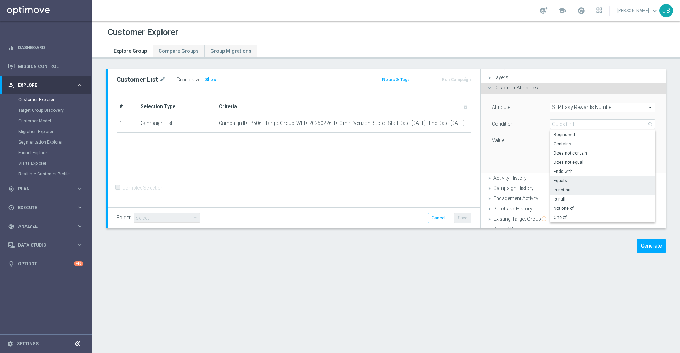
click at [557, 192] on span "Is not null" at bounding box center [602, 190] width 98 height 6
type input "Is not null"
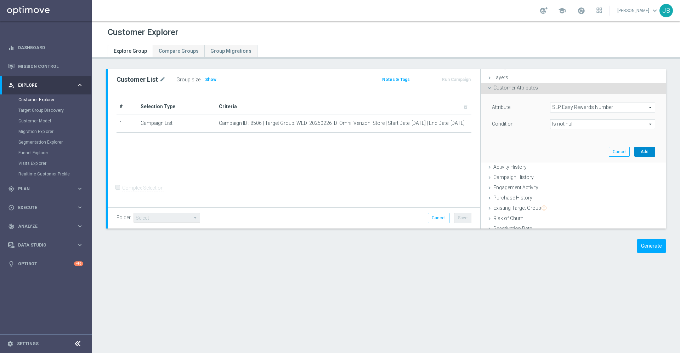
click at [634, 151] on button "Add" at bounding box center [644, 152] width 21 height 10
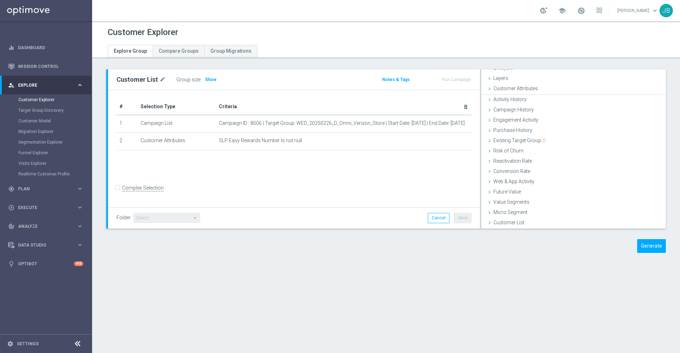
scroll to position [19, 0]
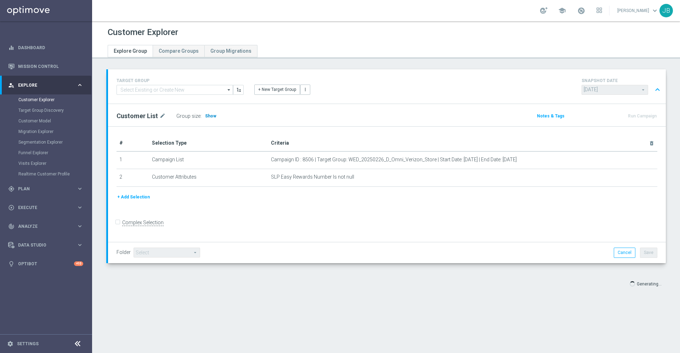
click at [207, 115] on span "Show" at bounding box center [210, 116] width 11 height 5
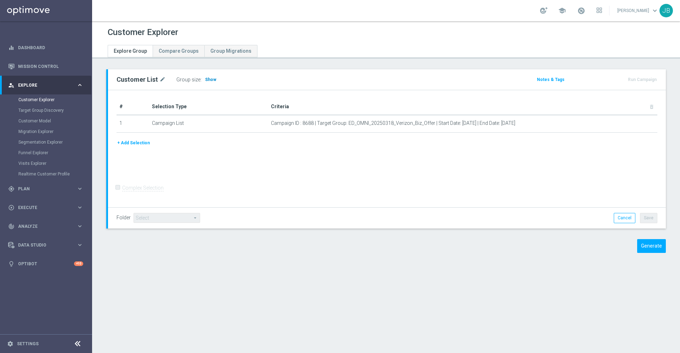
click at [206, 79] on span "Show" at bounding box center [210, 79] width 11 height 5
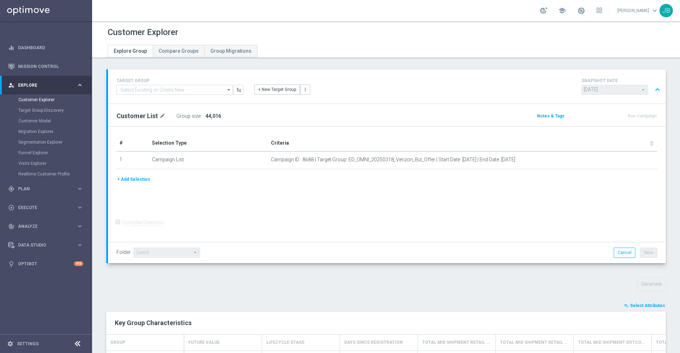
click at [146, 179] on button "+ Add Selection" at bounding box center [133, 180] width 34 height 8
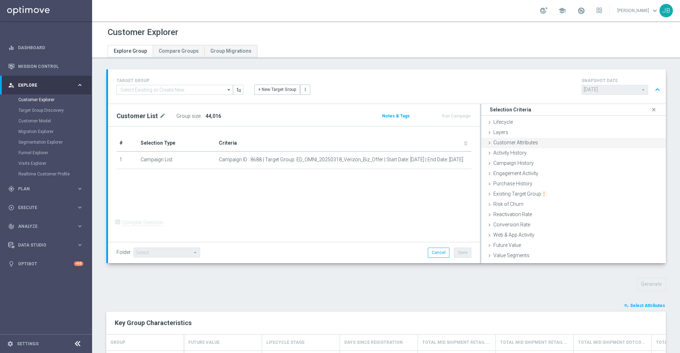
click at [539, 146] on div "Customer Attributes done" at bounding box center [573, 143] width 184 height 11
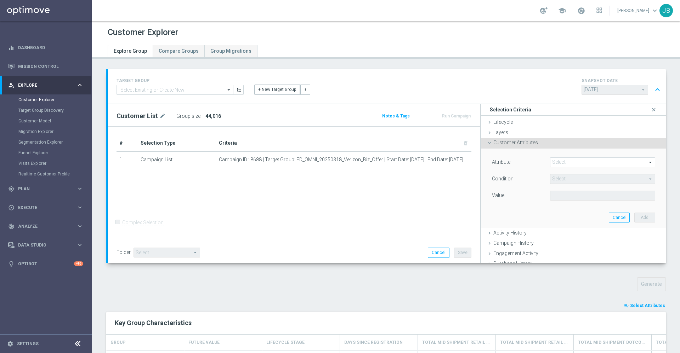
click at [560, 161] on span at bounding box center [602, 162] width 104 height 9
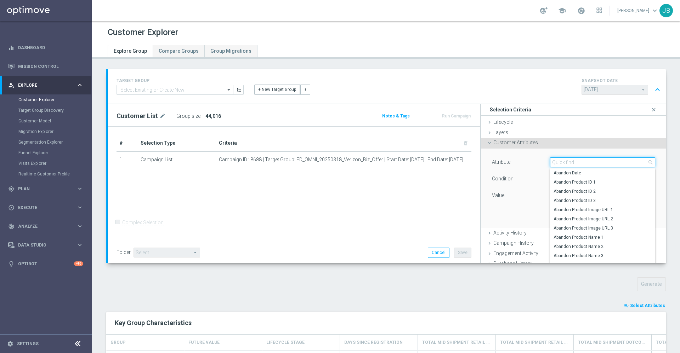
click at [560, 161] on input "search" at bounding box center [602, 163] width 105 height 10
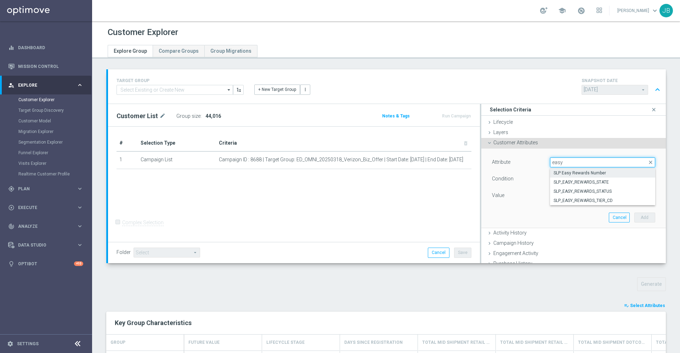
type input "easy"
click at [580, 174] on span "SLP Easy Rewards Number" at bounding box center [602, 173] width 98 height 6
type input "SLP Easy Rewards Number"
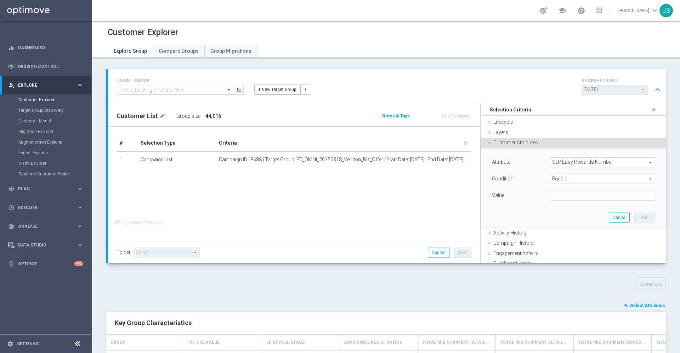
click at [570, 178] on span "Equals" at bounding box center [602, 178] width 104 height 9
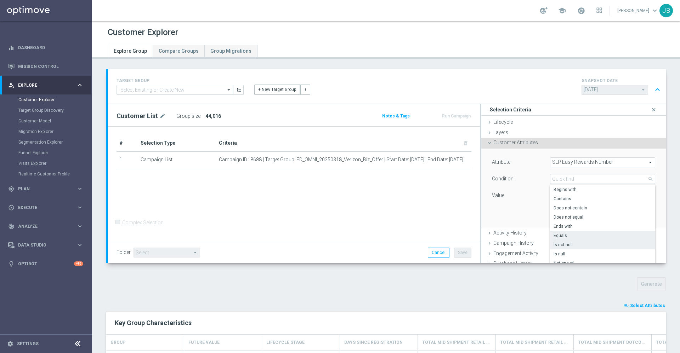
click at [557, 247] on span "Is not null" at bounding box center [602, 245] width 98 height 6
type input "Is not null"
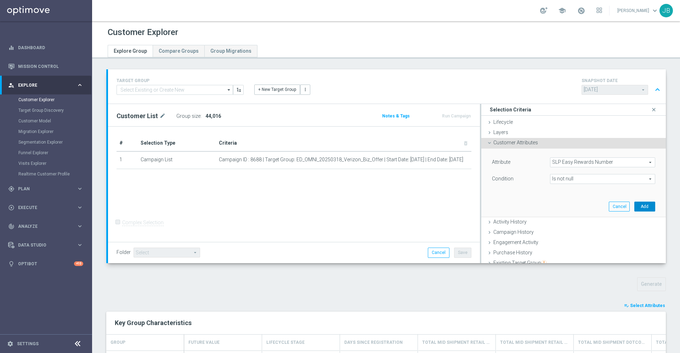
click at [634, 206] on button "Add" at bounding box center [644, 207] width 21 height 10
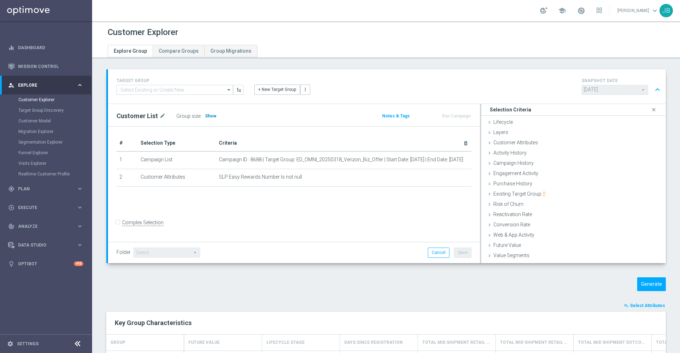
click at [205, 115] on span "Show" at bounding box center [210, 116] width 11 height 5
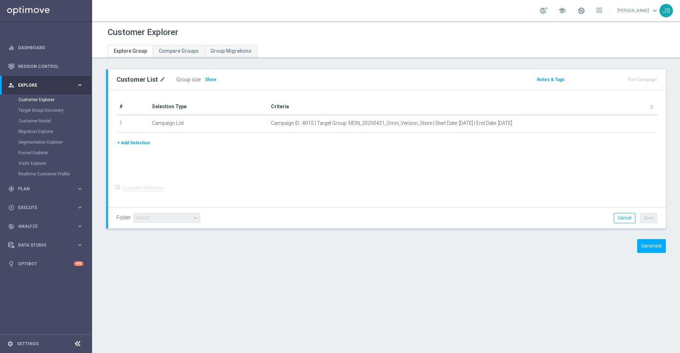
click at [144, 143] on button "+ Add Selection" at bounding box center [133, 143] width 34 height 8
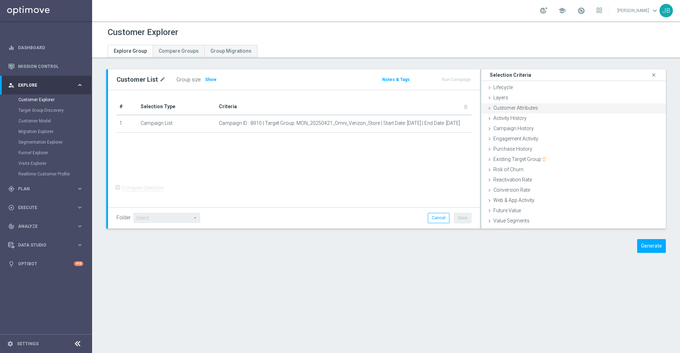
click at [538, 109] on div "Customer Attributes done" at bounding box center [573, 108] width 184 height 11
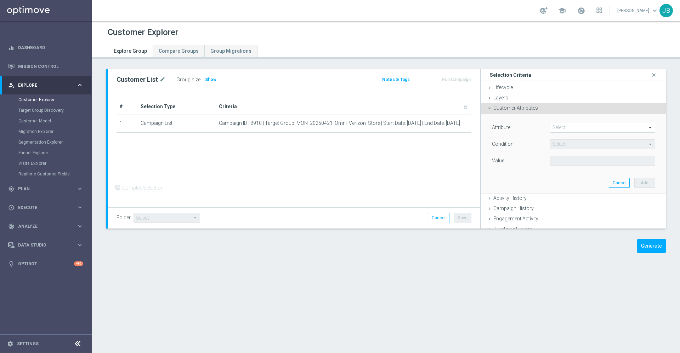
click at [552, 123] on span at bounding box center [602, 127] width 104 height 9
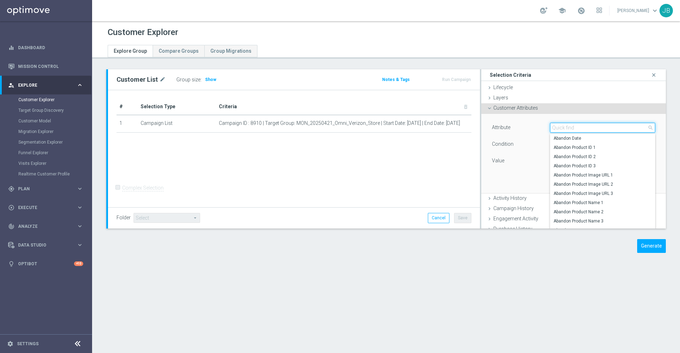
click at [552, 123] on input "search" at bounding box center [602, 128] width 105 height 10
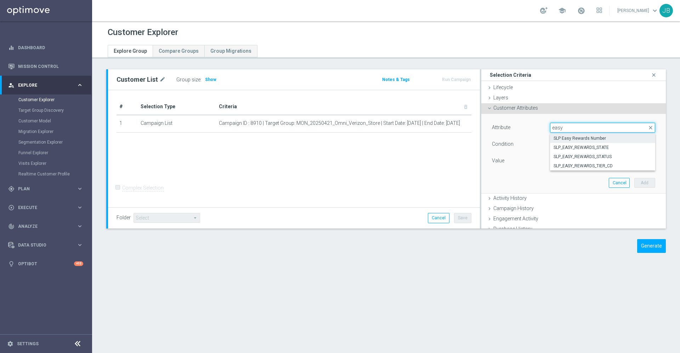
type input "easy"
click at [566, 136] on span "SLP Easy Rewards Number" at bounding box center [602, 139] width 98 height 6
type input "SLP Easy Rewards Number"
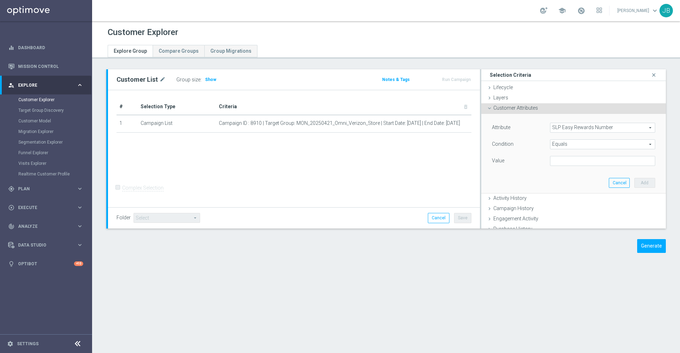
click at [564, 143] on span "Equals" at bounding box center [602, 144] width 104 height 9
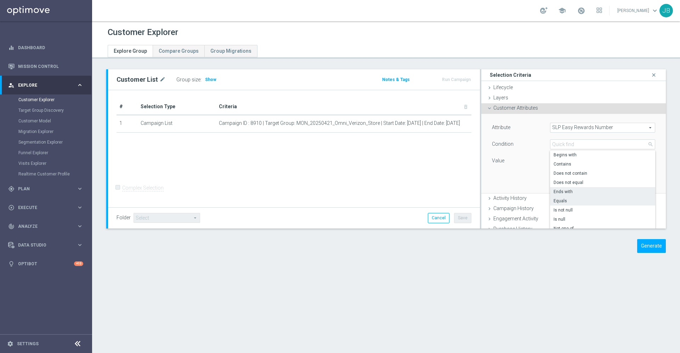
scroll to position [11, 0]
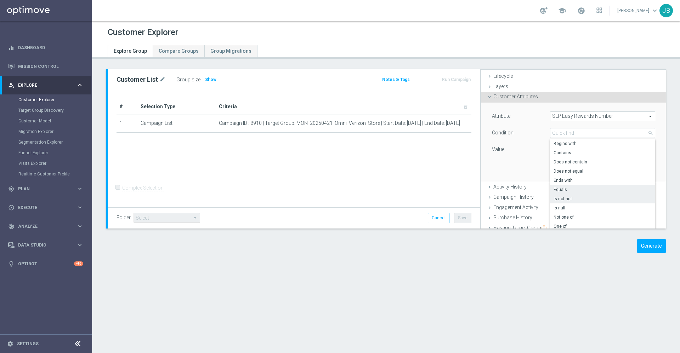
click at [562, 199] on span "Is not null" at bounding box center [602, 199] width 98 height 6
type input "Is not null"
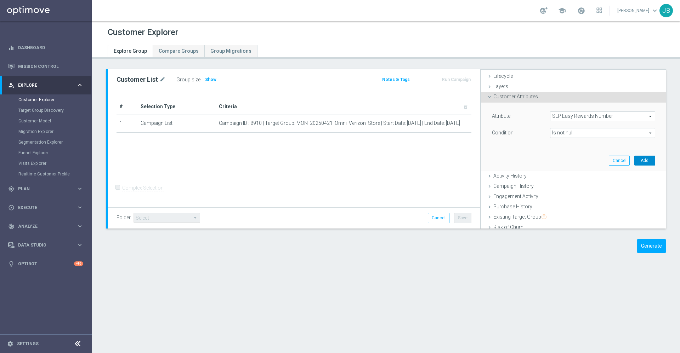
click at [634, 160] on button "Add" at bounding box center [644, 161] width 21 height 10
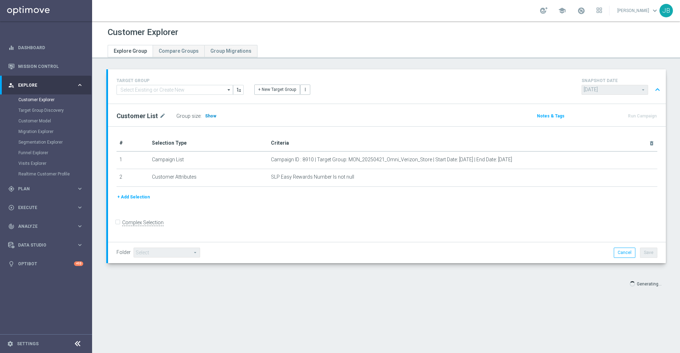
click at [205, 116] on span "Show" at bounding box center [210, 116] width 11 height 5
